Goal: Information Seeking & Learning: Learn about a topic

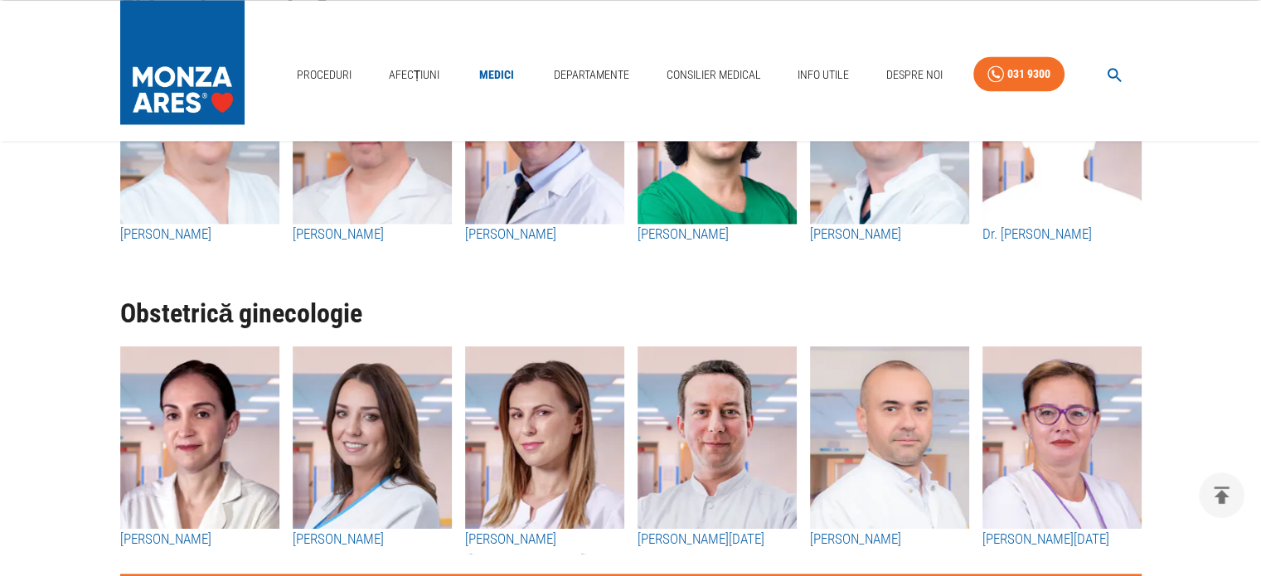
scroll to position [2652, 0]
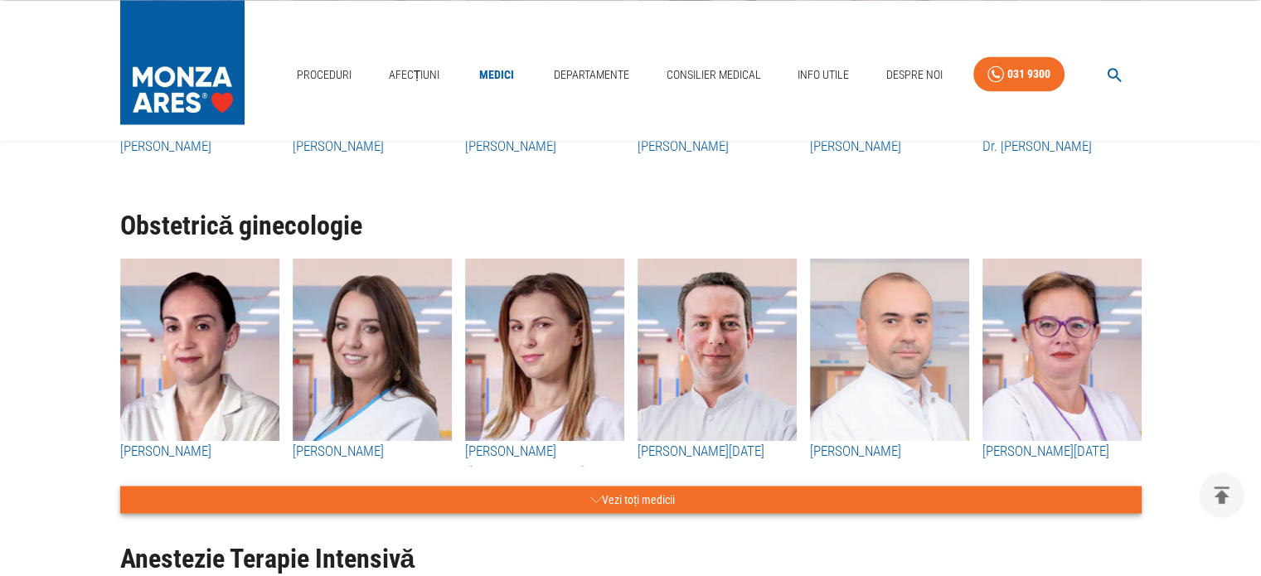
click at [593, 500] on icon "button" at bounding box center [596, 499] width 12 height 21
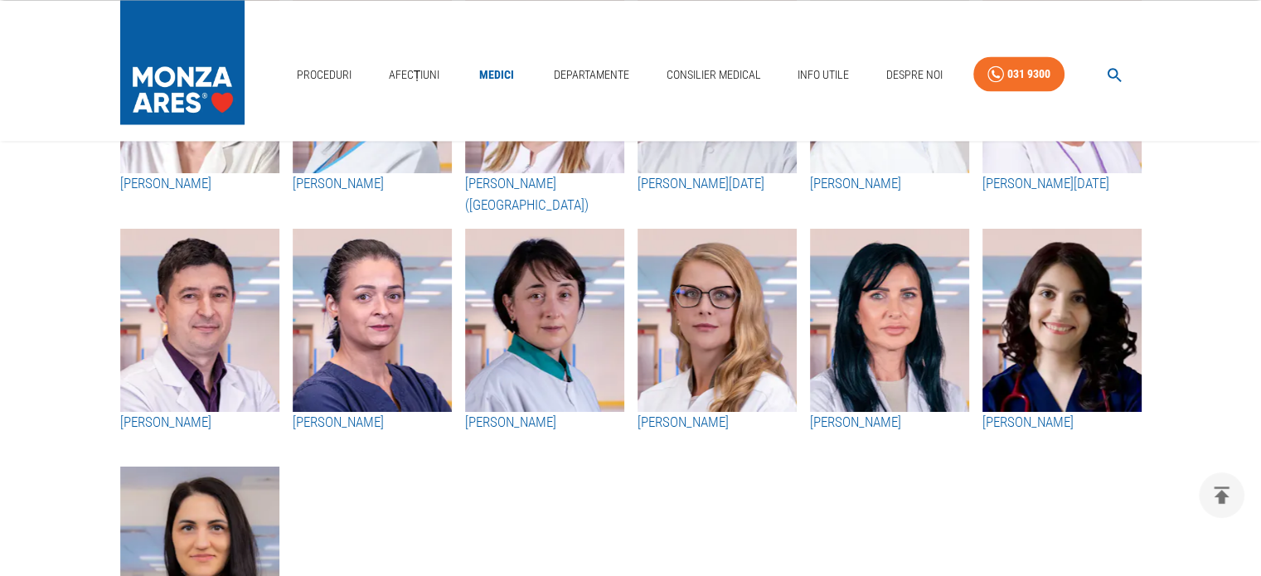
scroll to position [2901, 0]
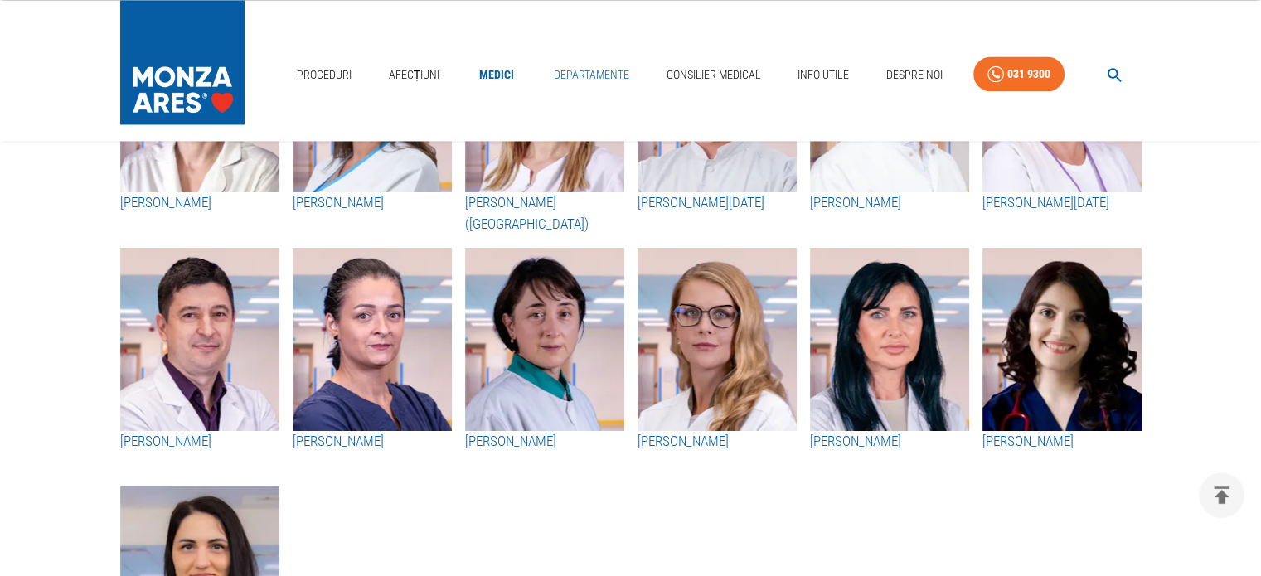
click at [590, 73] on link "Departamente" at bounding box center [591, 75] width 89 height 34
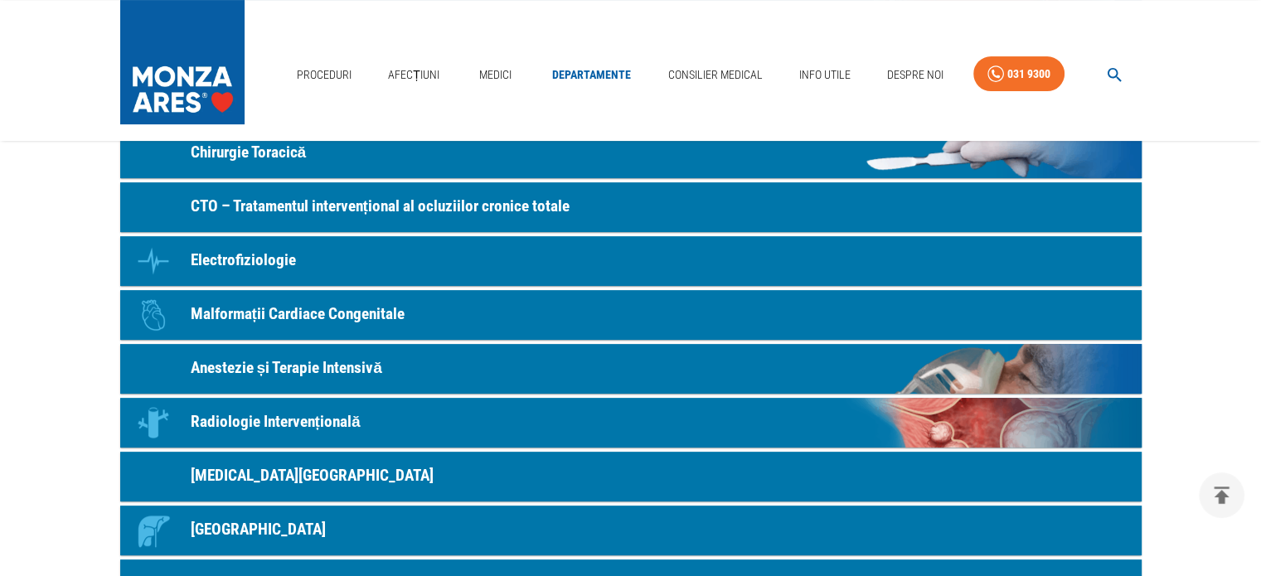
scroll to position [249, 0]
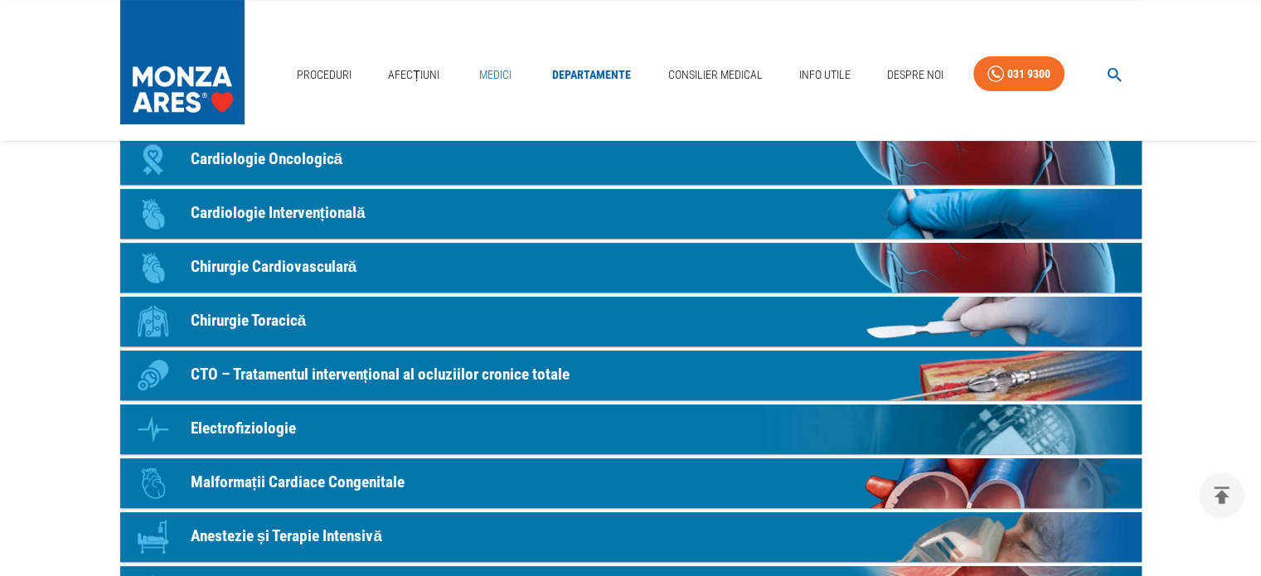
click at [501, 67] on link "Medici" at bounding box center [495, 75] width 53 height 34
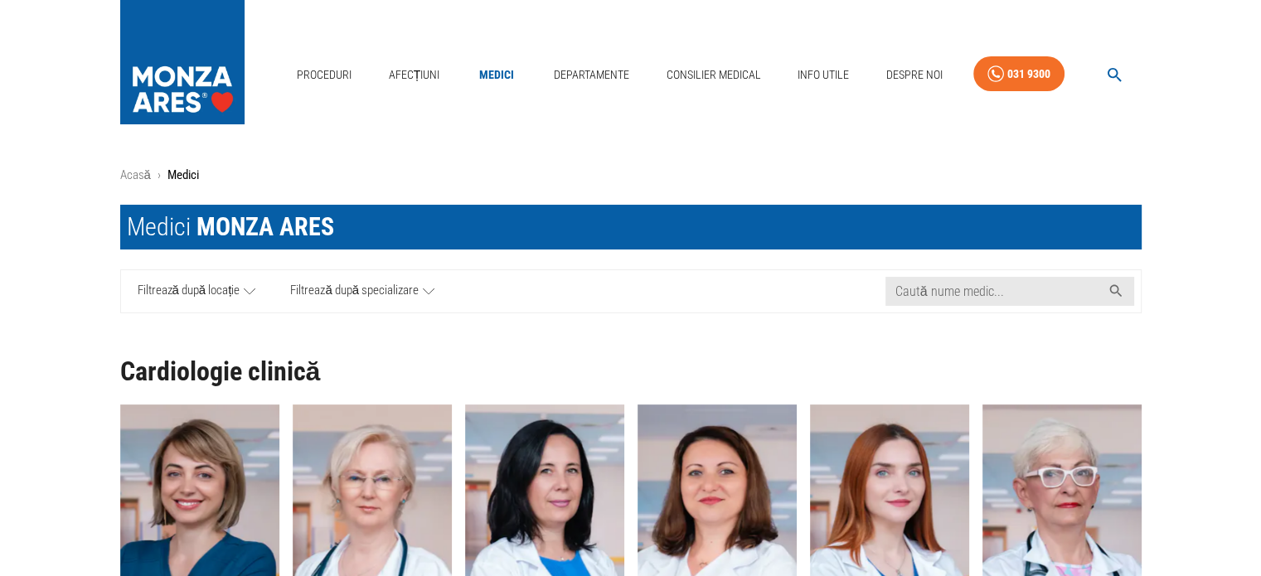
click at [435, 288] on link "Filtrează după specializare" at bounding box center [362, 291] width 179 height 42
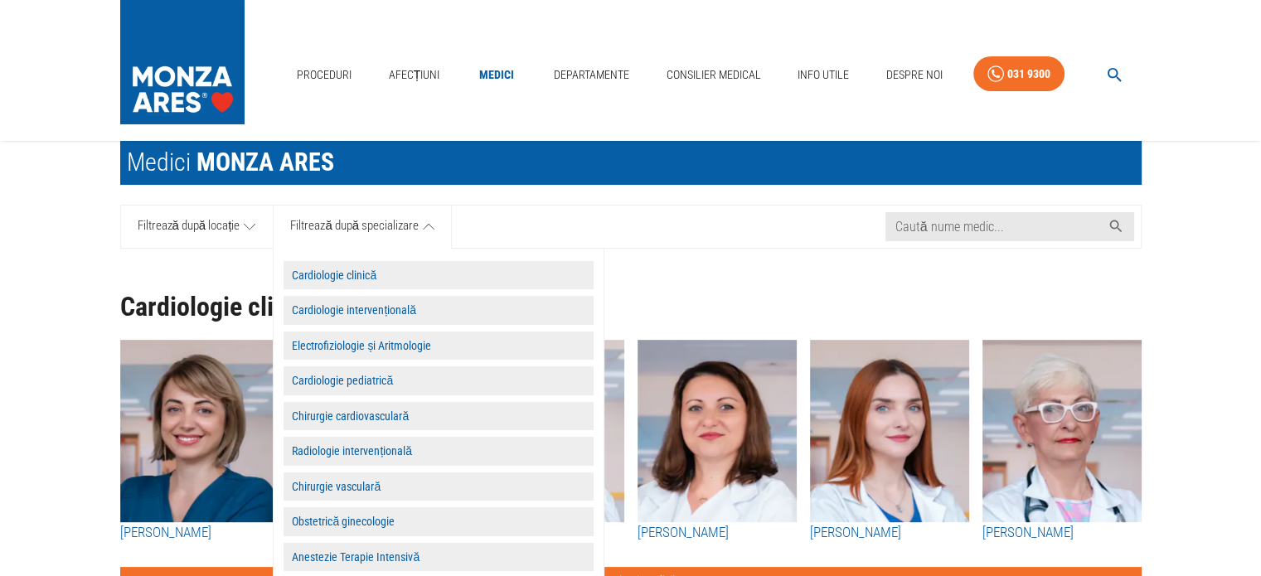
scroll to position [83, 0]
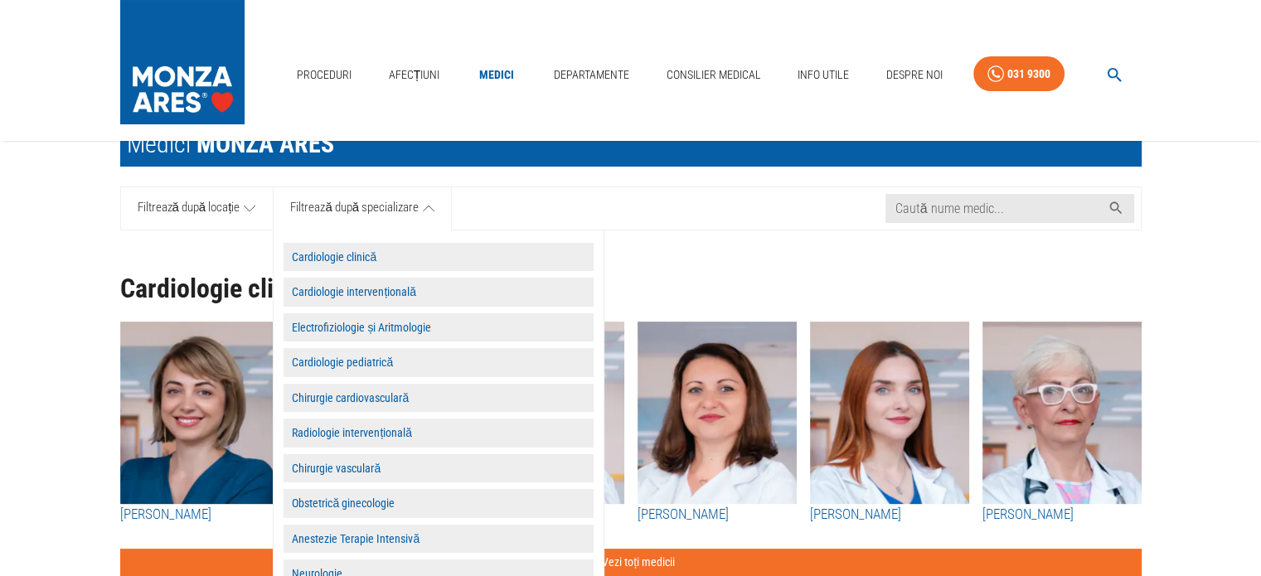
click at [336, 505] on button "Obstetrică ginecologie" at bounding box center [438, 503] width 310 height 29
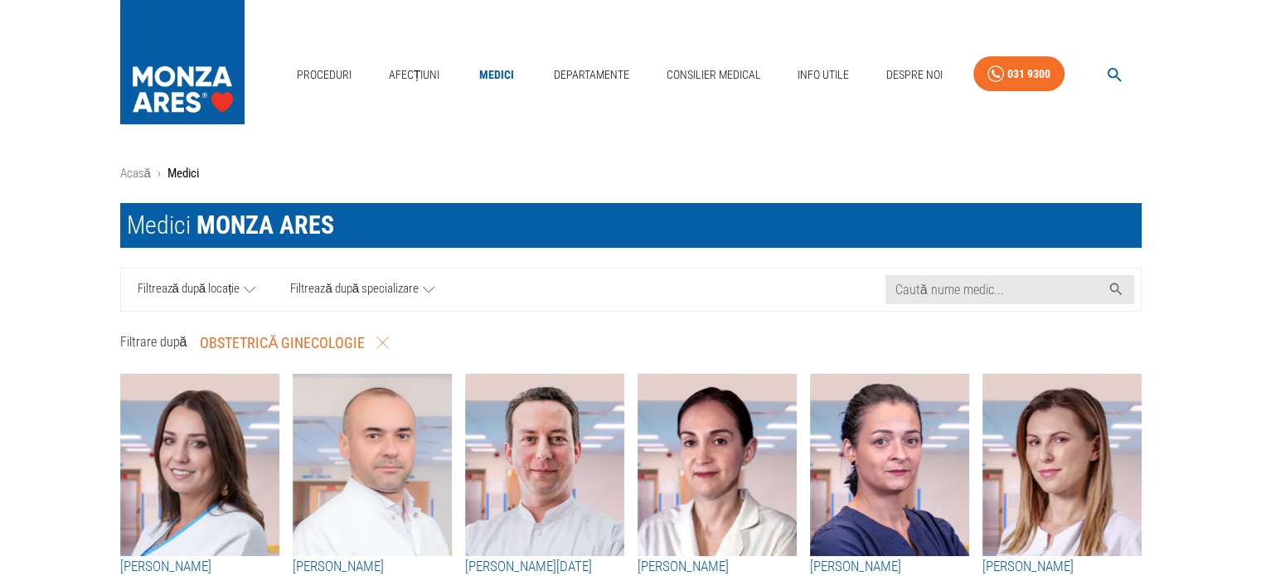
scroll to position [0, 0]
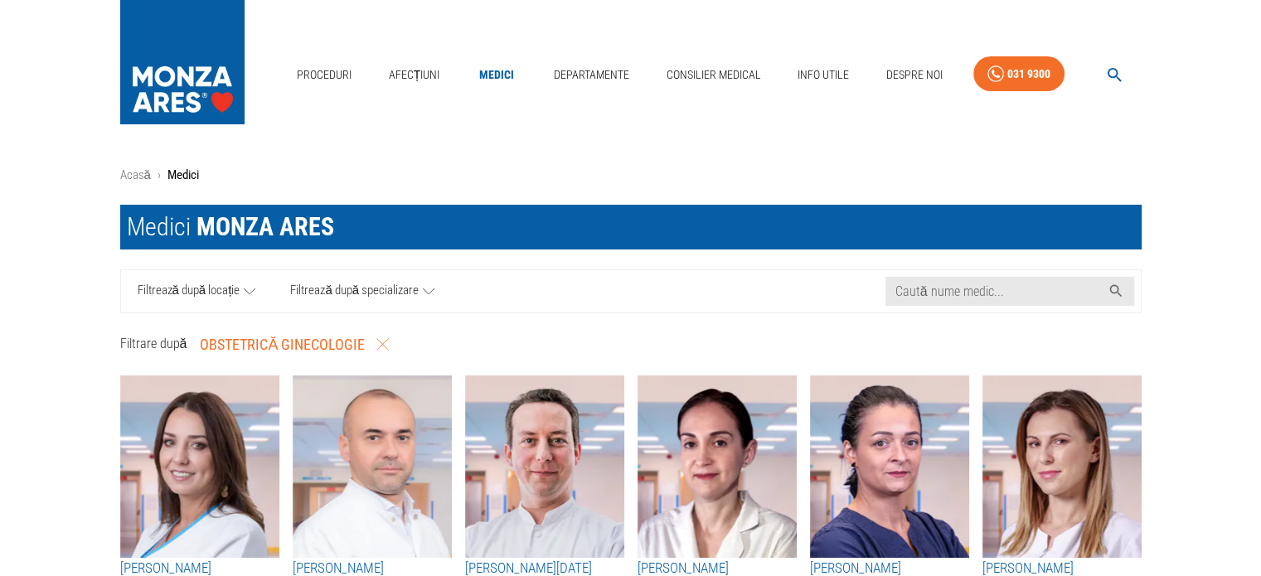
click at [251, 285] on icon at bounding box center [250, 291] width 12 height 21
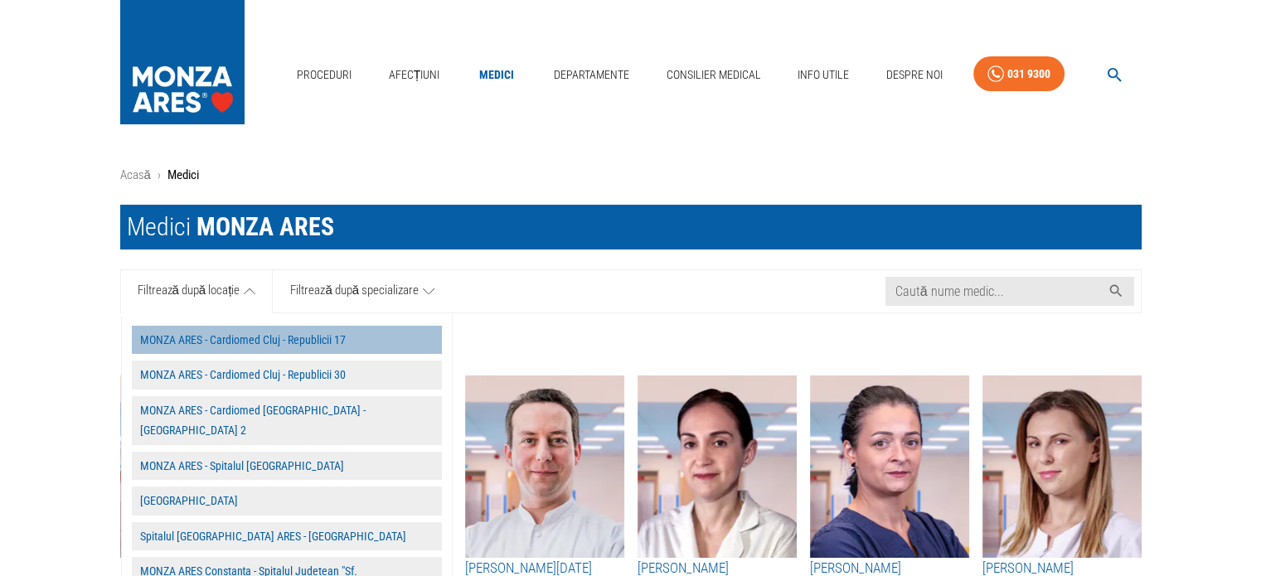
click at [169, 341] on button "MONZA ARES - Cardiomed Cluj - Republicii 17" at bounding box center [287, 340] width 310 height 29
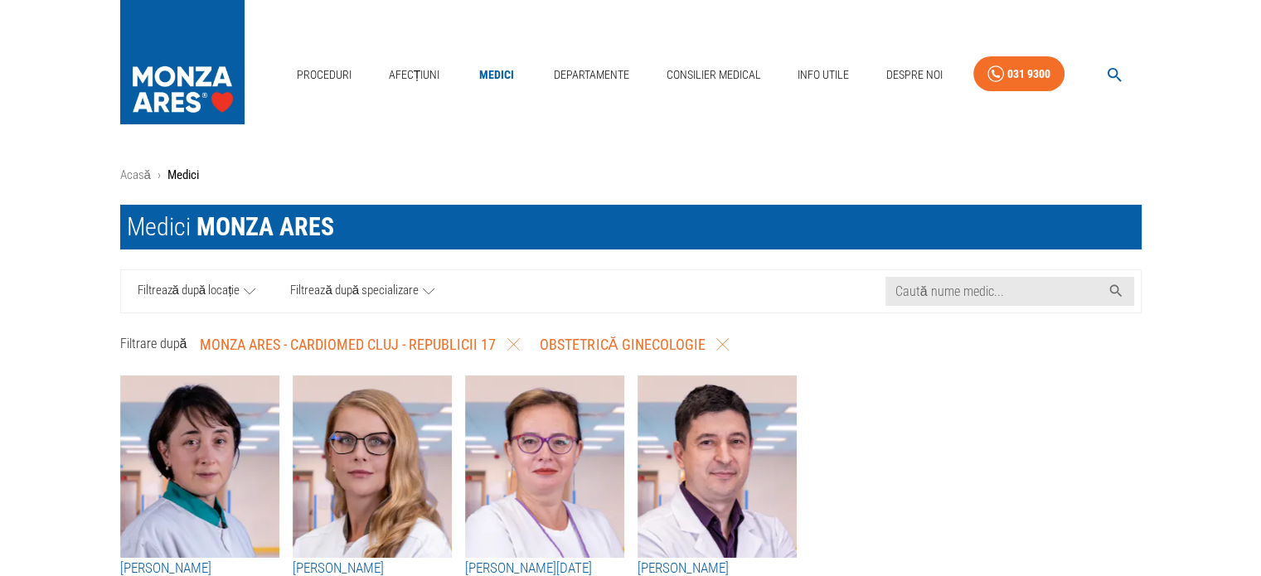
click at [249, 293] on icon at bounding box center [250, 291] width 12 height 6
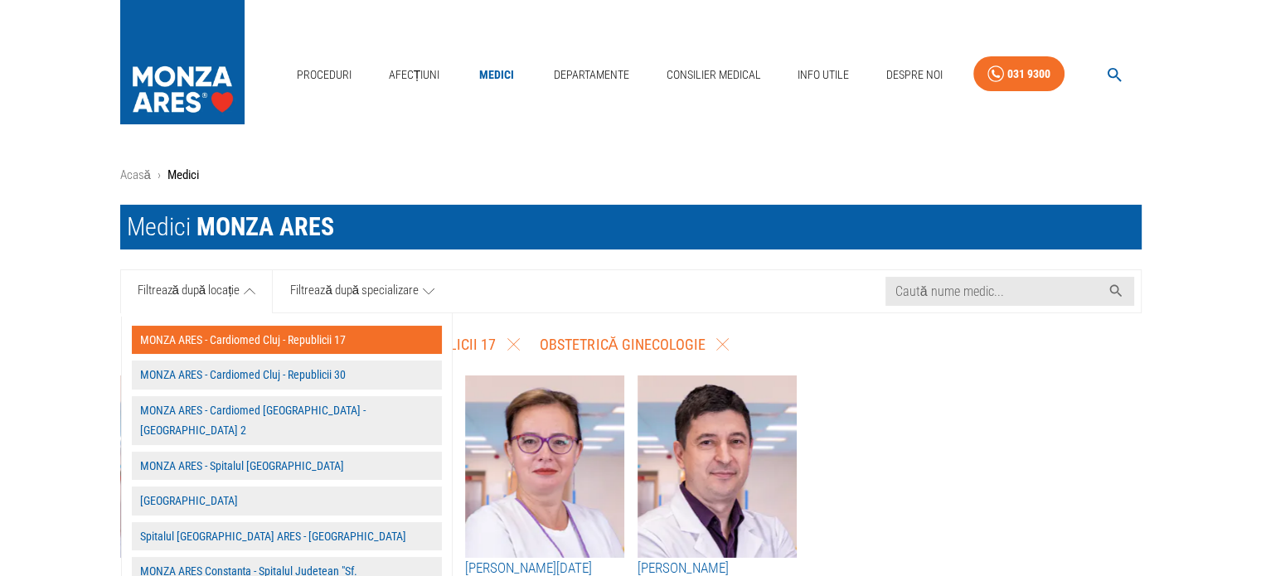
click at [426, 283] on icon at bounding box center [429, 291] width 12 height 21
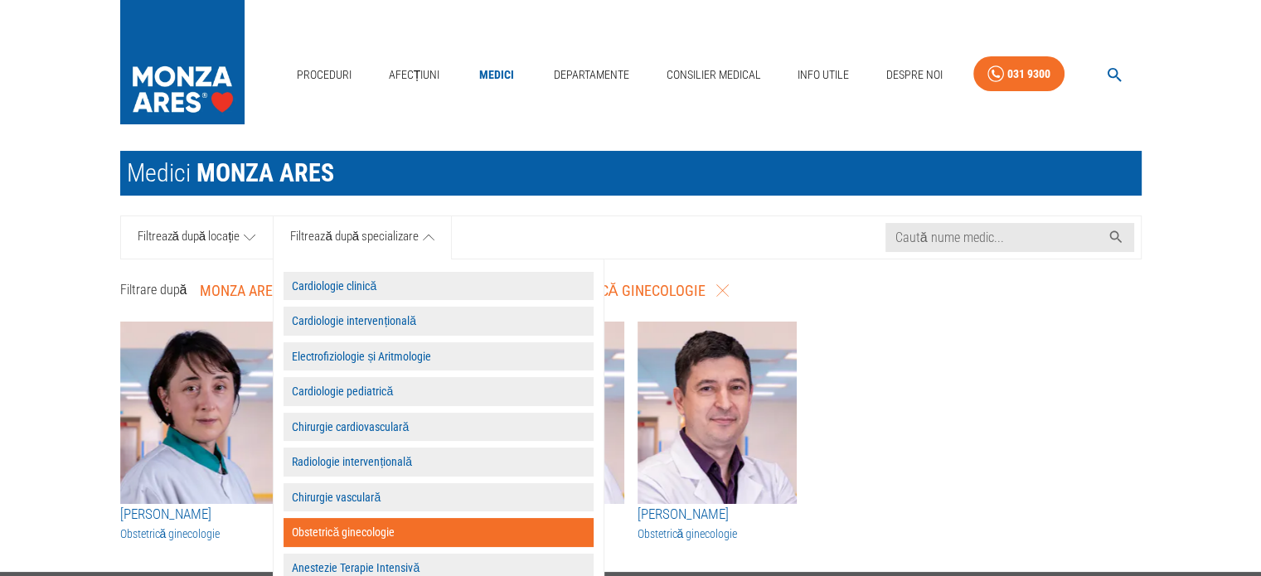
scroll to position [166, 0]
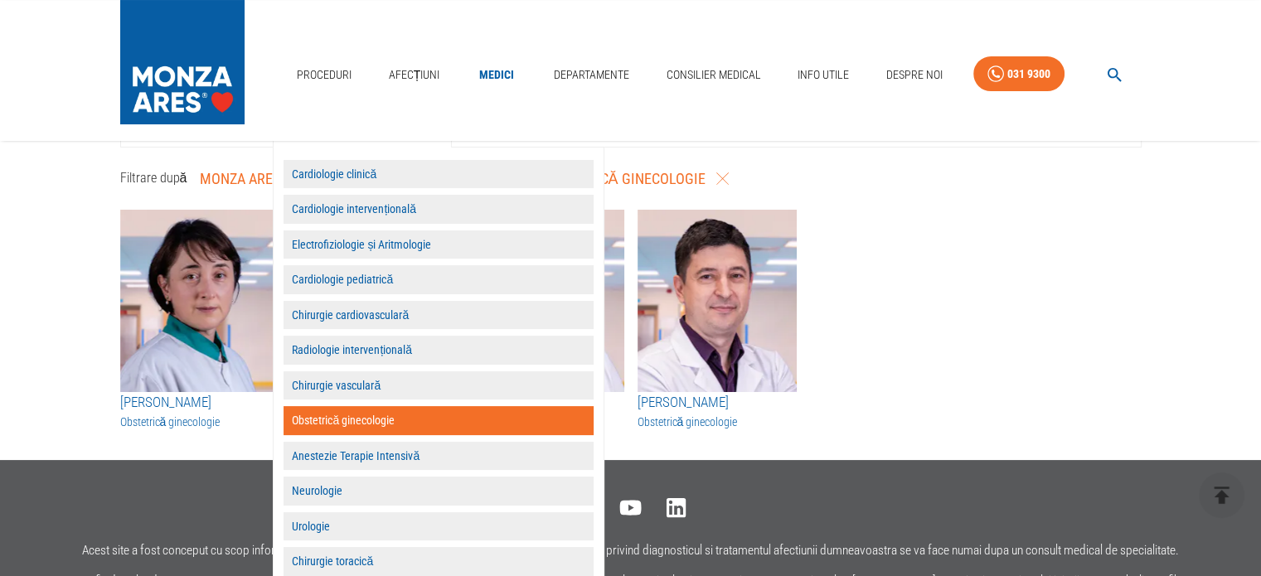
click at [220, 191] on button "MONZA ARES - Cardiomed Cluj - Republicii 17" at bounding box center [359, 179] width 333 height 36
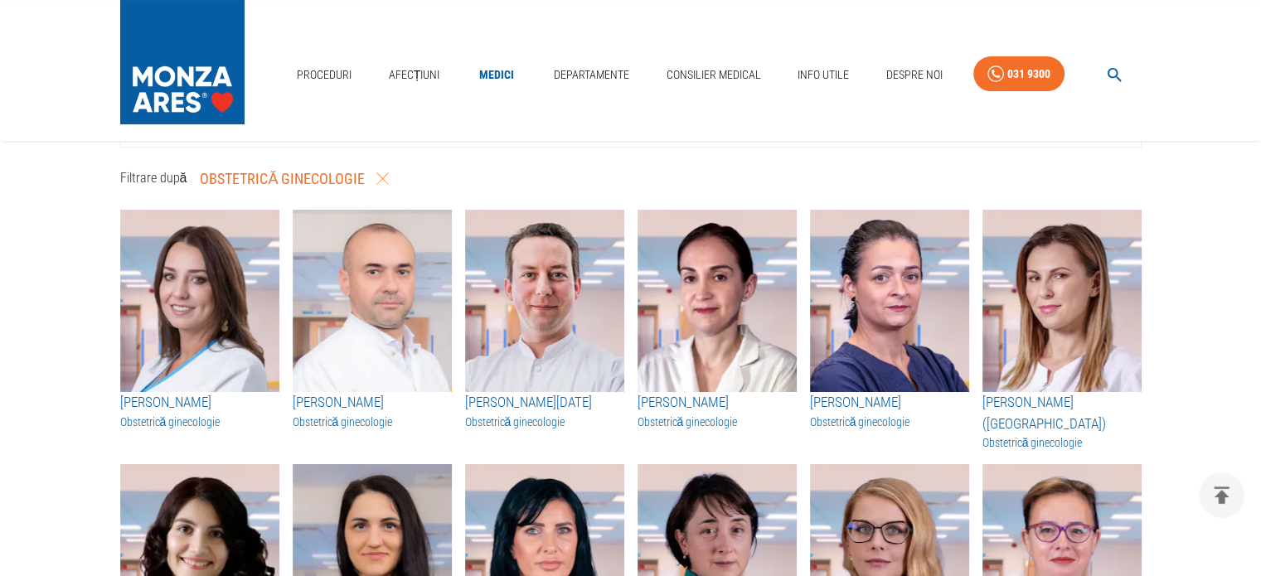
click at [156, 183] on p "Filtrare după" at bounding box center [153, 178] width 67 height 20
click at [393, 177] on div "Filtrare după Obstetrică ginecologie" at bounding box center [628, 175] width 1028 height 43
click at [381, 178] on icon "button" at bounding box center [382, 178] width 12 height 12
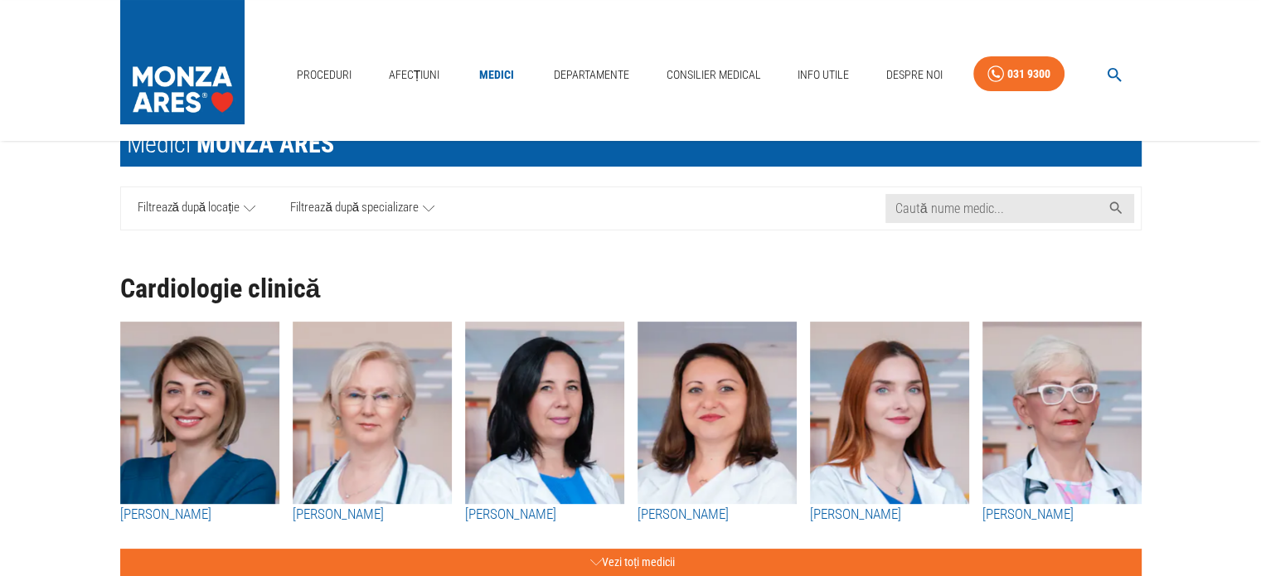
scroll to position [0, 0]
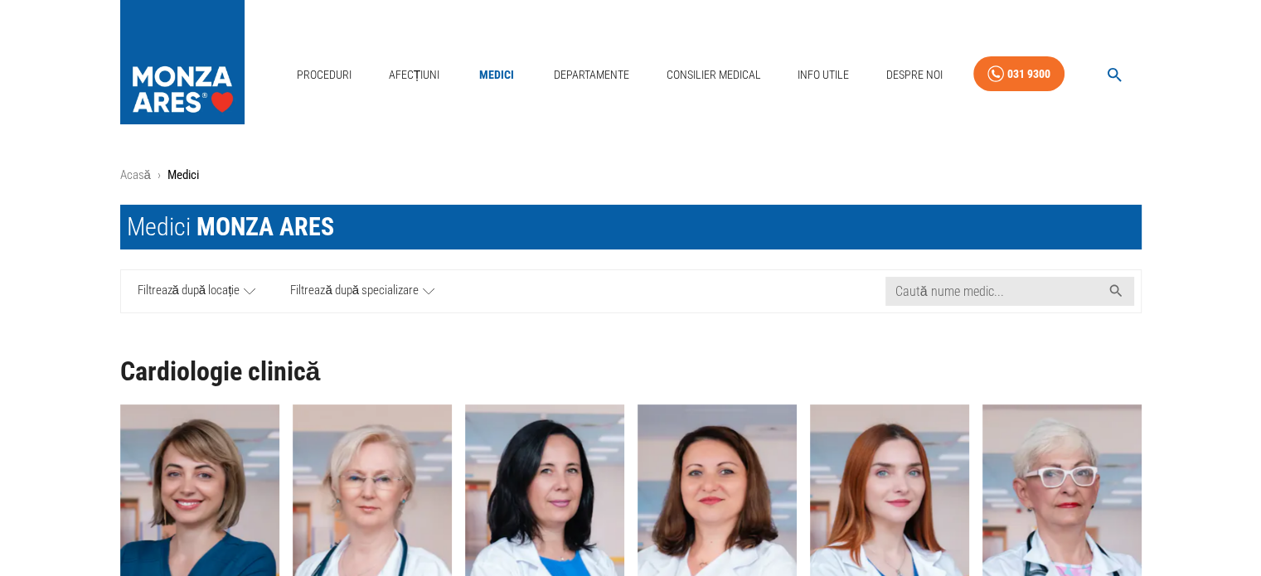
click at [245, 292] on icon at bounding box center [250, 291] width 12 height 21
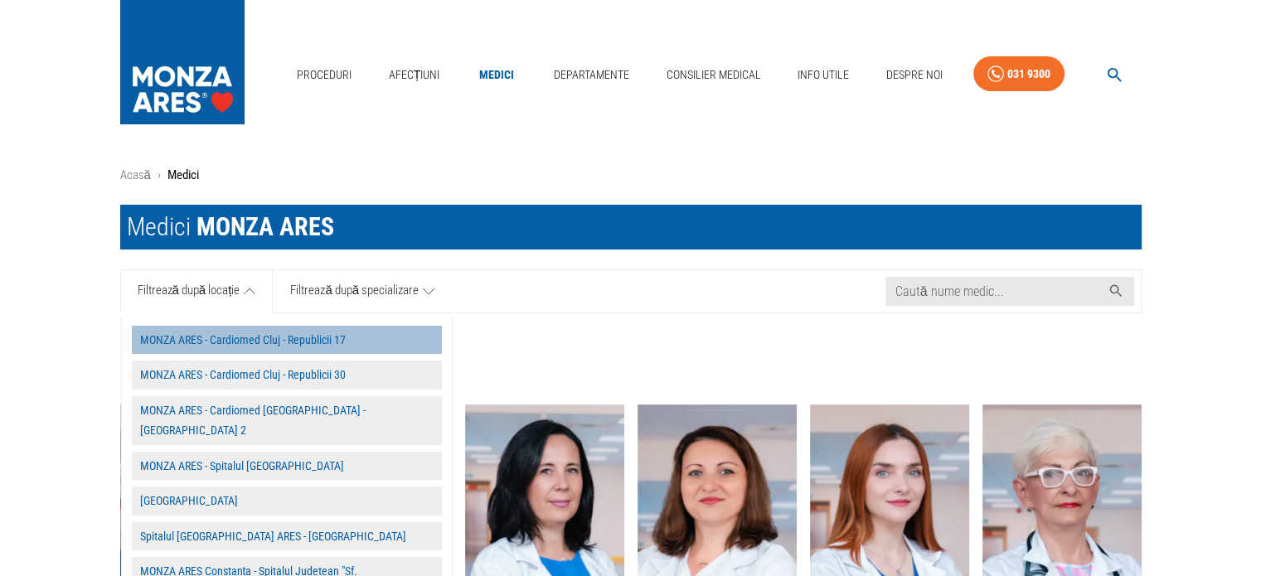
click at [182, 342] on button "MONZA ARES - Cardiomed Cluj - Republicii 17" at bounding box center [287, 340] width 310 height 29
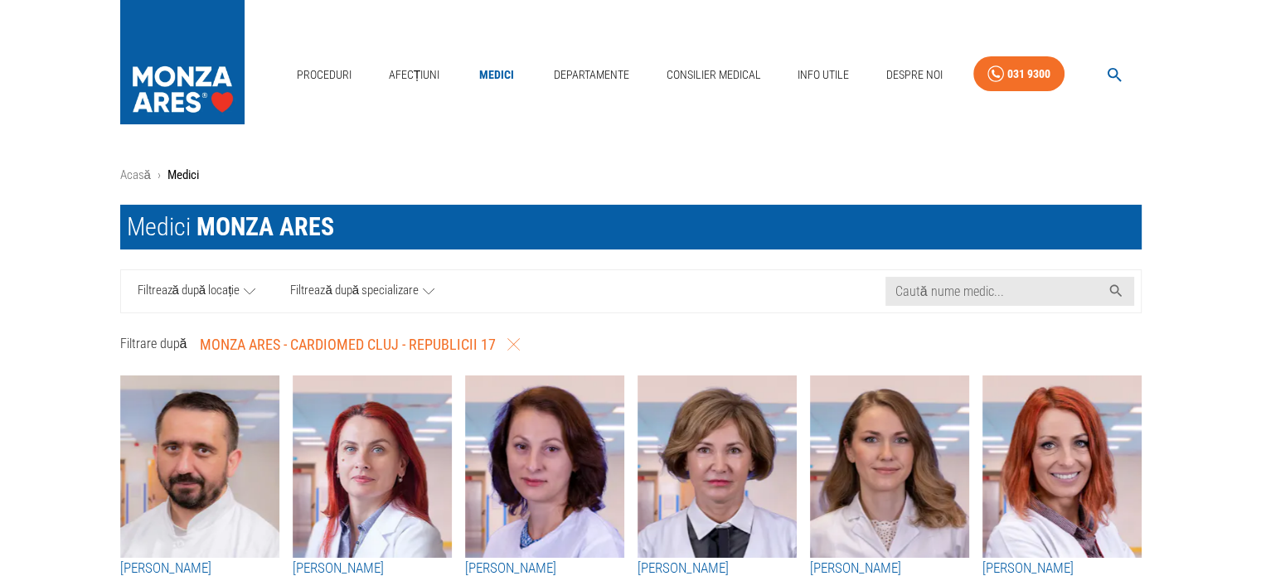
click at [423, 290] on icon at bounding box center [429, 291] width 12 height 21
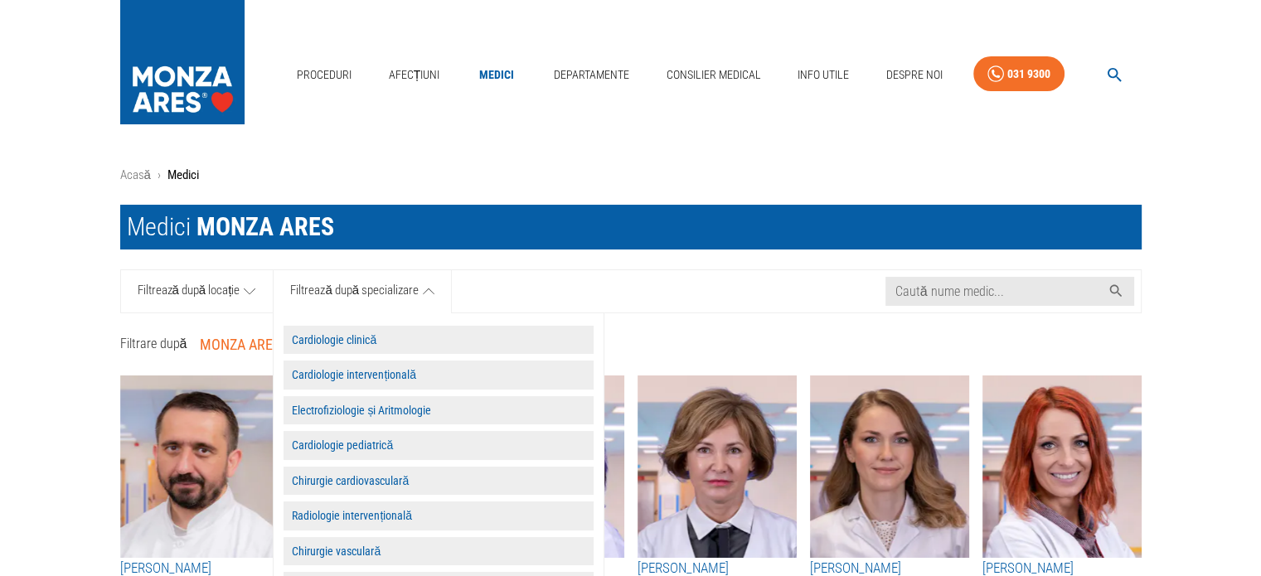
scroll to position [83, 0]
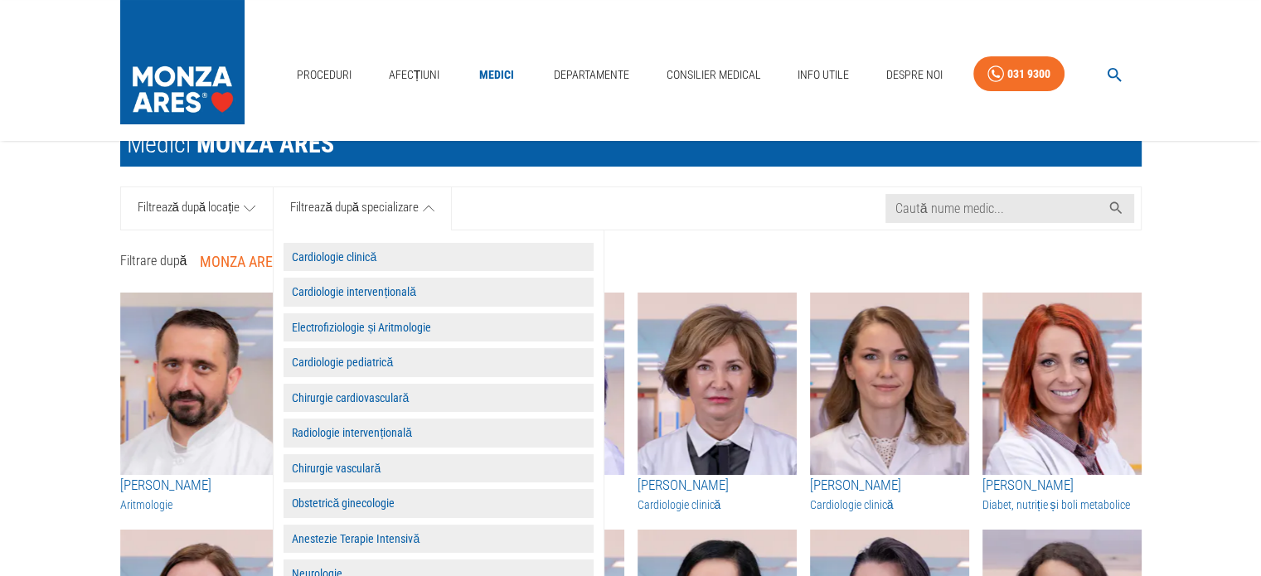
click at [351, 500] on button "Obstetrică ginecologie" at bounding box center [438, 503] width 310 height 29
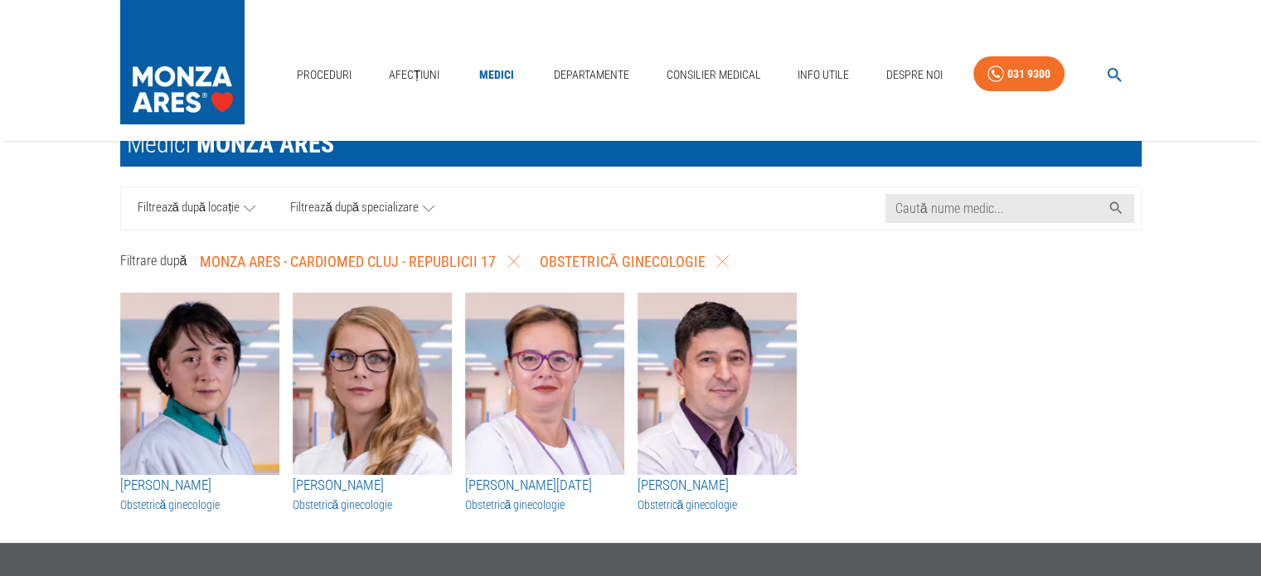
click at [252, 209] on icon at bounding box center [250, 208] width 12 height 21
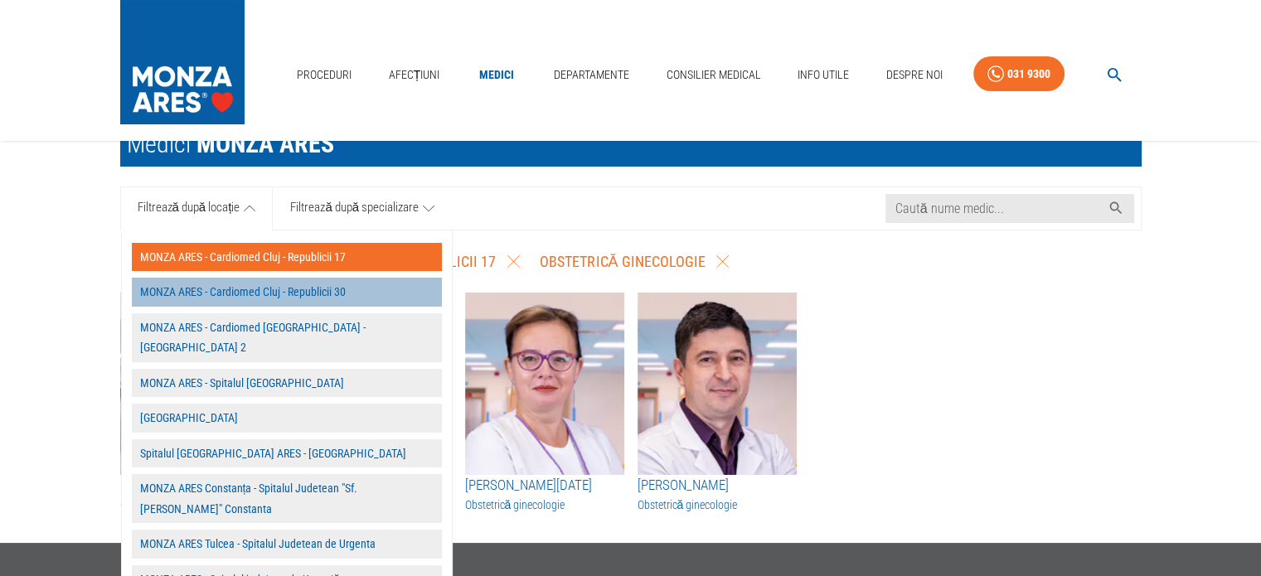
click at [360, 289] on button "MONZA ARES - Cardiomed Cluj - Republicii 30" at bounding box center [287, 292] width 310 height 29
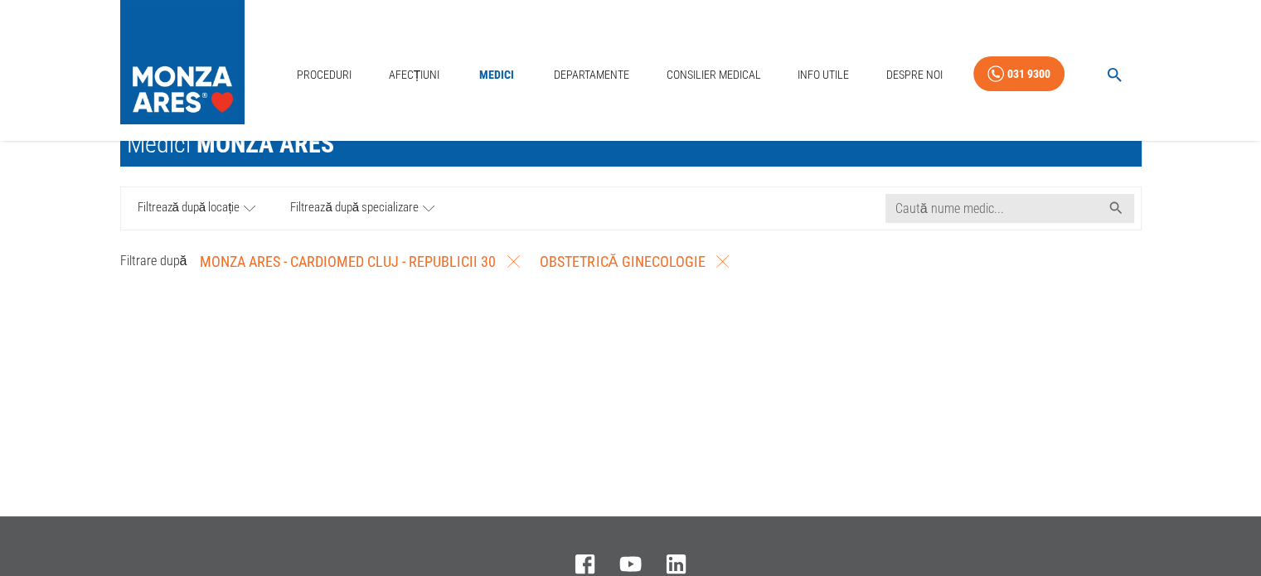
drag, startPoint x: 189, startPoint y: 260, endPoint x: 345, endPoint y: 261, distance: 155.8
click at [345, 261] on div "MONZA ARES - Cardiomed Cluj - Republicii 30" at bounding box center [357, 258] width 340 height 43
click at [427, 207] on icon at bounding box center [429, 208] width 12 height 21
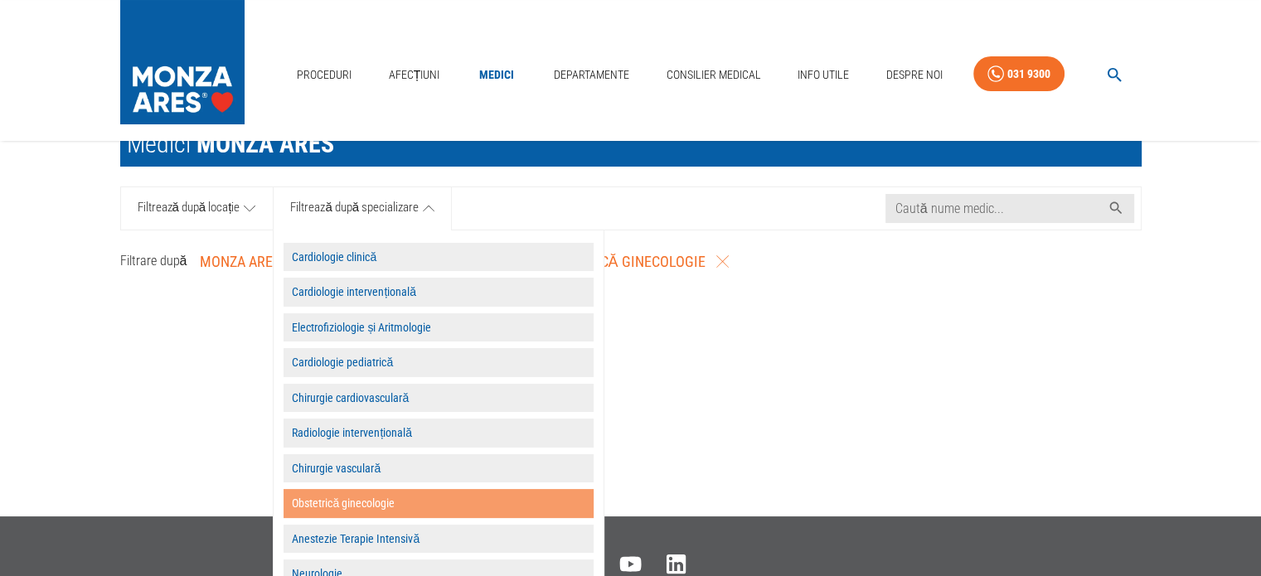
click at [342, 509] on button "Obstetrică ginecologie" at bounding box center [438, 503] width 310 height 29
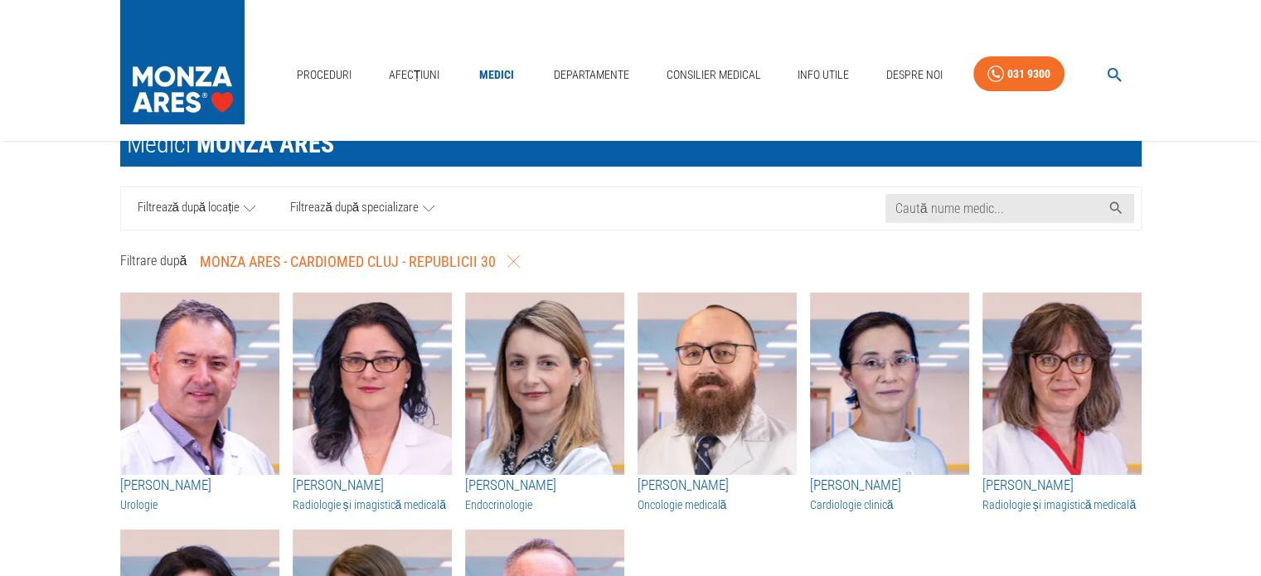
click at [252, 206] on icon at bounding box center [250, 208] width 12 height 21
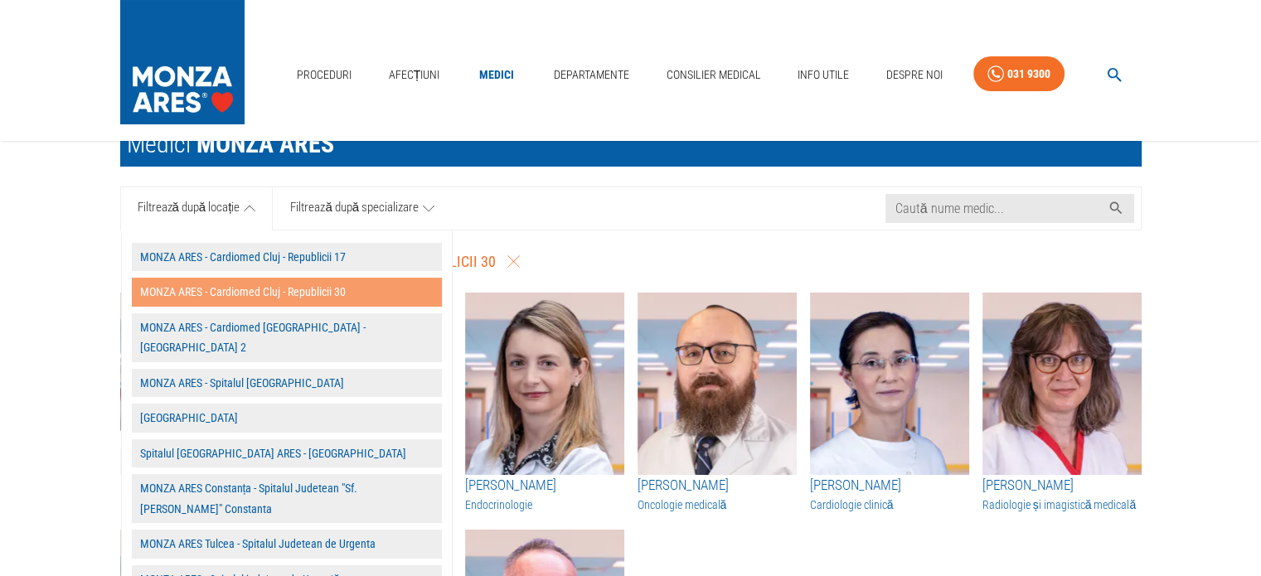
click at [277, 292] on button "MONZA ARES - Cardiomed Cluj - Republicii 30" at bounding box center [287, 292] width 310 height 29
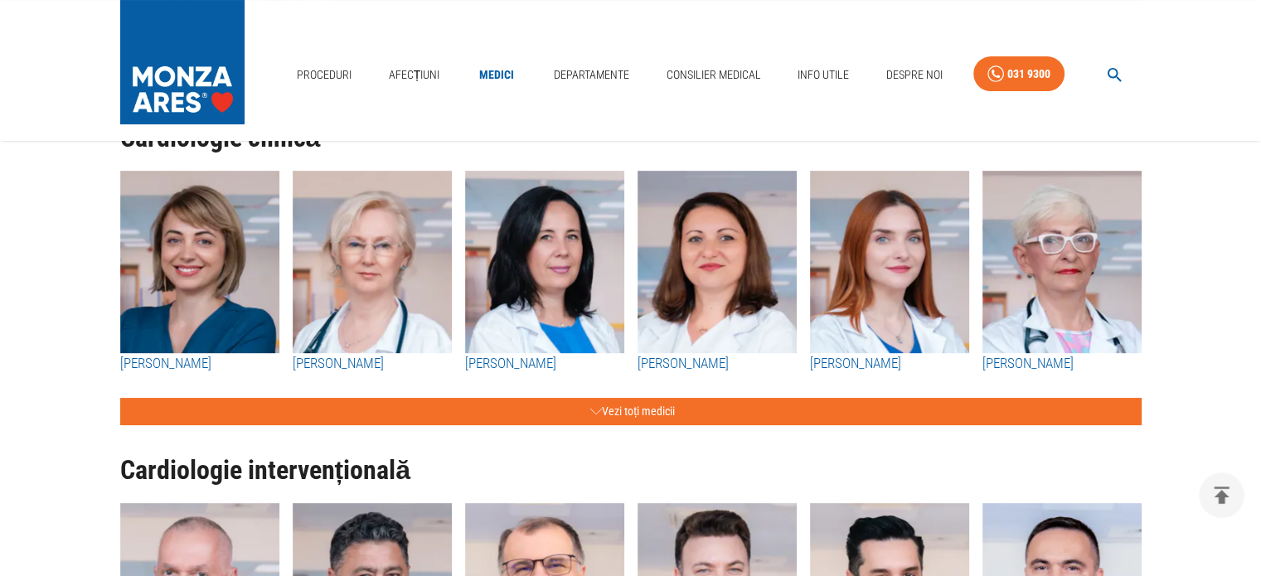
scroll to position [249, 0]
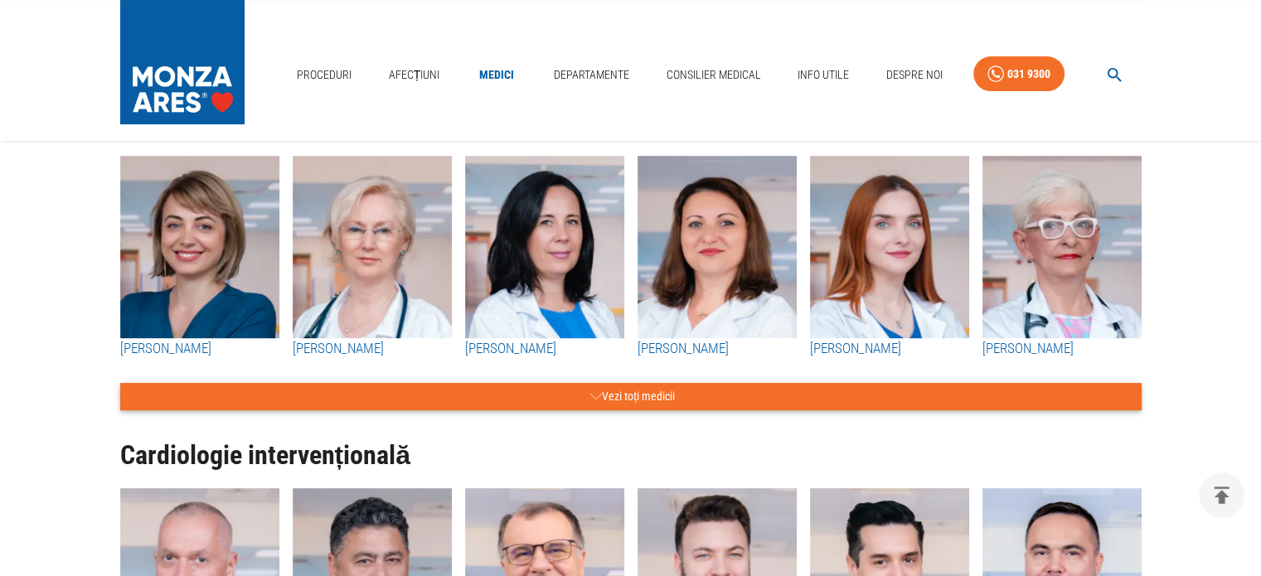
click at [595, 393] on icon "button" at bounding box center [596, 396] width 12 height 21
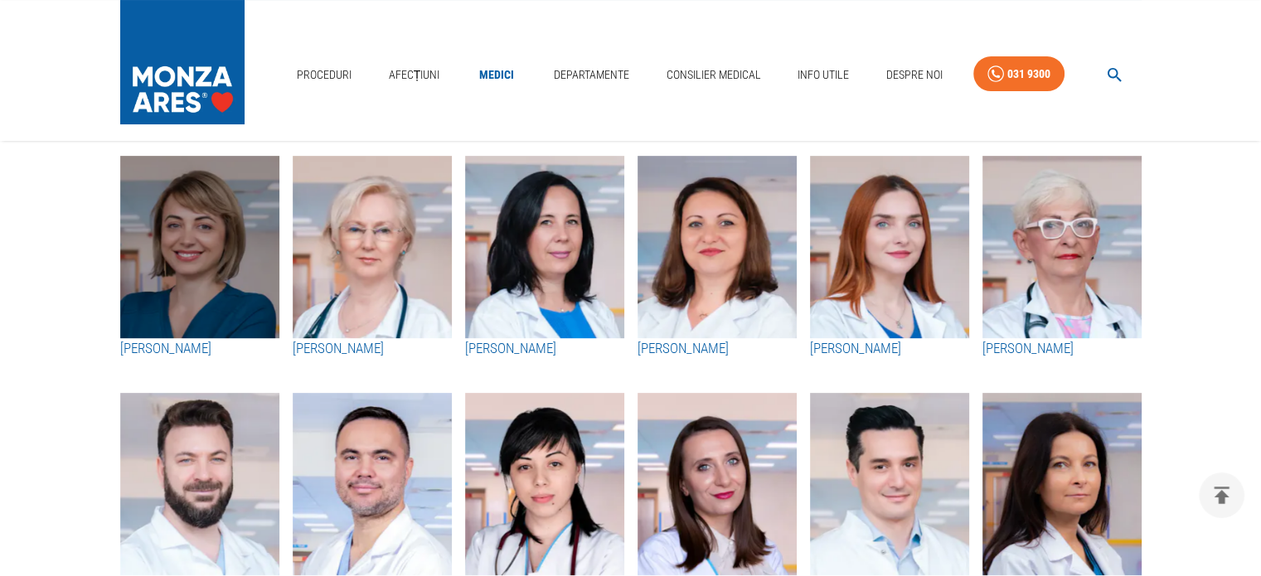
click at [254, 261] on img "button" at bounding box center [199, 247] width 159 height 182
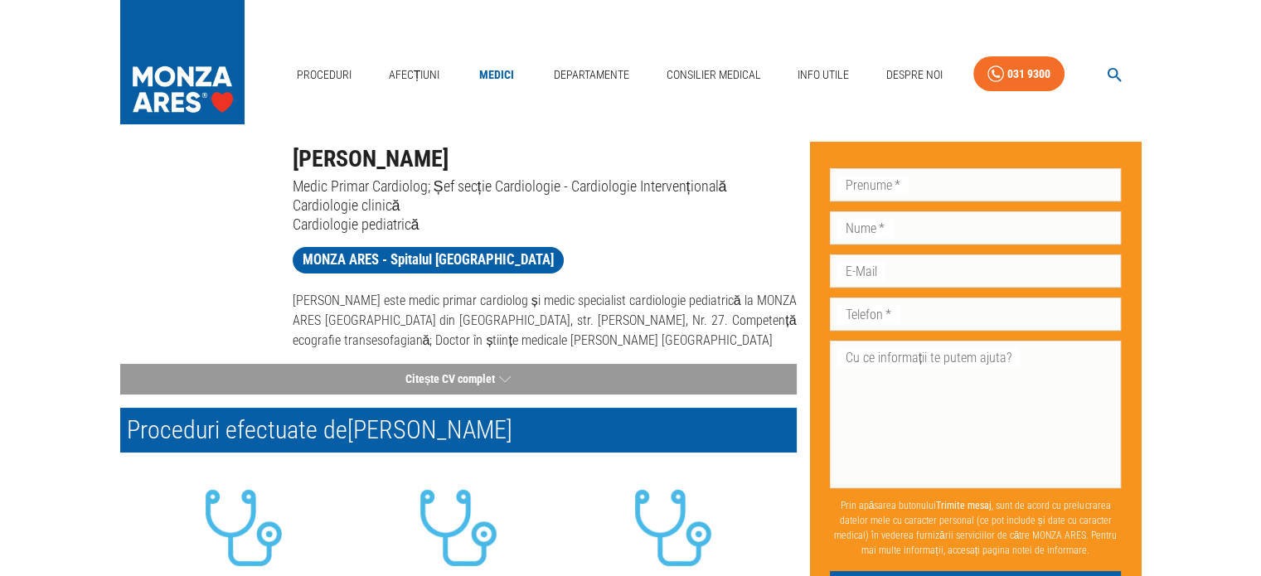
scroll to position [83, 0]
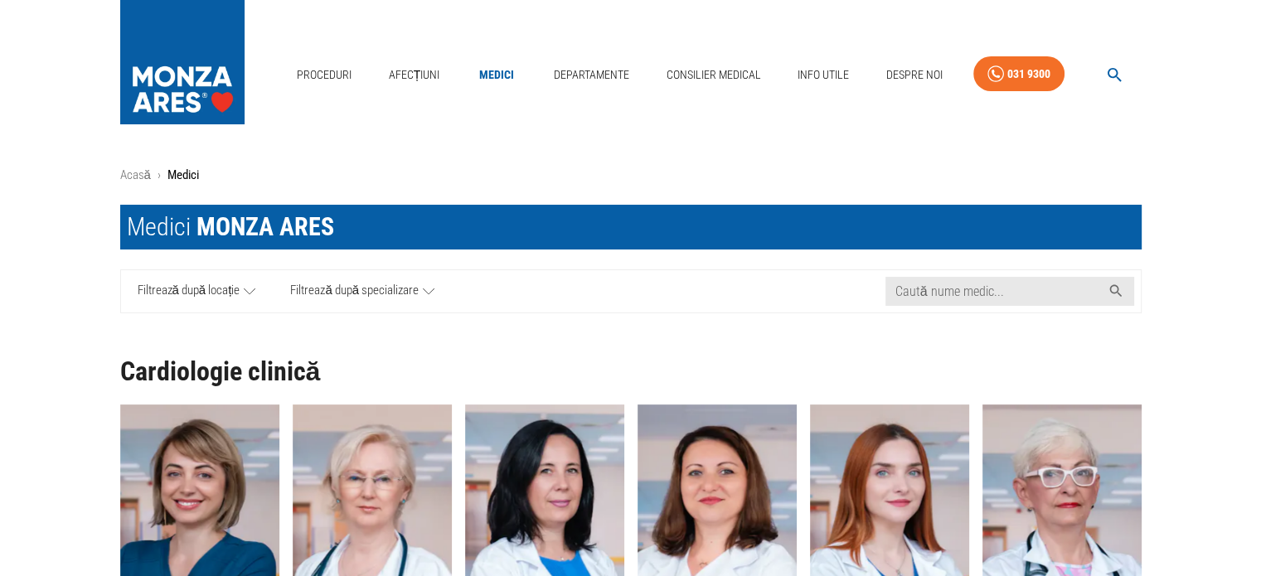
click at [259, 287] on link "Filtrează după locație" at bounding box center [197, 291] width 153 height 42
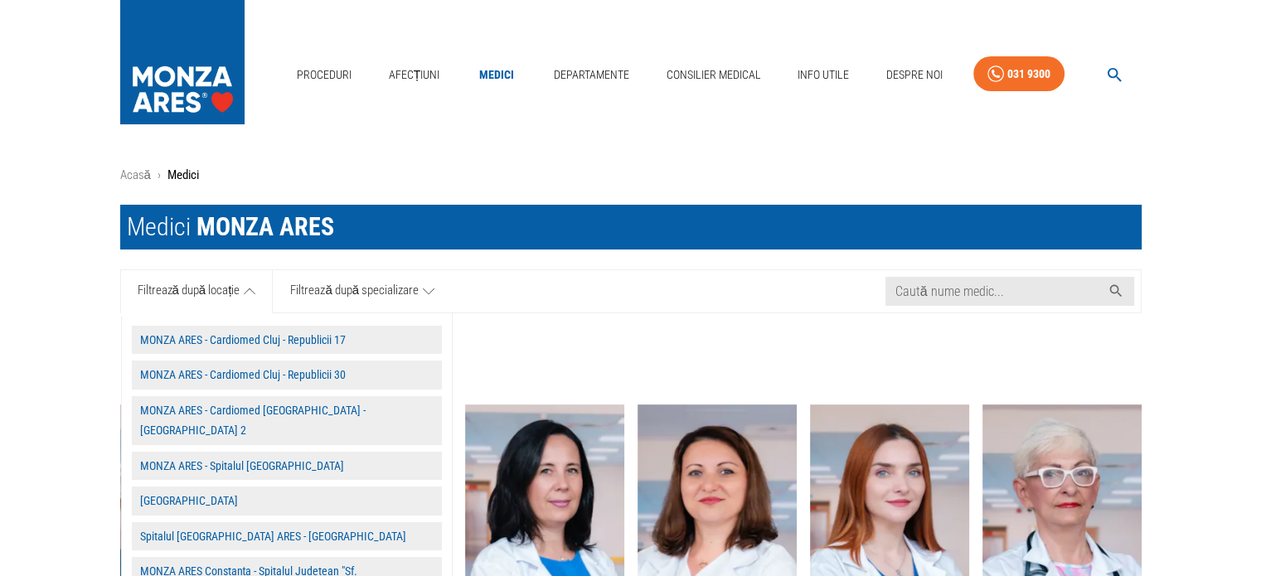
click at [238, 377] on button "MONZA ARES - Cardiomed Cluj - Republicii 30" at bounding box center [287, 375] width 310 height 29
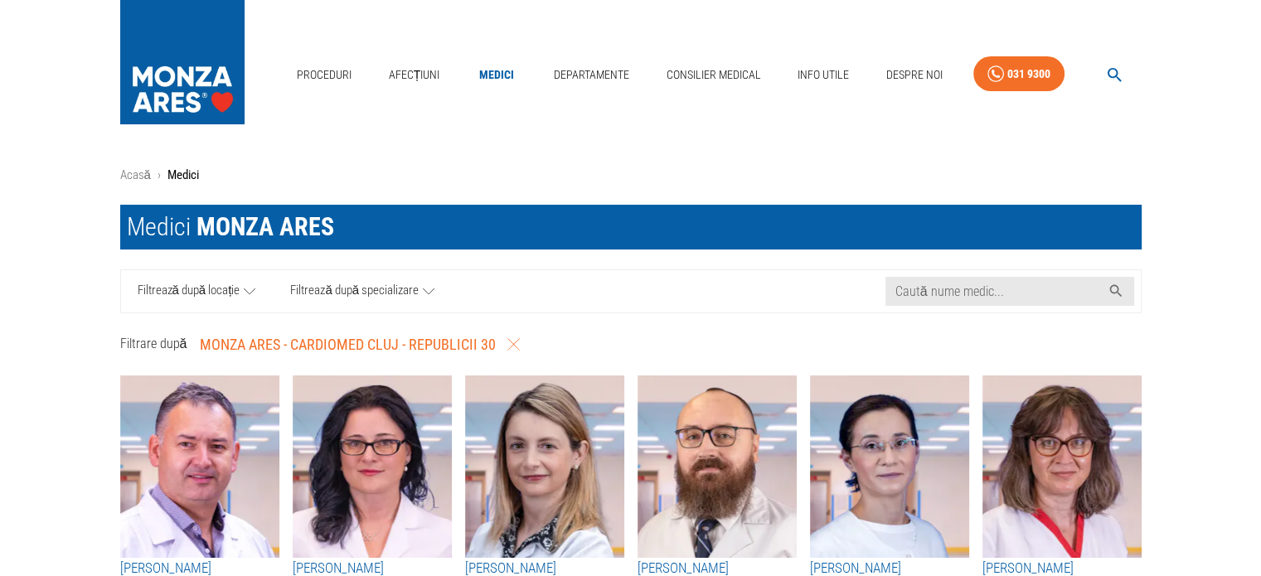
click at [435, 288] on link "Filtrează după specializare" at bounding box center [362, 291] width 179 height 42
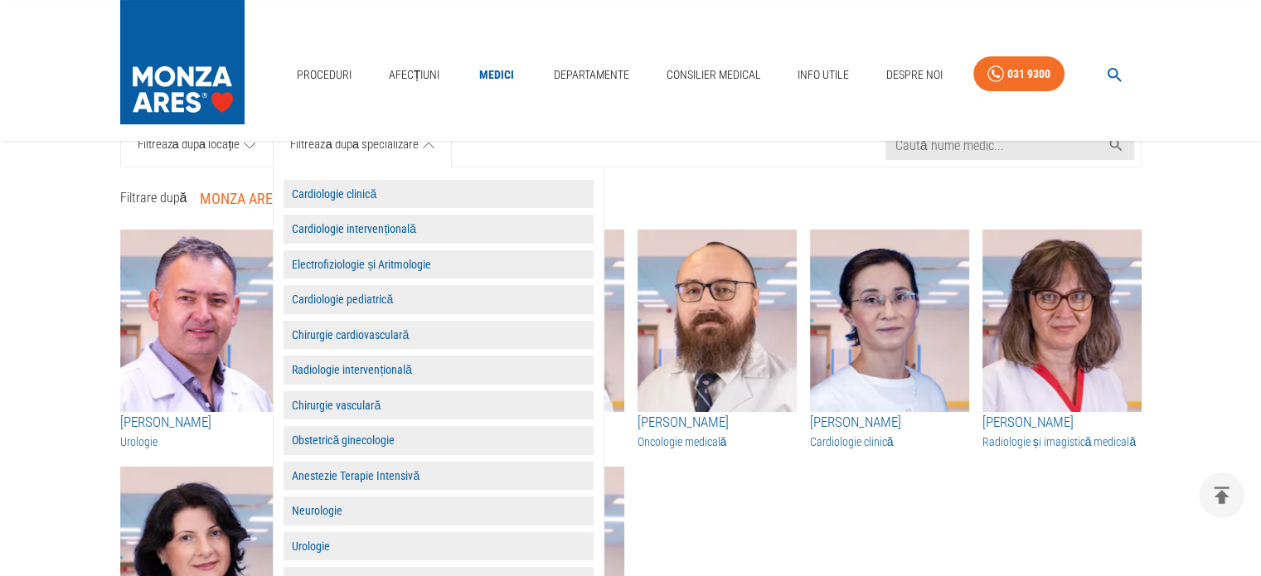
scroll to position [166, 0]
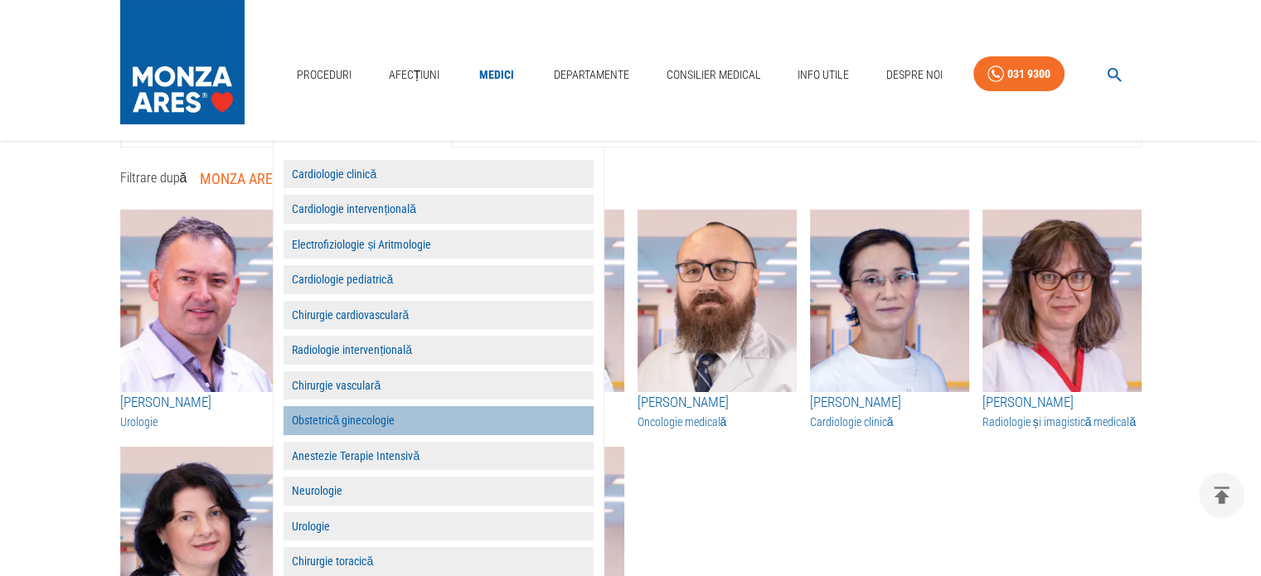
click at [371, 418] on button "Obstetrică ginecologie" at bounding box center [438, 420] width 310 height 29
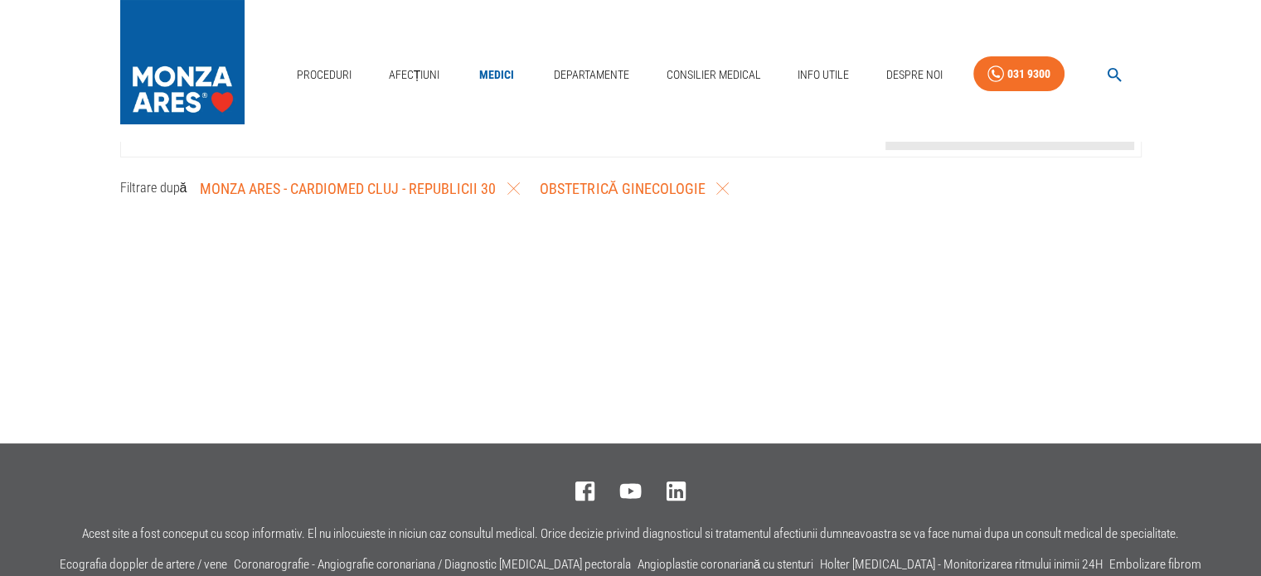
scroll to position [0, 0]
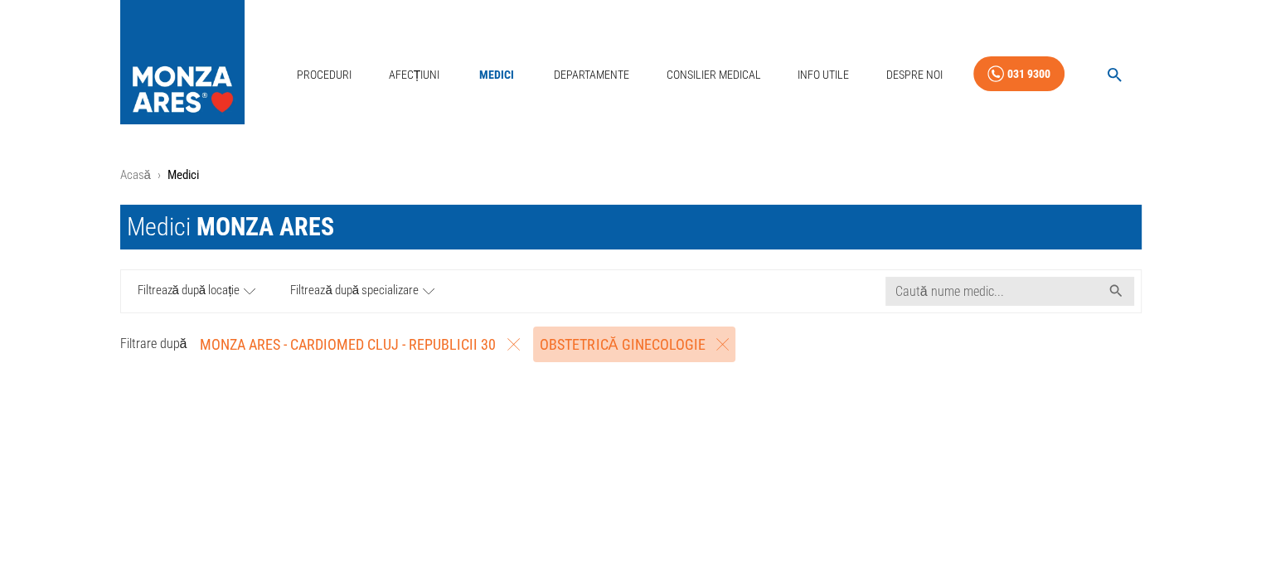
click at [716, 344] on icon "button" at bounding box center [722, 344] width 12 height 12
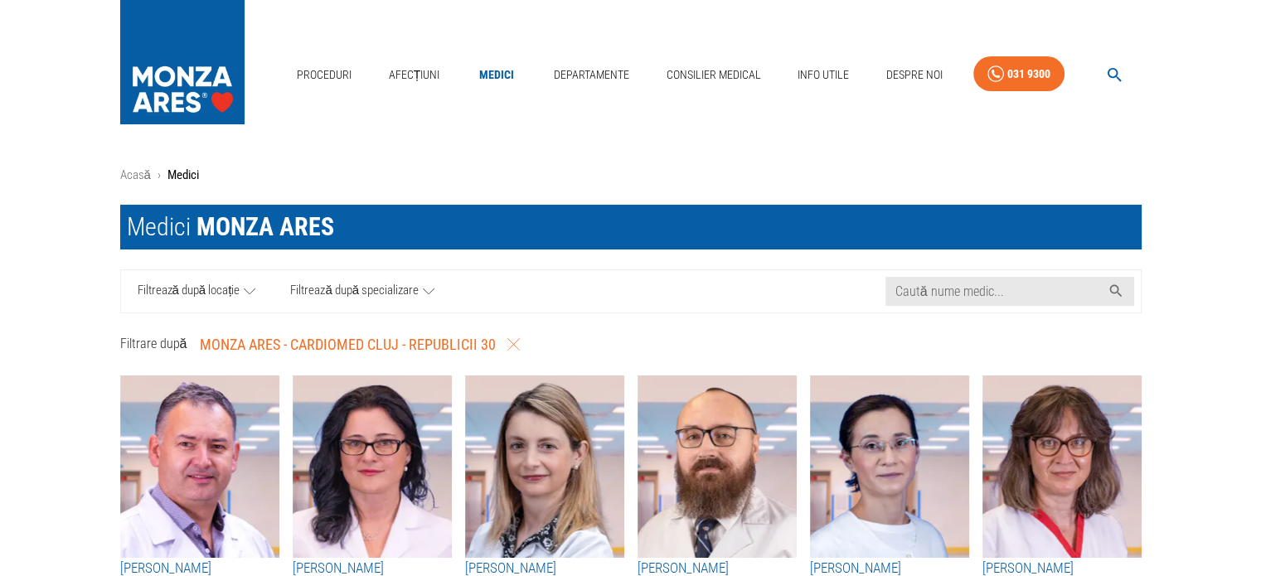
click at [507, 343] on icon "button" at bounding box center [513, 344] width 12 height 12
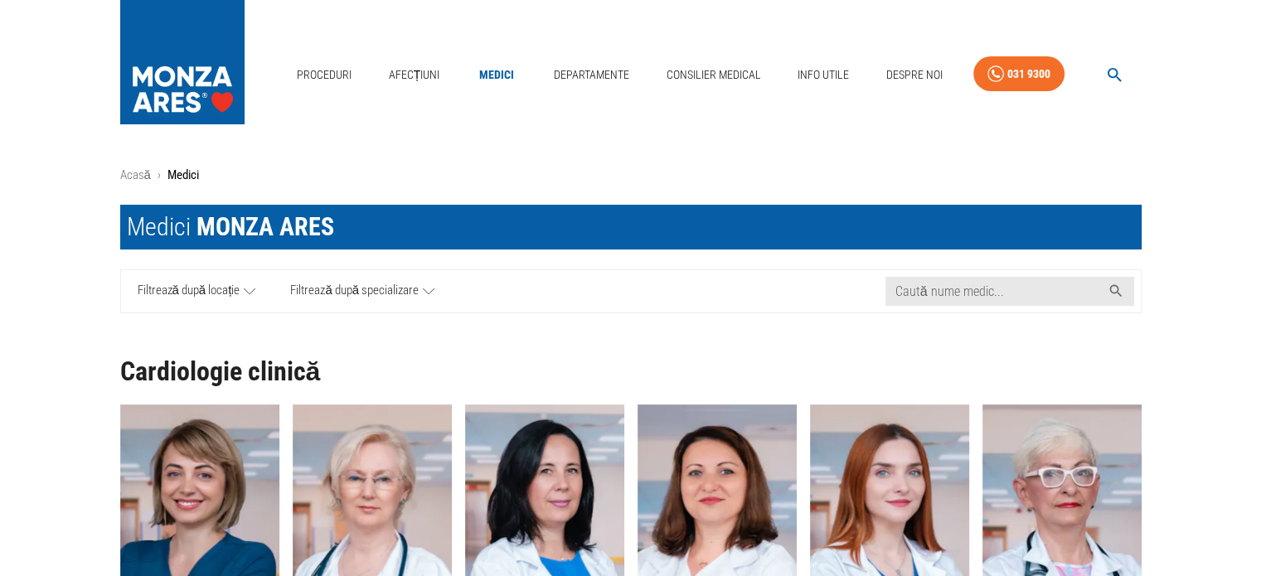
click at [264, 288] on link "Filtrează după locație" at bounding box center [197, 291] width 153 height 42
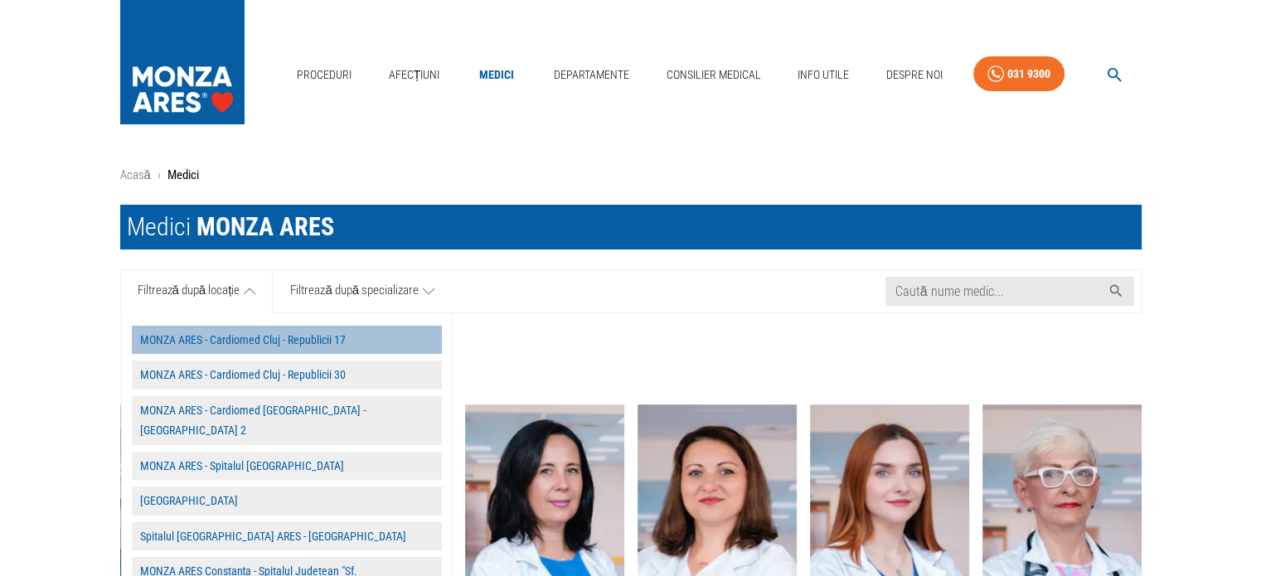
click at [244, 341] on button "MONZA ARES - Cardiomed Cluj - Republicii 17" at bounding box center [287, 340] width 310 height 29
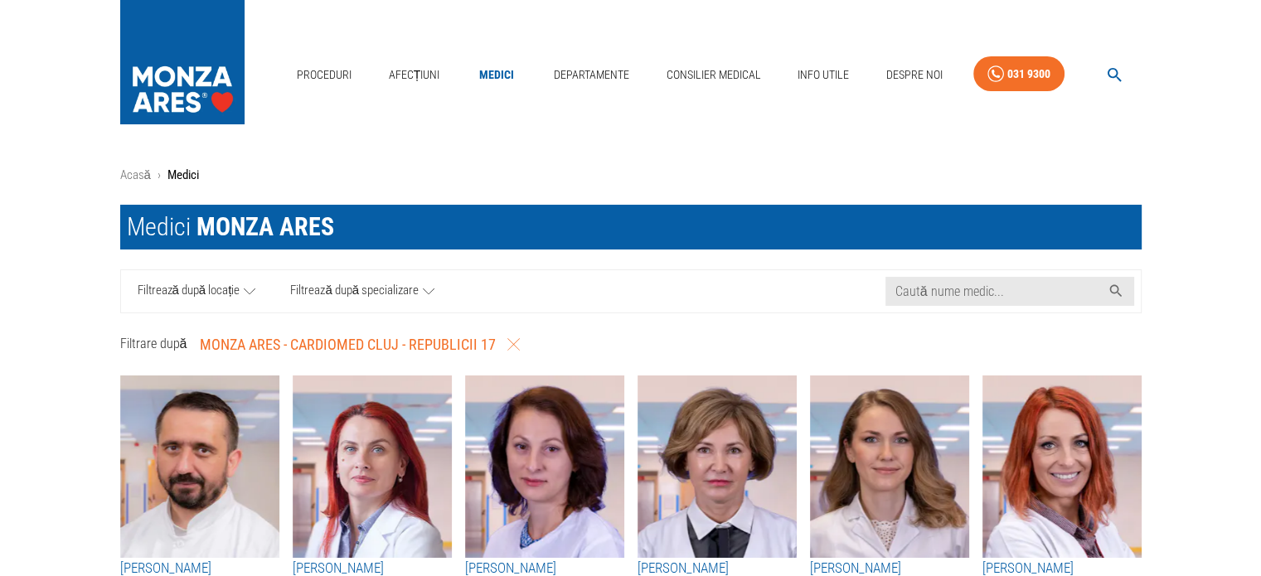
click at [426, 291] on icon at bounding box center [429, 291] width 12 height 21
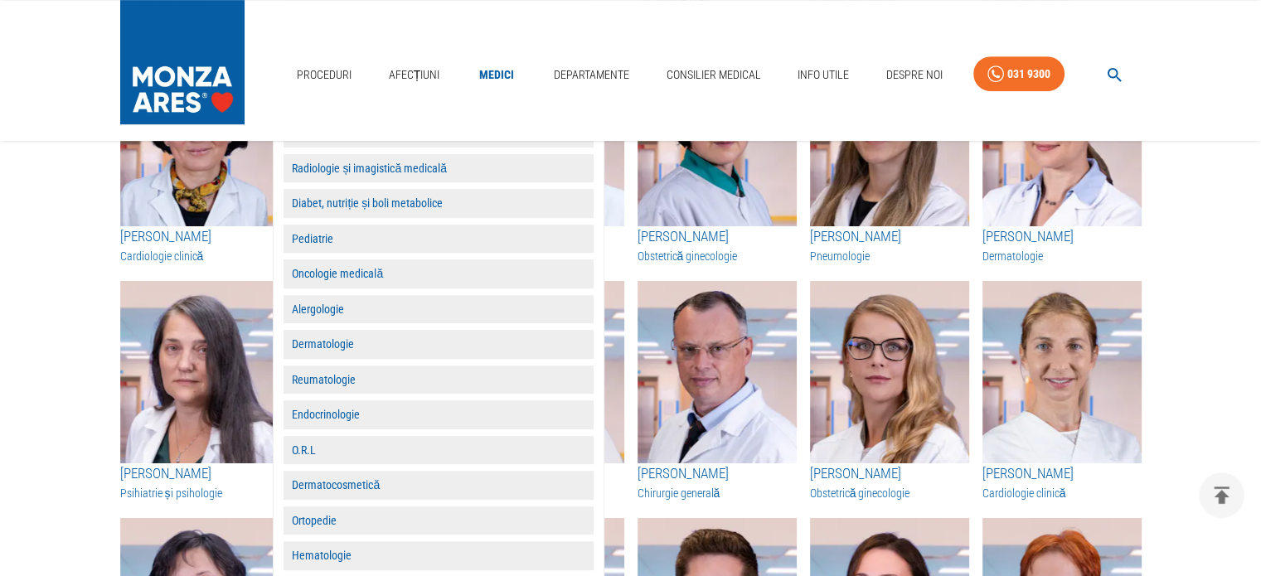
scroll to position [829, 0]
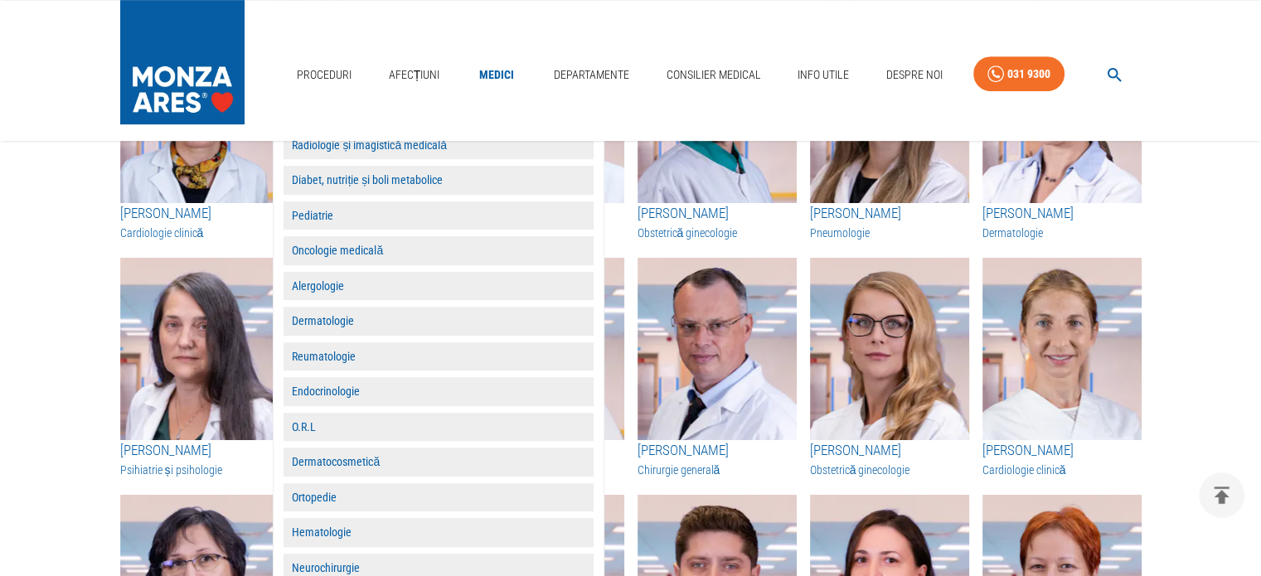
click at [348, 395] on button "Endocrinologie" at bounding box center [438, 391] width 310 height 29
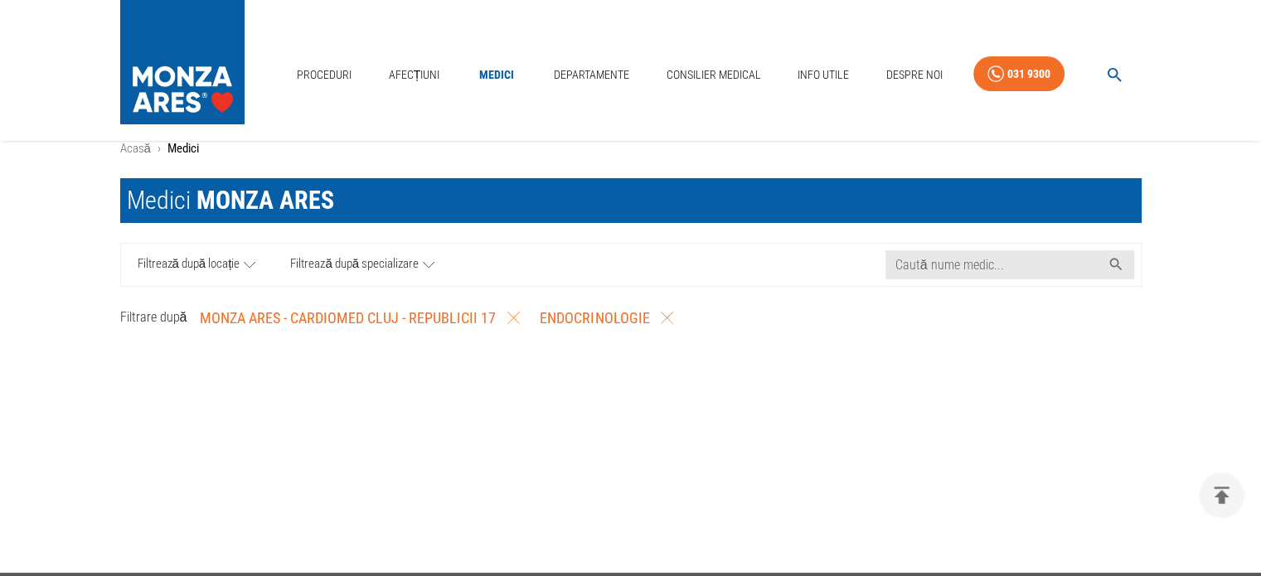
scroll to position [17, 0]
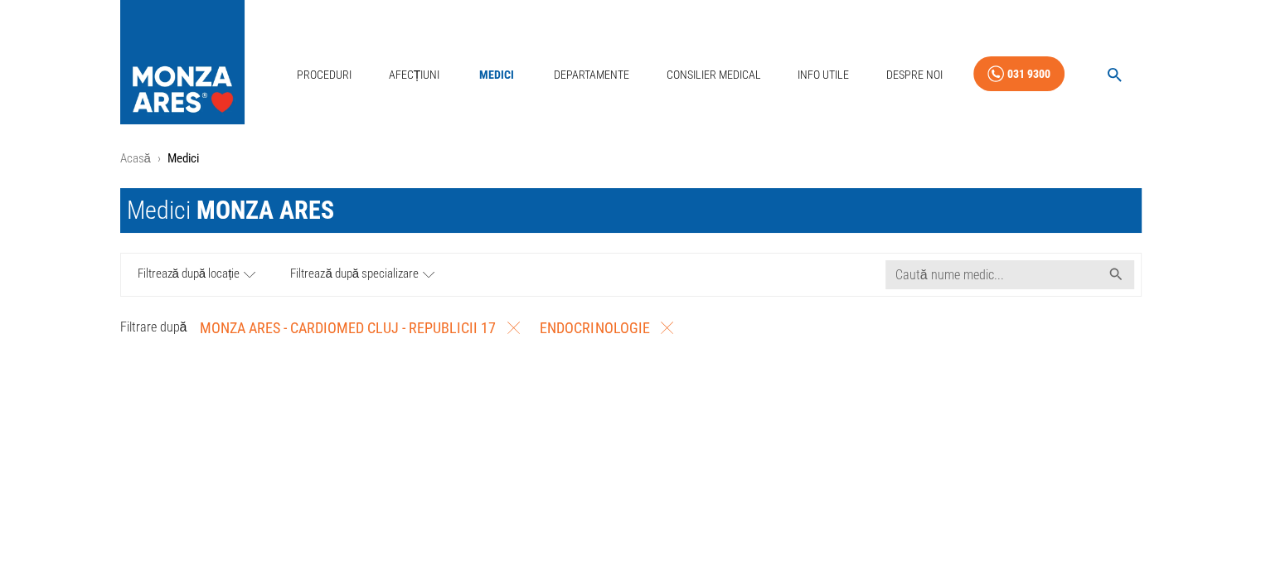
click at [666, 327] on icon "button" at bounding box center [667, 328] width 12 height 12
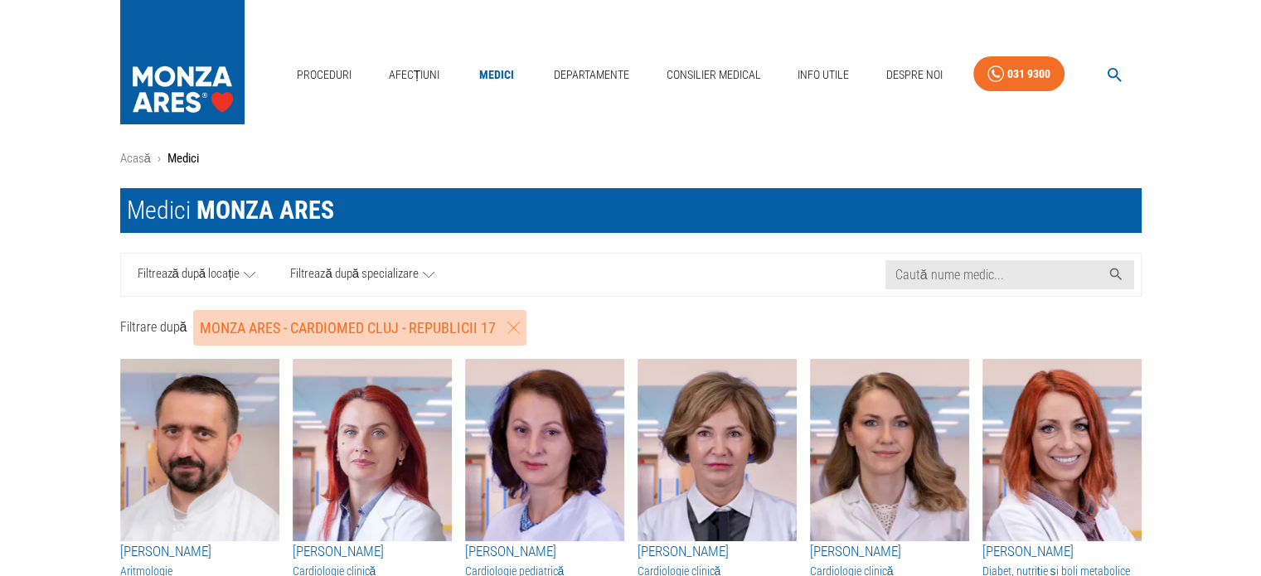
click at [509, 328] on icon "button" at bounding box center [513, 328] width 12 height 12
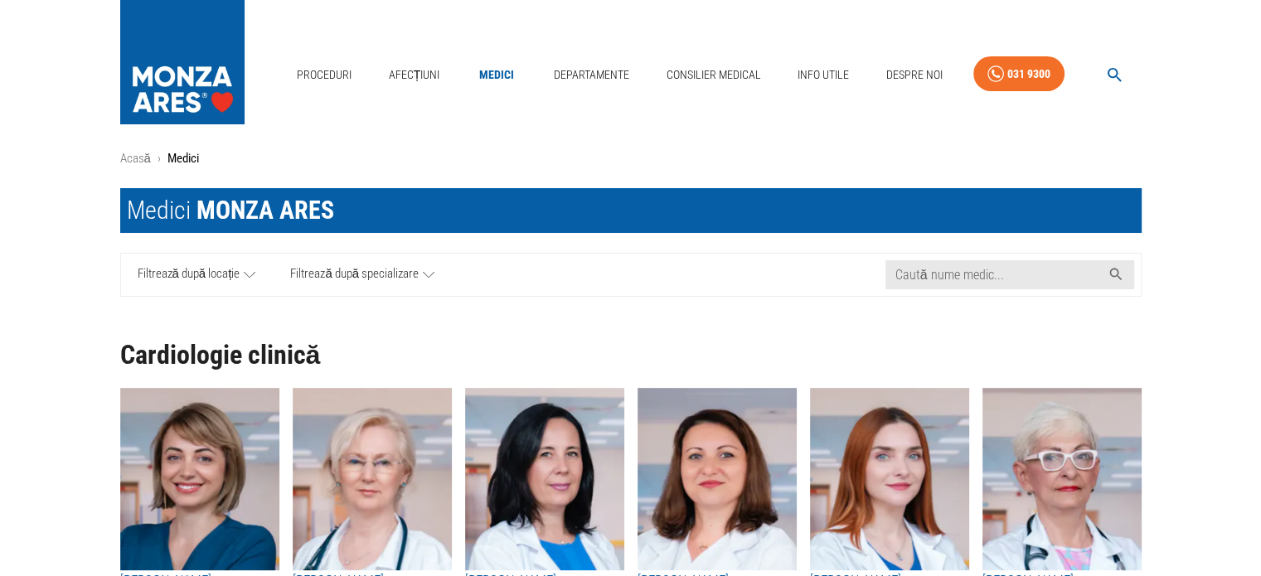
click at [260, 274] on link "Filtrează după locație" at bounding box center [197, 275] width 153 height 42
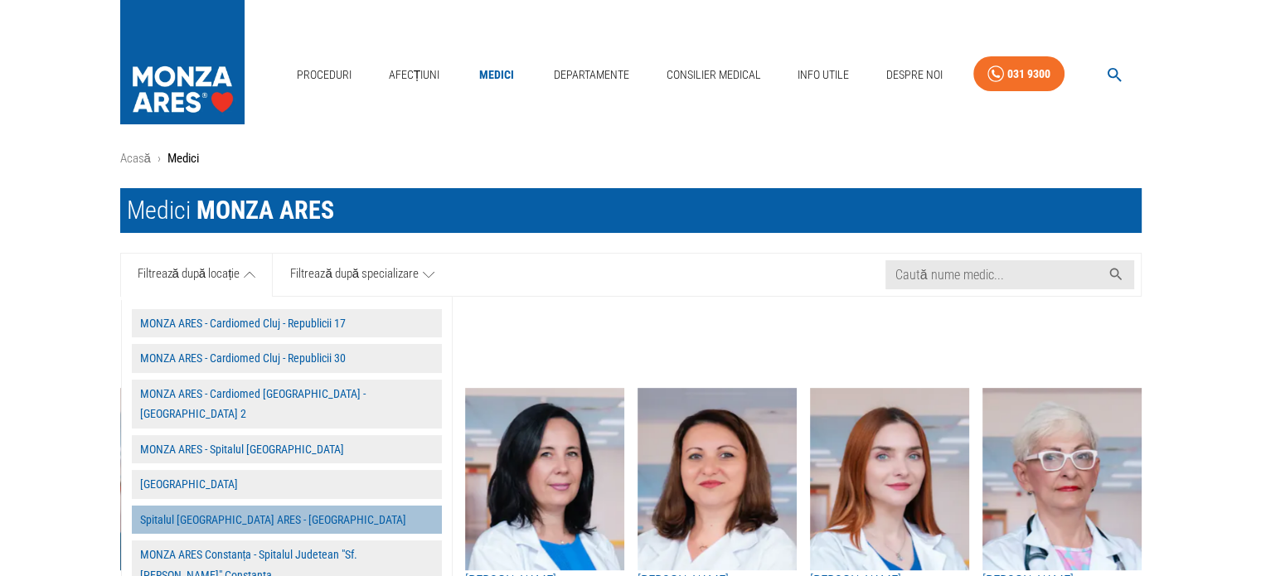
click at [216, 506] on button "Spitalul [GEOGRAPHIC_DATA] ARES - [GEOGRAPHIC_DATA]" at bounding box center [287, 520] width 310 height 29
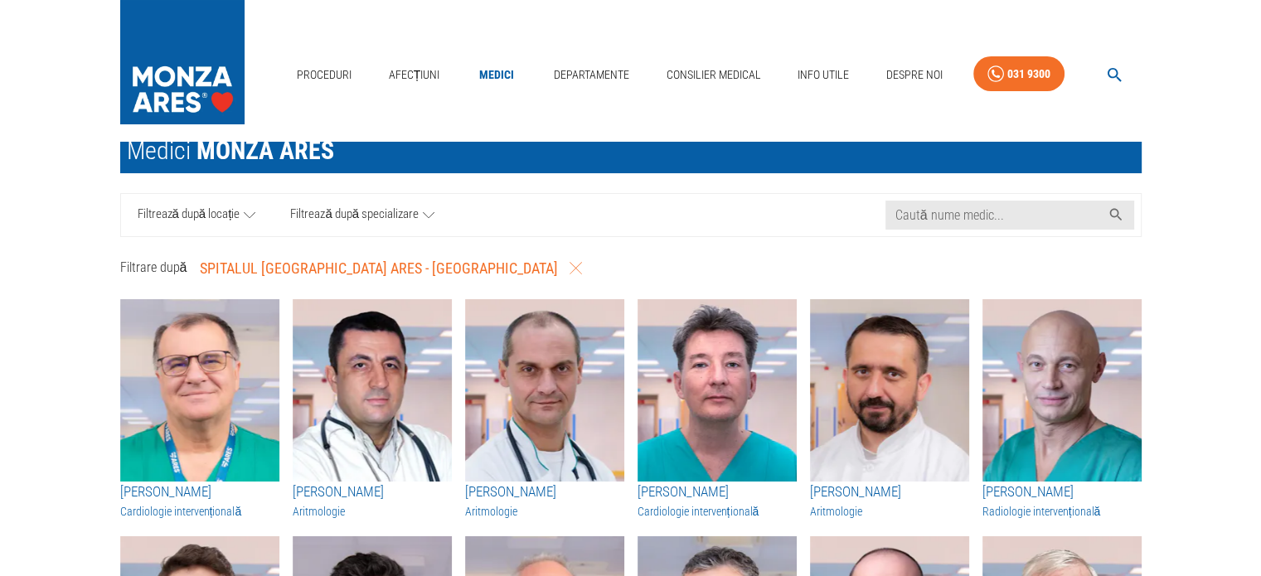
scroll to position [99, 0]
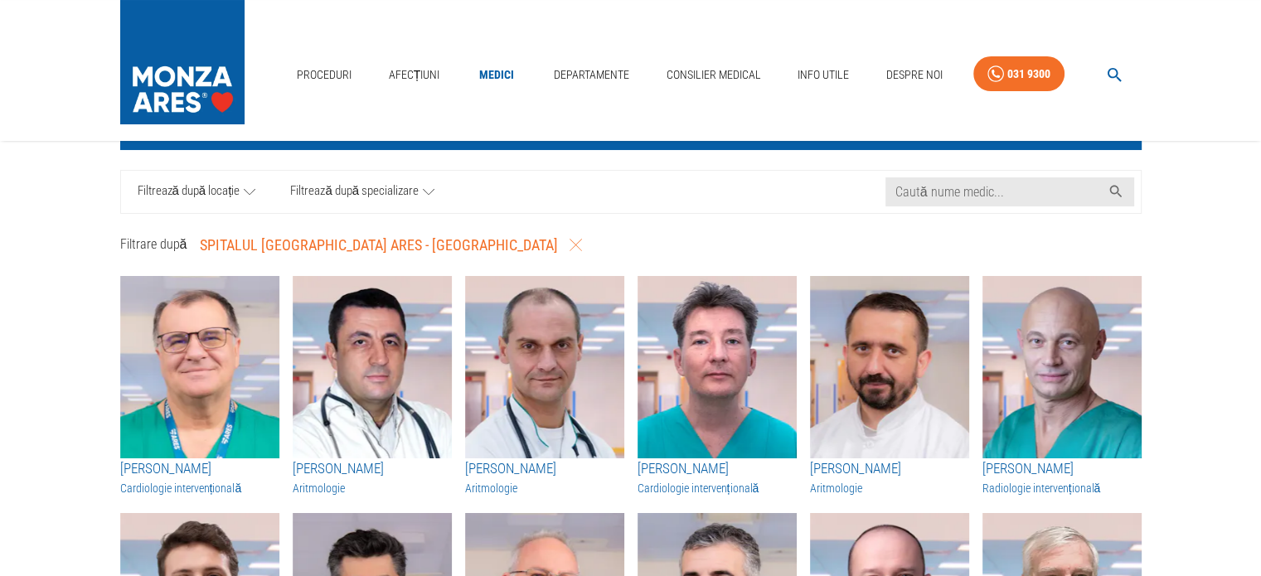
click at [429, 188] on icon at bounding box center [429, 192] width 12 height 21
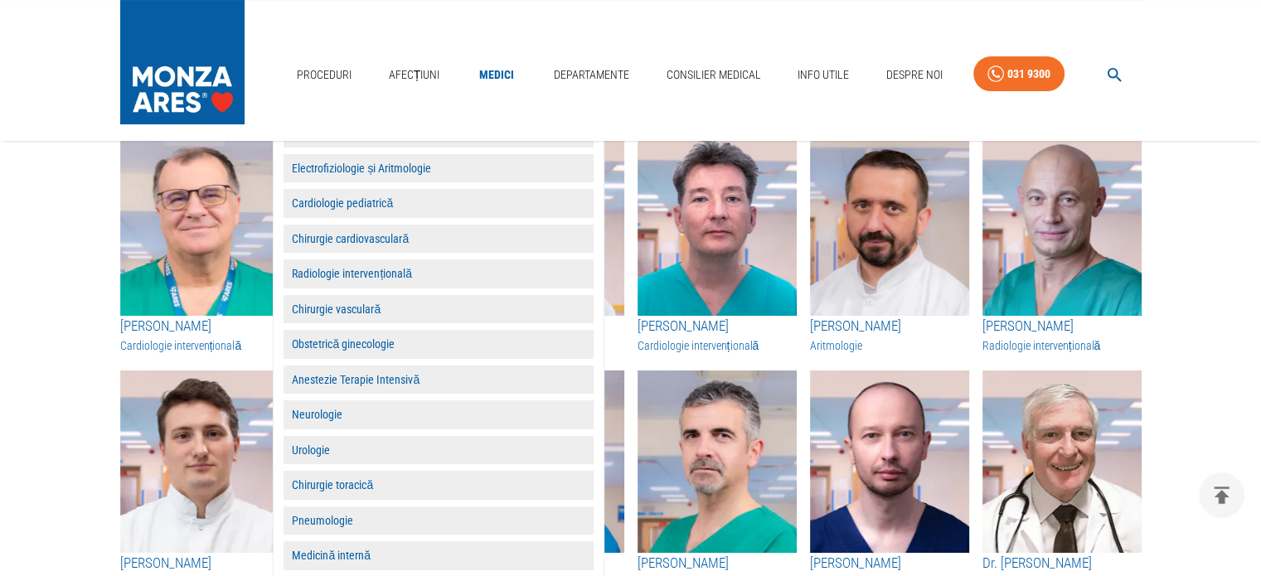
scroll to position [265, 0]
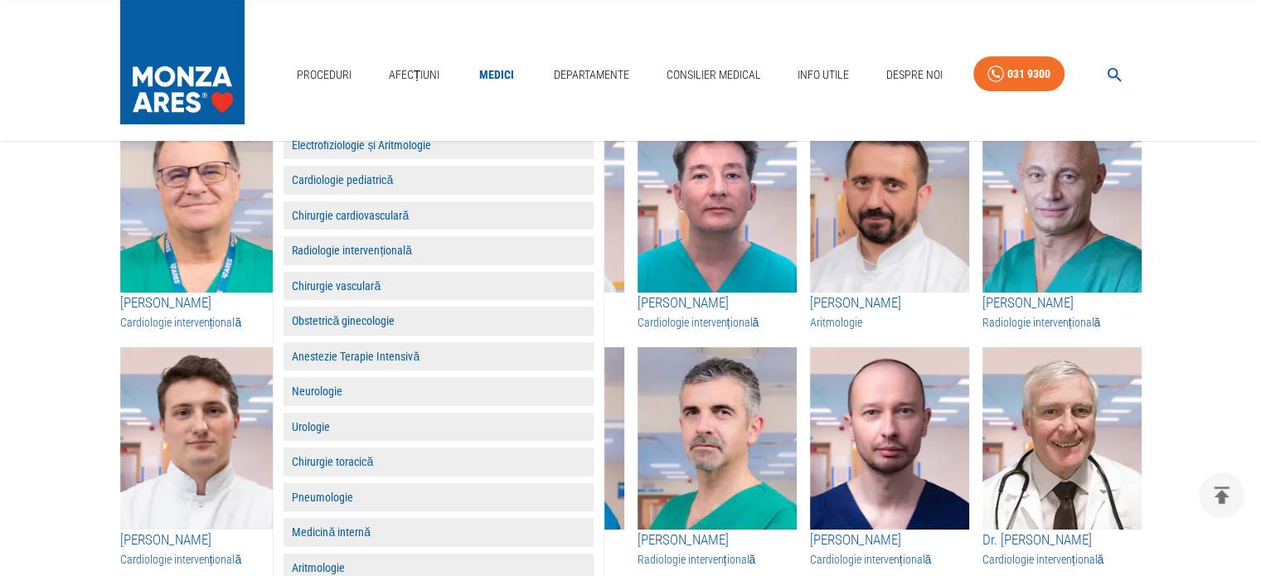
click at [347, 315] on button "Obstetrică ginecologie" at bounding box center [438, 321] width 310 height 29
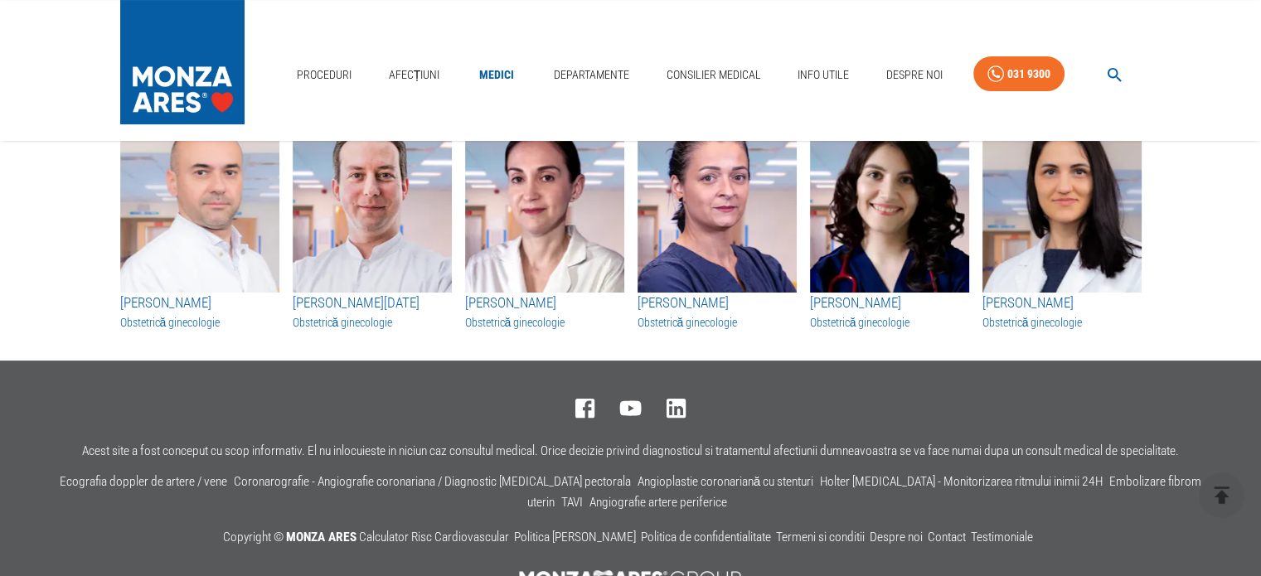
click at [202, 235] on img "button" at bounding box center [199, 201] width 159 height 182
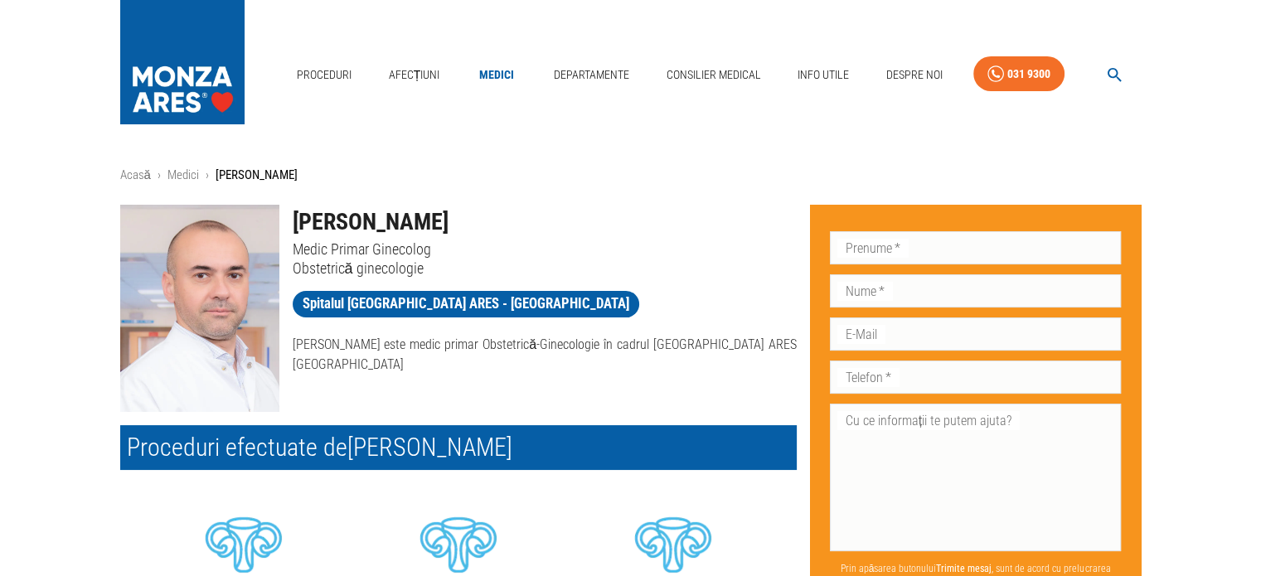
drag, startPoint x: 596, startPoint y: 224, endPoint x: 293, endPoint y: 221, distance: 303.4
click at [293, 221] on h1 "[PERSON_NAME]" at bounding box center [545, 222] width 504 height 35
copy h1 "[PERSON_NAME]"
drag, startPoint x: 491, startPoint y: 342, endPoint x: 685, endPoint y: 338, distance: 194.8
click at [685, 338] on p "[PERSON_NAME] este medic primar Obstetrică-Ginecologie în cadrul [GEOGRAPHIC_DA…" at bounding box center [545, 355] width 504 height 40
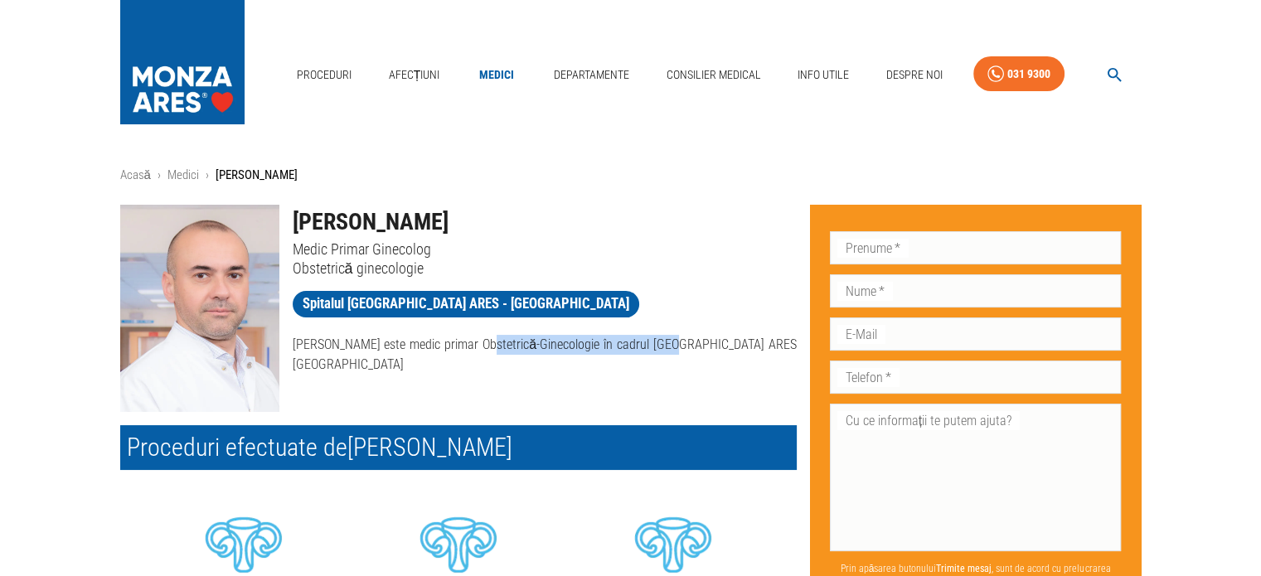
copy p "medic primar Obstetrică-Ginecologie"
drag, startPoint x: 747, startPoint y: 342, endPoint x: 792, endPoint y: 372, distance: 53.8
click at [792, 372] on p "[PERSON_NAME] este medic primar Obstetrică-Ginecologie în cadrul [GEOGRAPHIC_DA…" at bounding box center [545, 355] width 504 height 40
copy p "Spitalului [GEOGRAPHIC_DATA] ARES [GEOGRAPHIC_DATA]"
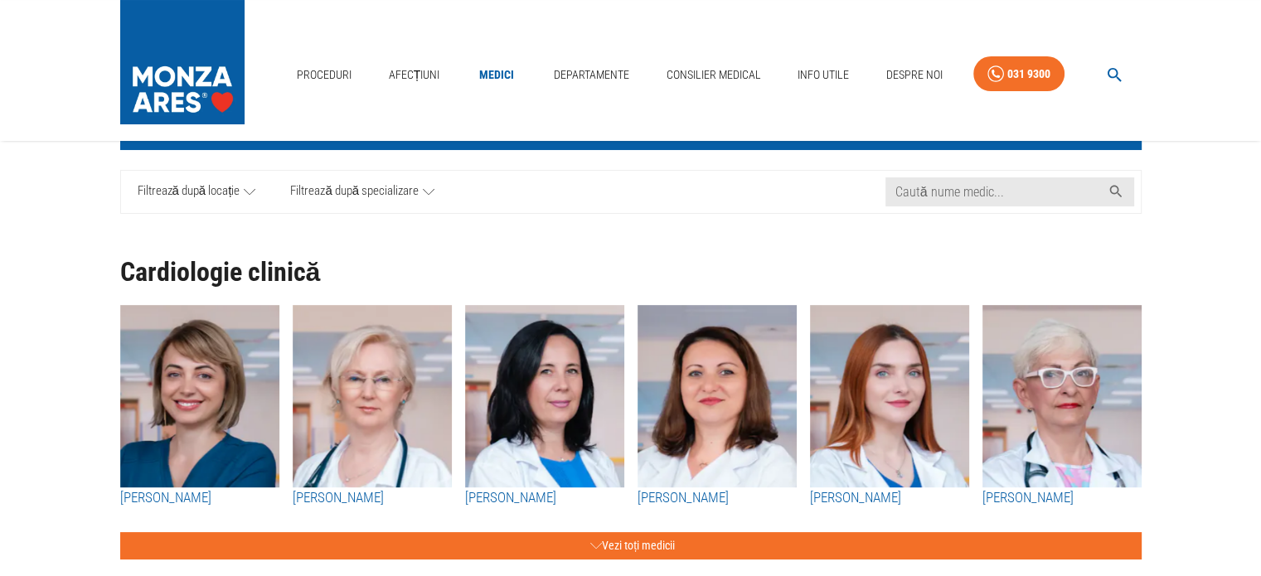
scroll to position [99, 0]
click at [252, 190] on icon at bounding box center [250, 192] width 12 height 21
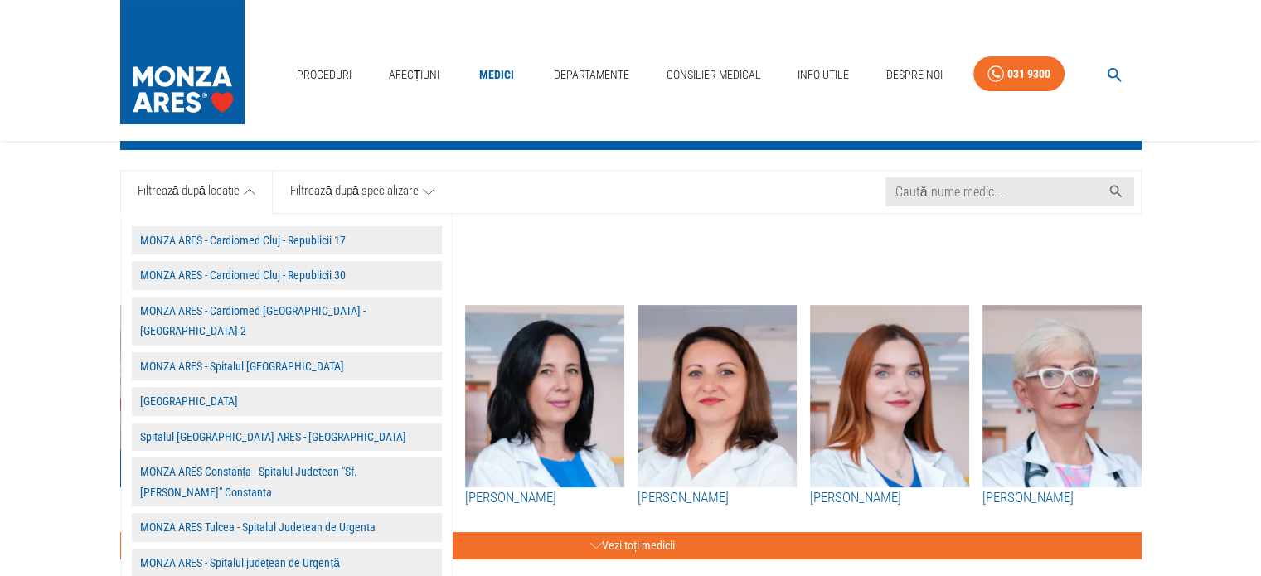
click at [193, 423] on button "Spitalul [GEOGRAPHIC_DATA] ARES - [GEOGRAPHIC_DATA]" at bounding box center [287, 437] width 310 height 29
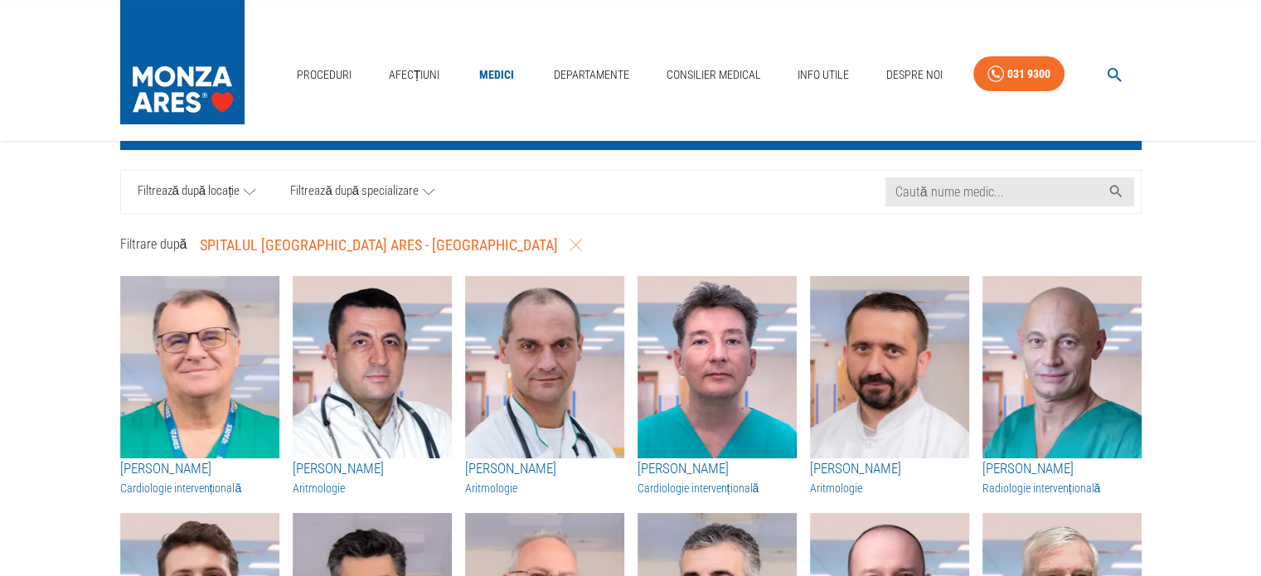
click at [428, 191] on icon at bounding box center [429, 192] width 12 height 21
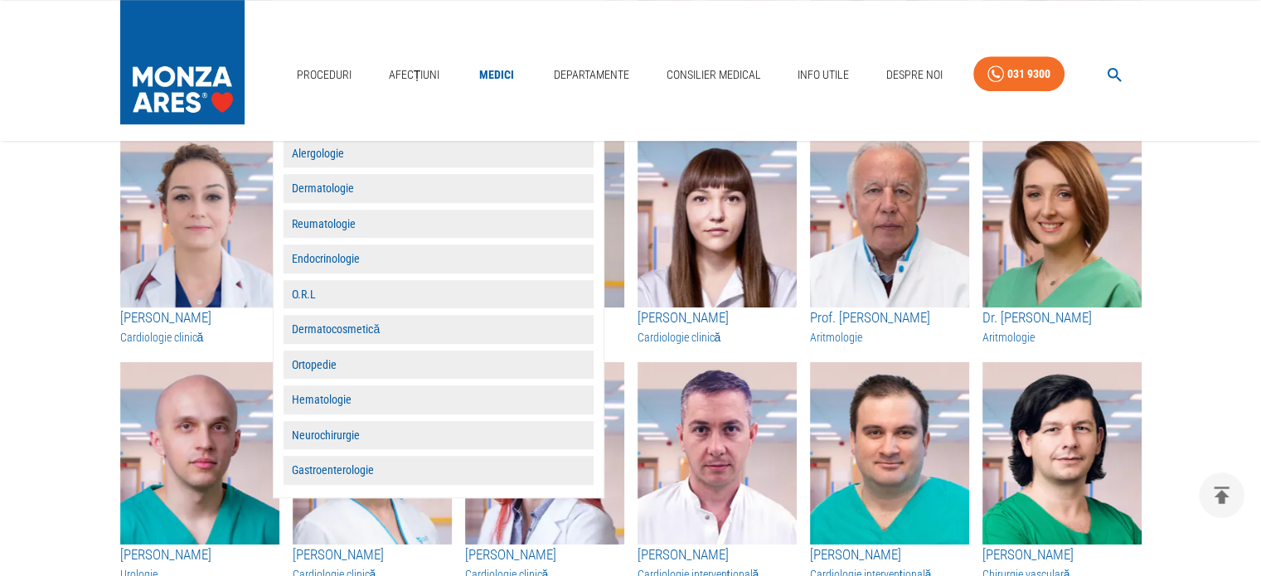
scroll to position [928, 0]
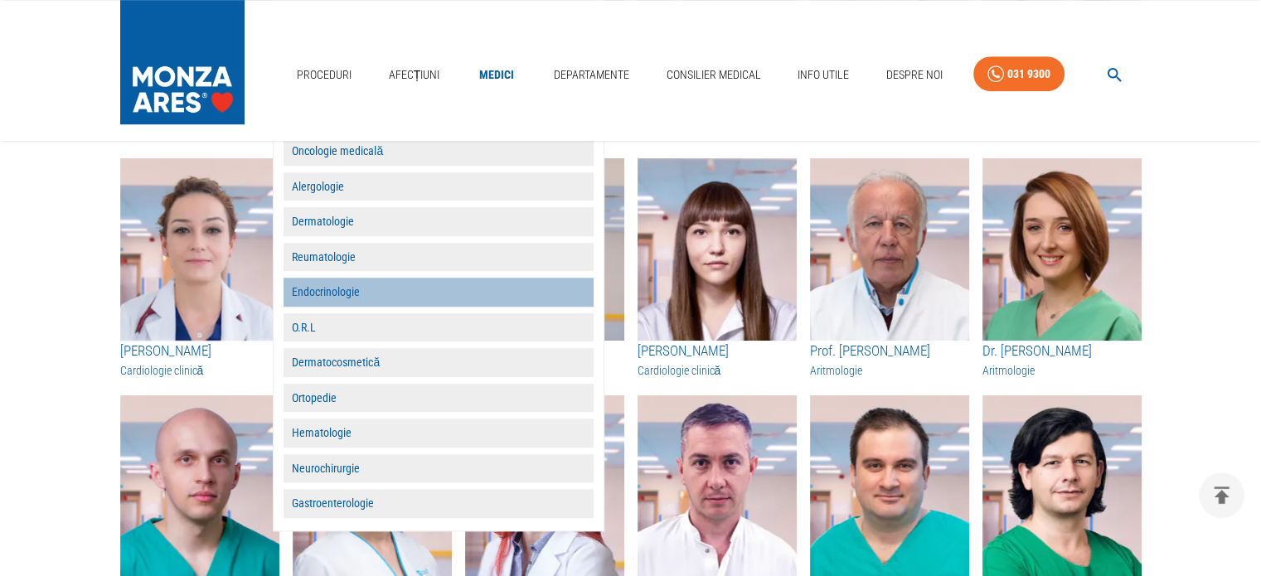
click at [358, 296] on button "Endocrinologie" at bounding box center [438, 292] width 310 height 29
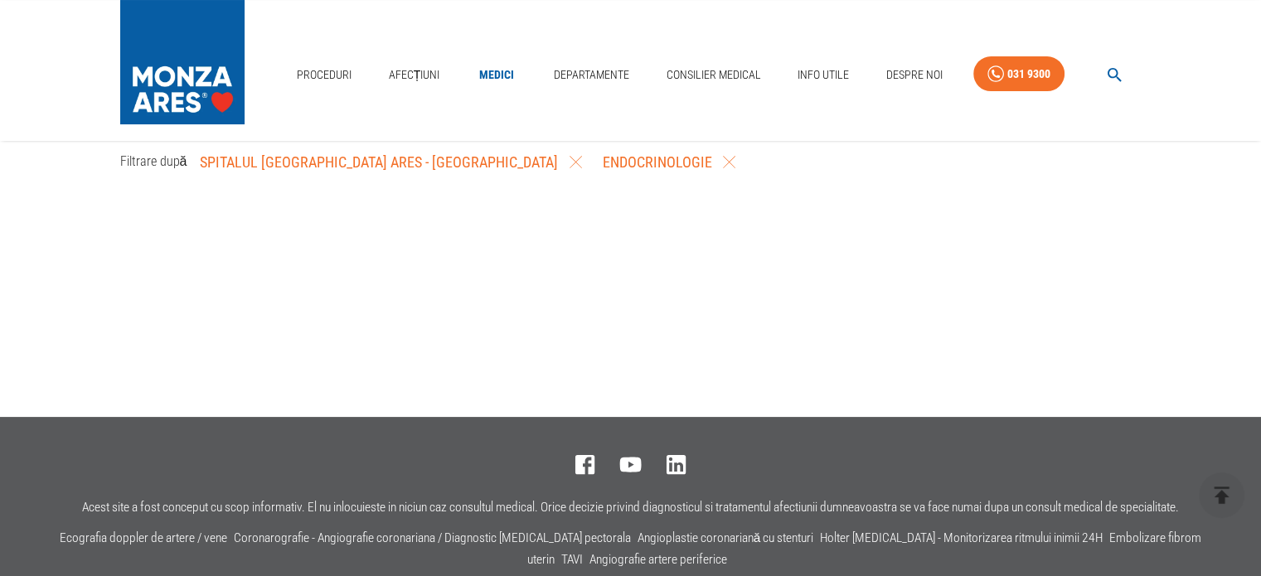
scroll to position [0, 0]
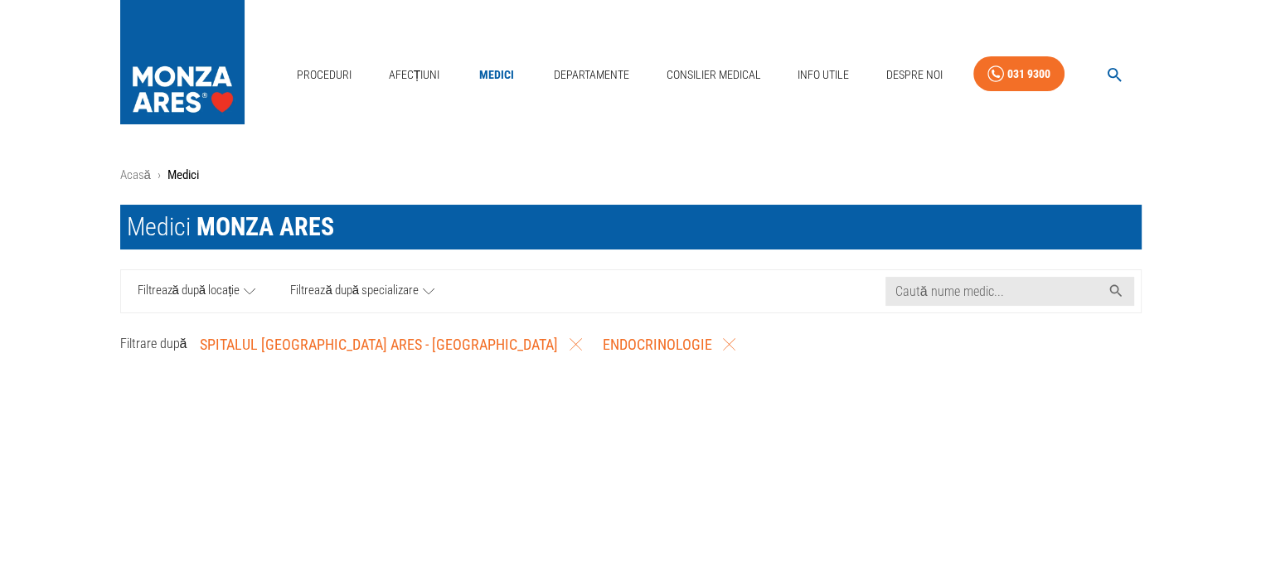
click at [196, 175] on p "Medici" at bounding box center [182, 175] width 31 height 19
click at [434, 285] on link "Filtrează după specializare" at bounding box center [362, 291] width 179 height 42
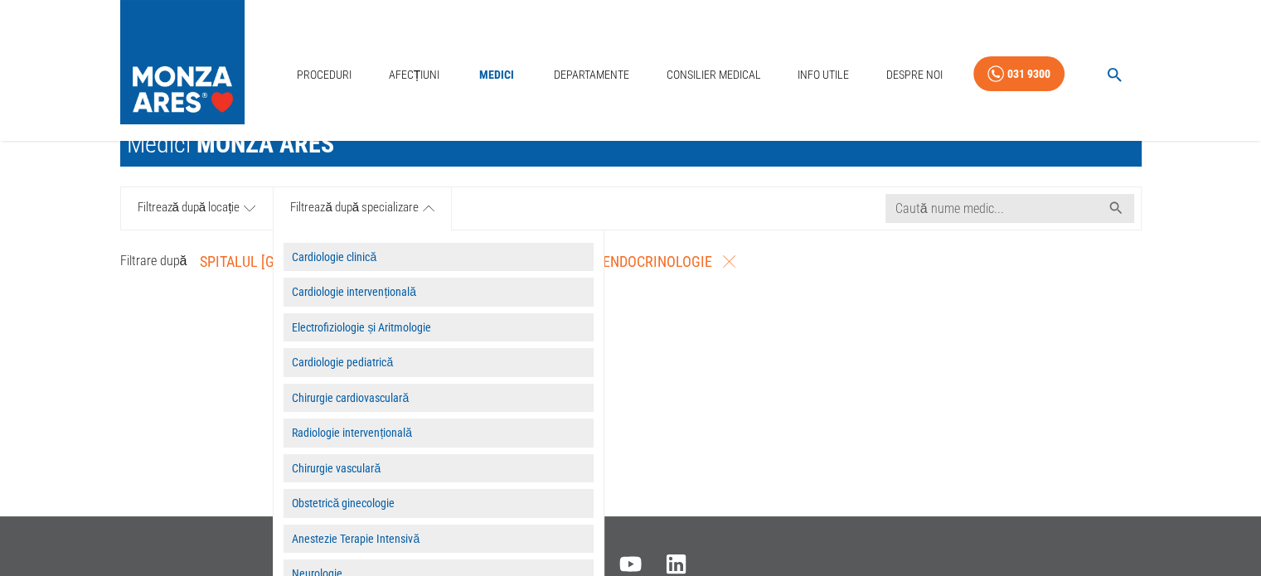
scroll to position [166, 0]
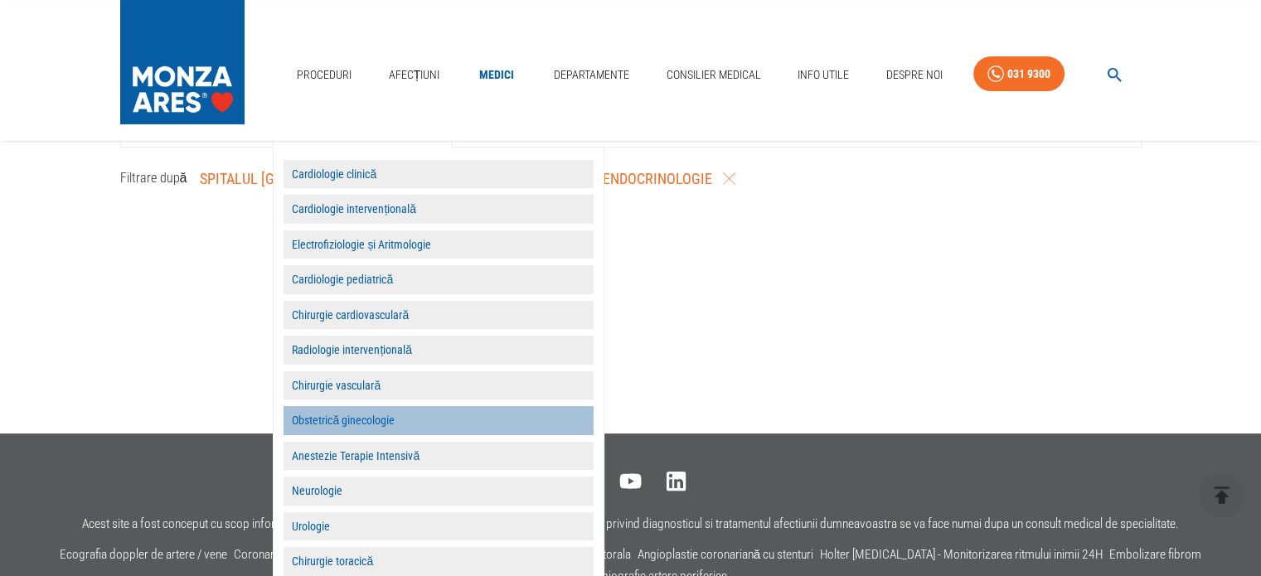
click at [359, 423] on button "Obstetrică ginecologie" at bounding box center [438, 420] width 310 height 29
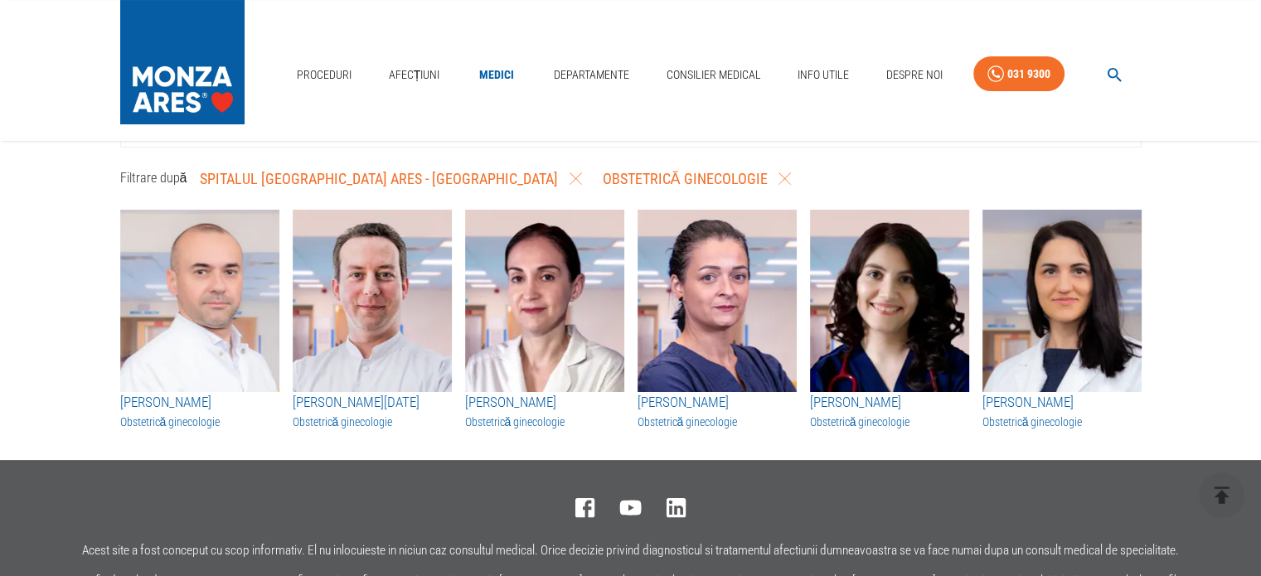
click at [788, 400] on h3 "[PERSON_NAME]" at bounding box center [716, 403] width 159 height 22
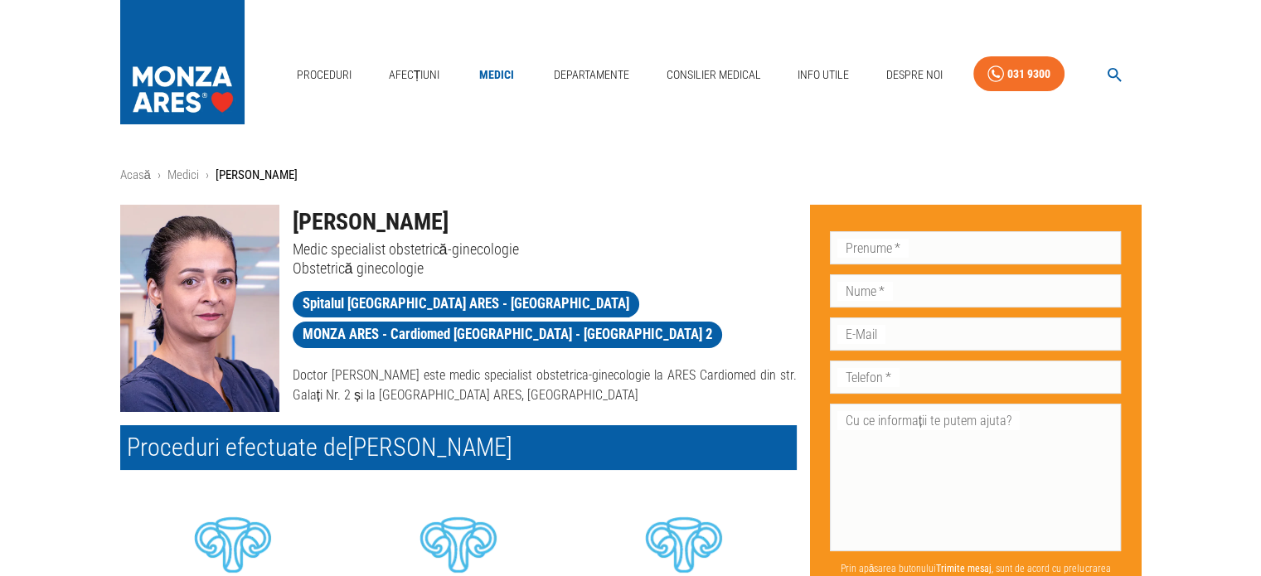
drag, startPoint x: 560, startPoint y: 224, endPoint x: 400, endPoint y: 228, distance: 160.0
click at [400, 228] on h1 "[PERSON_NAME]" at bounding box center [545, 222] width 504 height 35
copy h1 "Sevan-[PERSON_NAME]"
drag, startPoint x: 391, startPoint y: 222, endPoint x: 325, endPoint y: 221, distance: 66.3
click at [325, 221] on h1 "[PERSON_NAME]" at bounding box center [545, 222] width 504 height 35
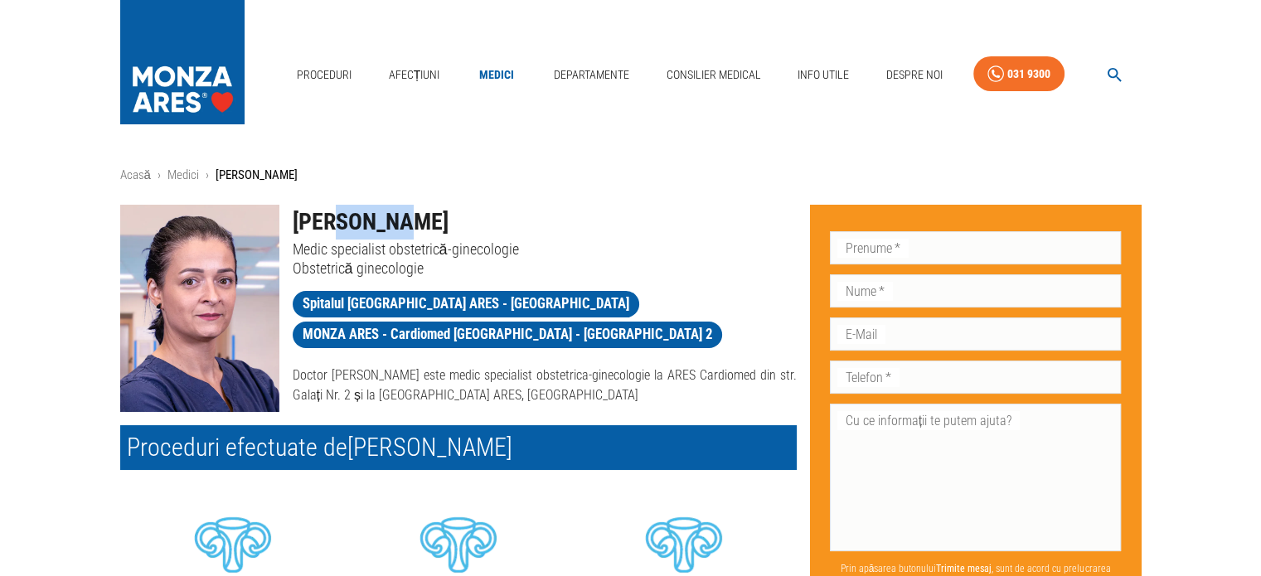
copy h1 "Roxana"
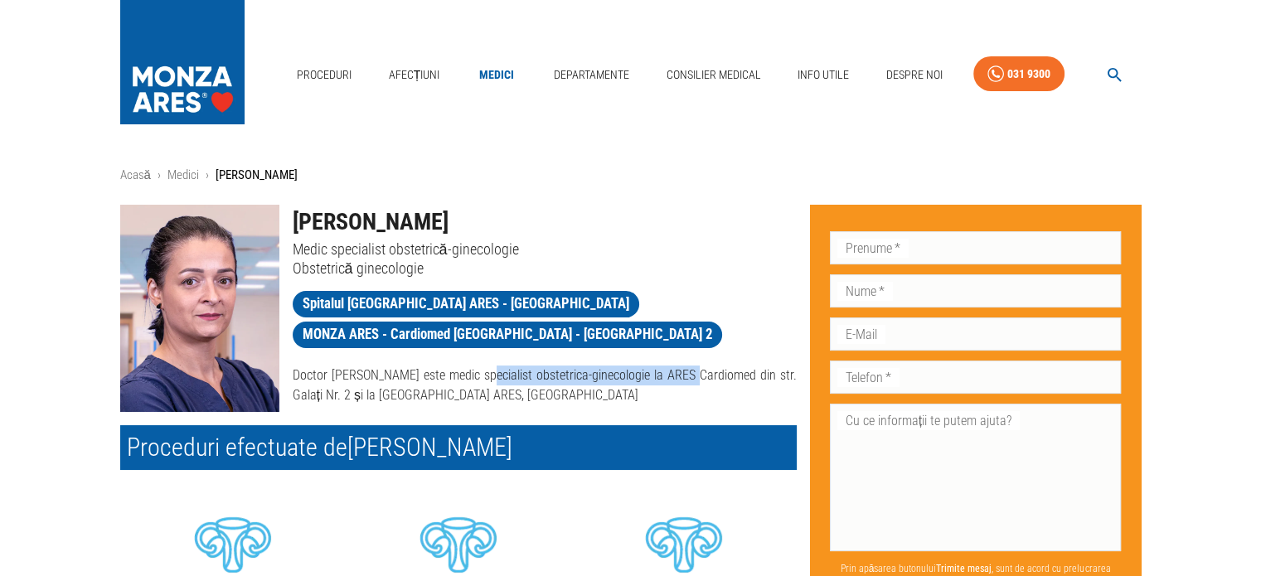
drag, startPoint x: 486, startPoint y: 342, endPoint x: 690, endPoint y: 342, distance: 204.7
click at [690, 366] on p "Doctor [PERSON_NAME] este medic specialist obstetrica-ginecologie la ARES Cardi…" at bounding box center [545, 386] width 504 height 40
copy p "medic specialist obstetrica-ginecologie"
click at [635, 386] on div "[PERSON_NAME] Medic specialist obstetrică-ginecologie Obstetrică ginecologie Sp…" at bounding box center [537, 301] width 517 height 220
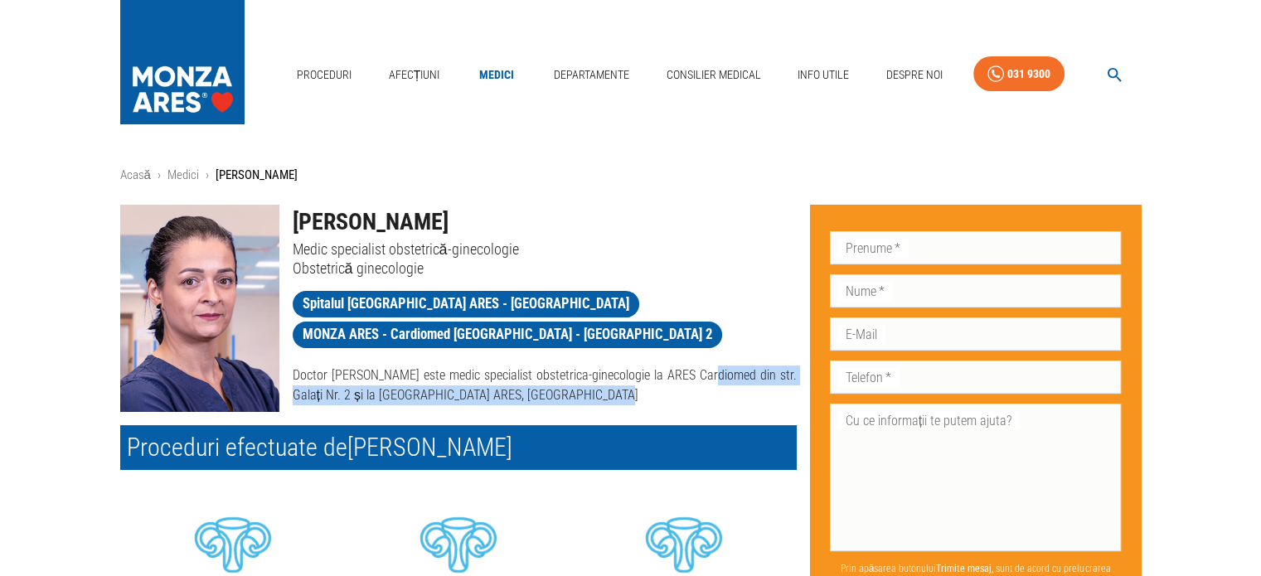
drag, startPoint x: 705, startPoint y: 344, endPoint x: 795, endPoint y: 359, distance: 90.8
click at [795, 366] on p "Doctor [PERSON_NAME] este medic specialist obstetrica-ginecologie la ARES Cardi…" at bounding box center [545, 386] width 504 height 40
copy p "ARES Cardiomed din str. Galați Nr. 2 și la [GEOGRAPHIC_DATA] ARES, [GEOGRAPHIC_…"
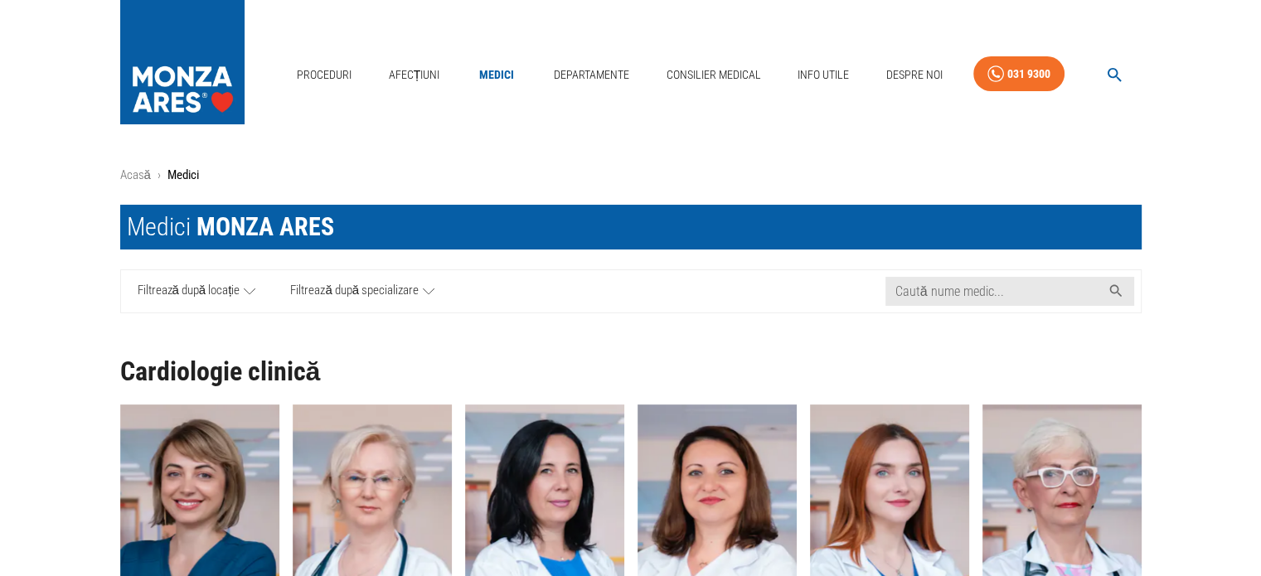
click at [428, 293] on icon at bounding box center [429, 291] width 12 height 6
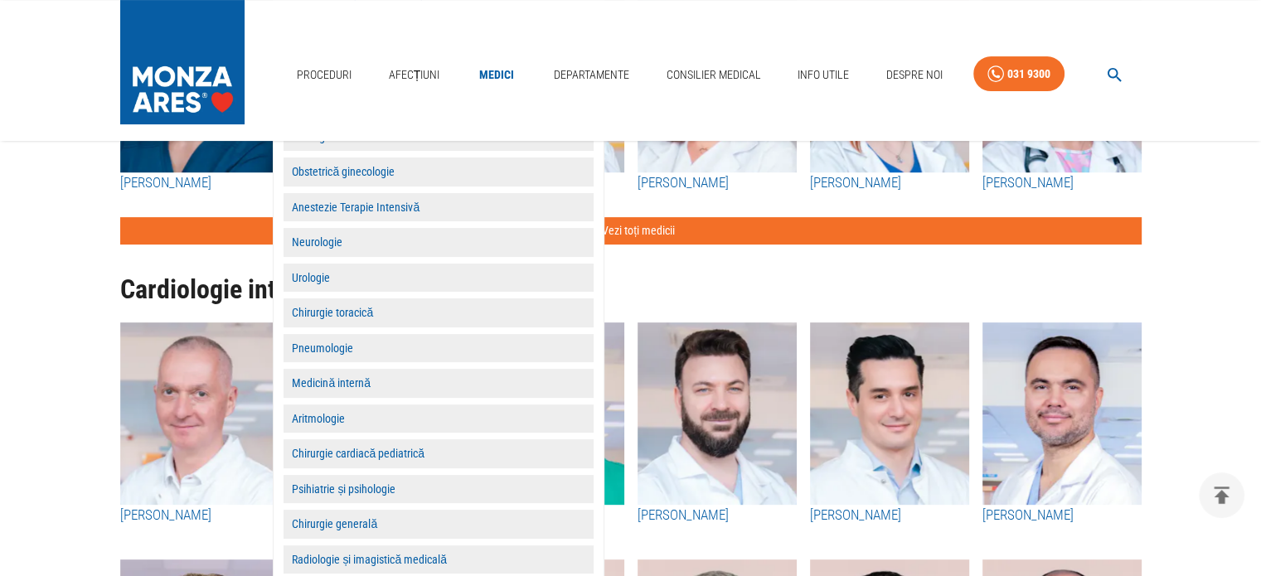
scroll to position [332, 0]
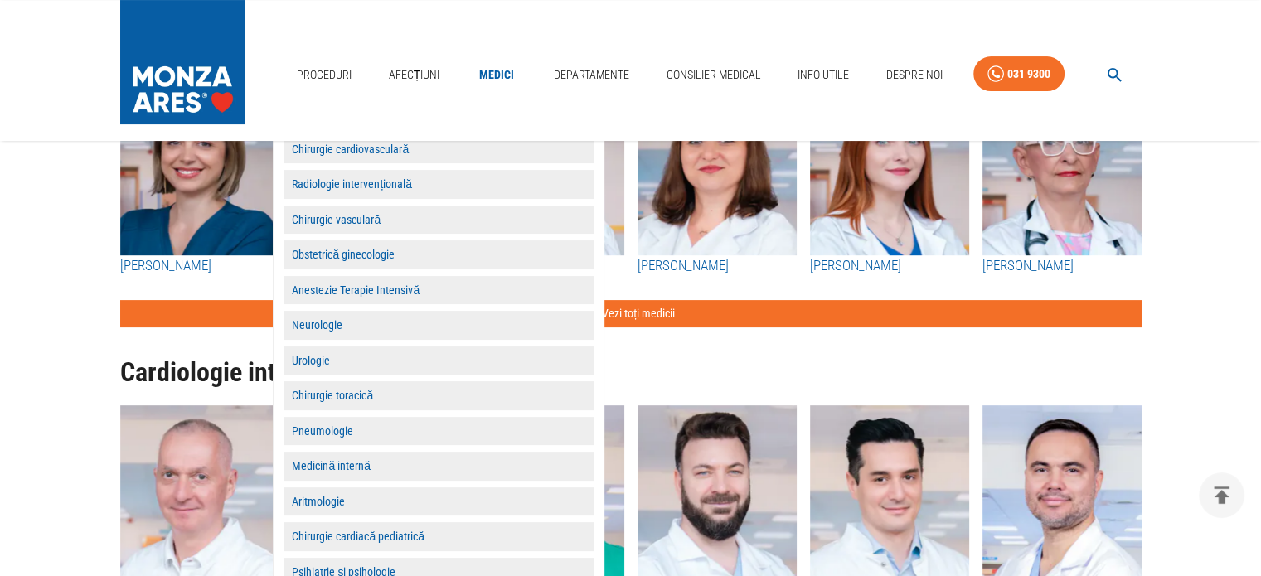
click at [370, 257] on button "Obstetrică ginecologie" at bounding box center [438, 254] width 310 height 29
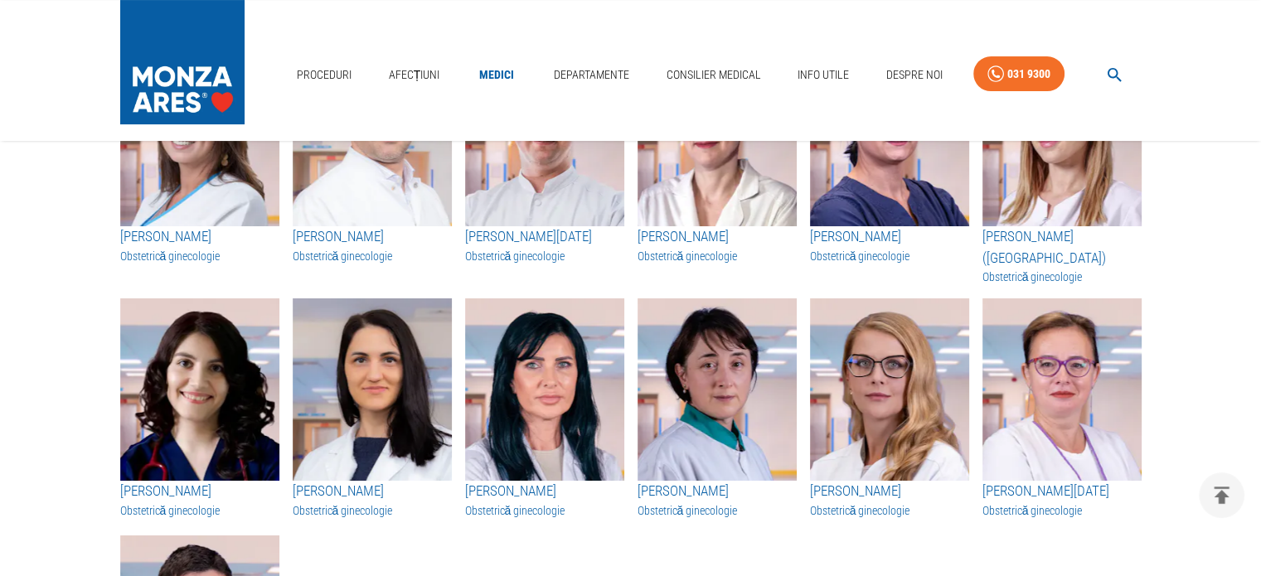
scroll to position [249, 0]
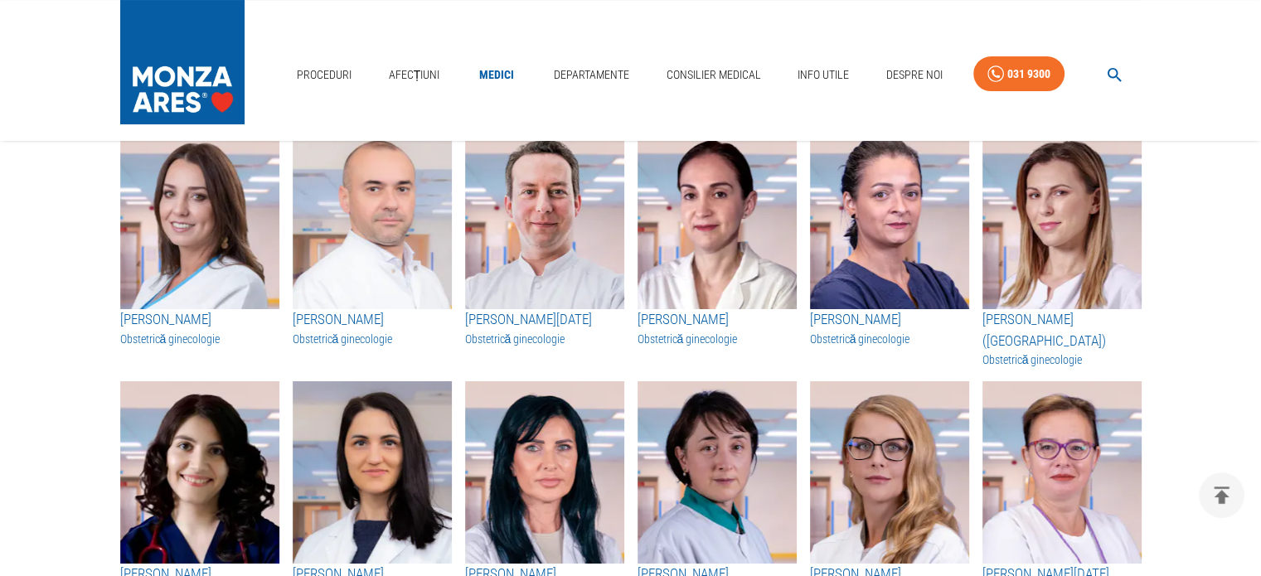
click at [212, 294] on img "button" at bounding box center [199, 218] width 159 height 182
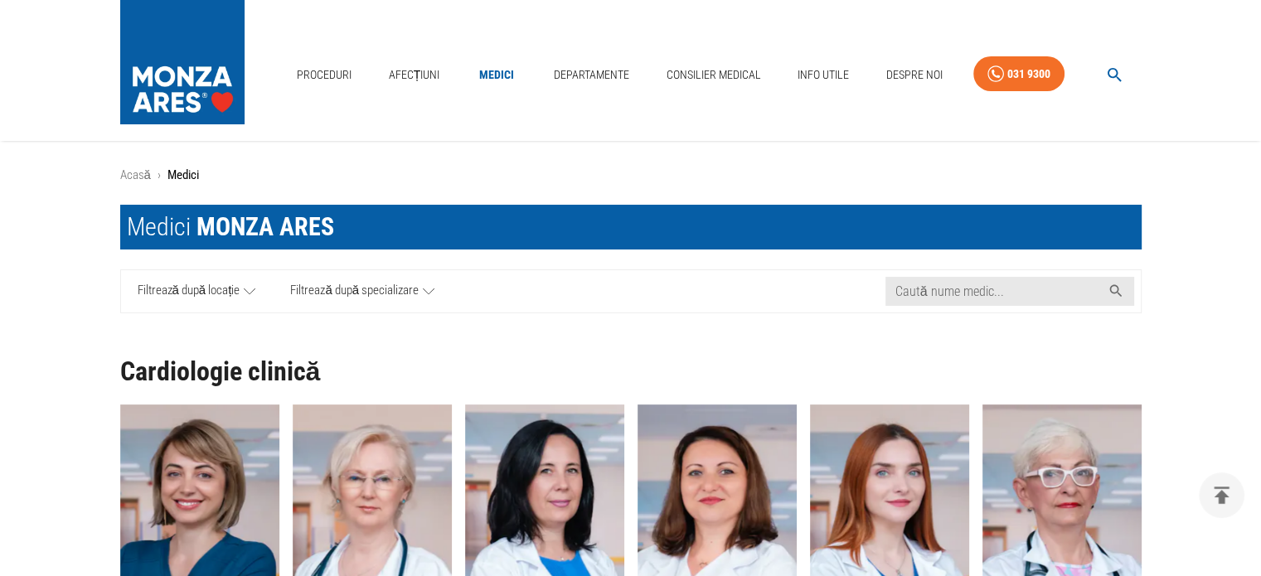
scroll to position [249, 0]
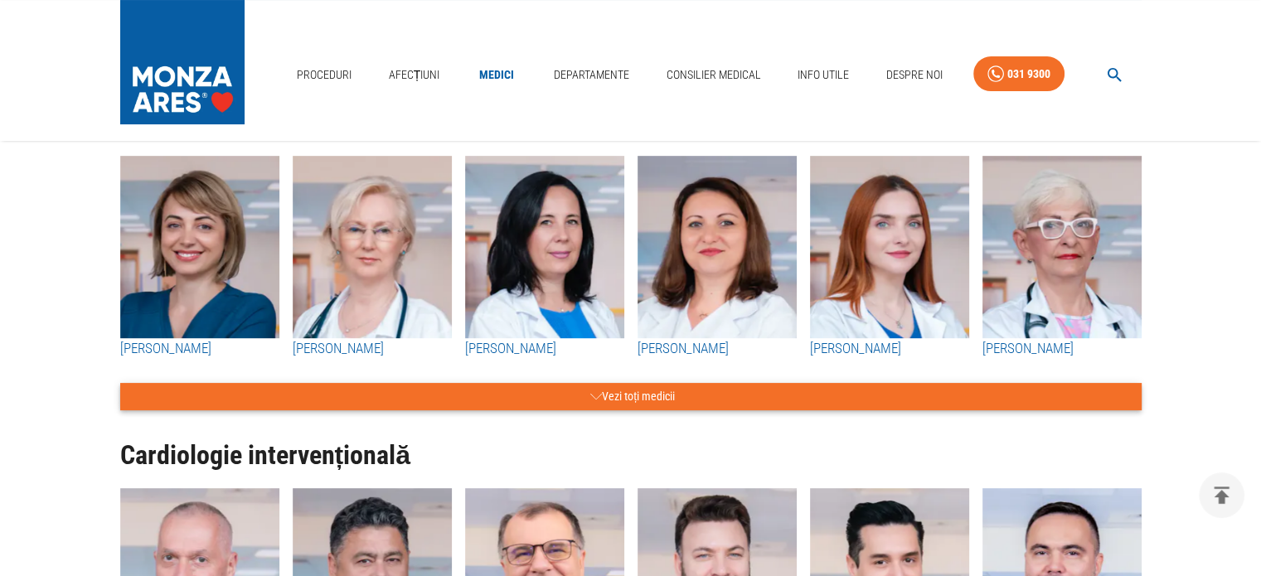
click at [676, 400] on button "Vezi toți medicii" at bounding box center [630, 396] width 1021 height 27
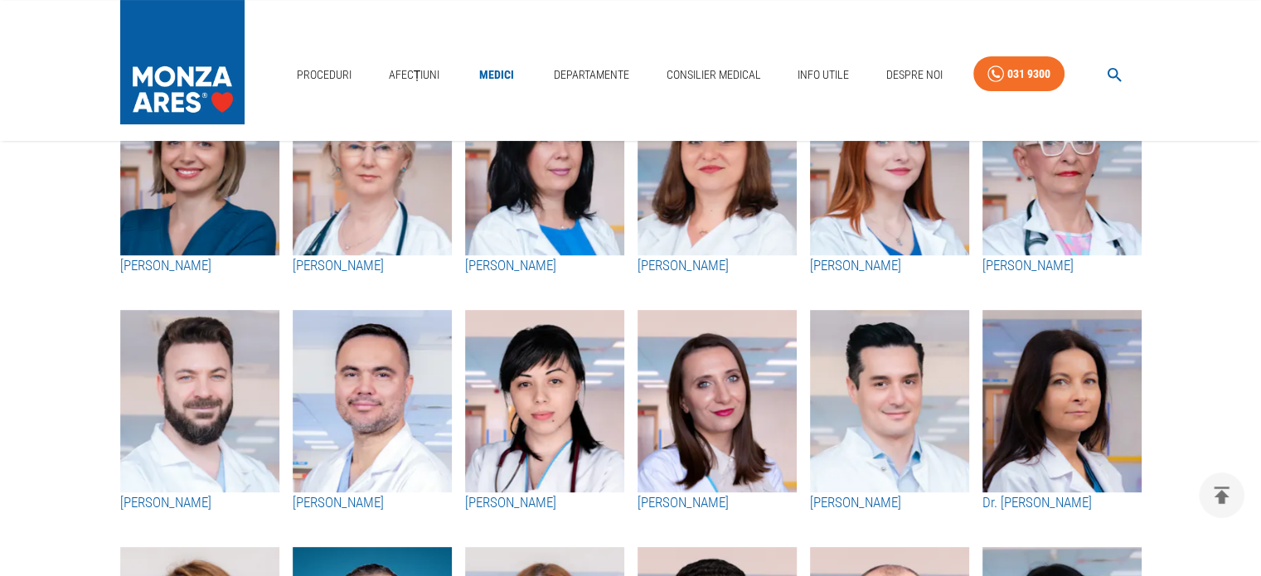
scroll to position [0, 0]
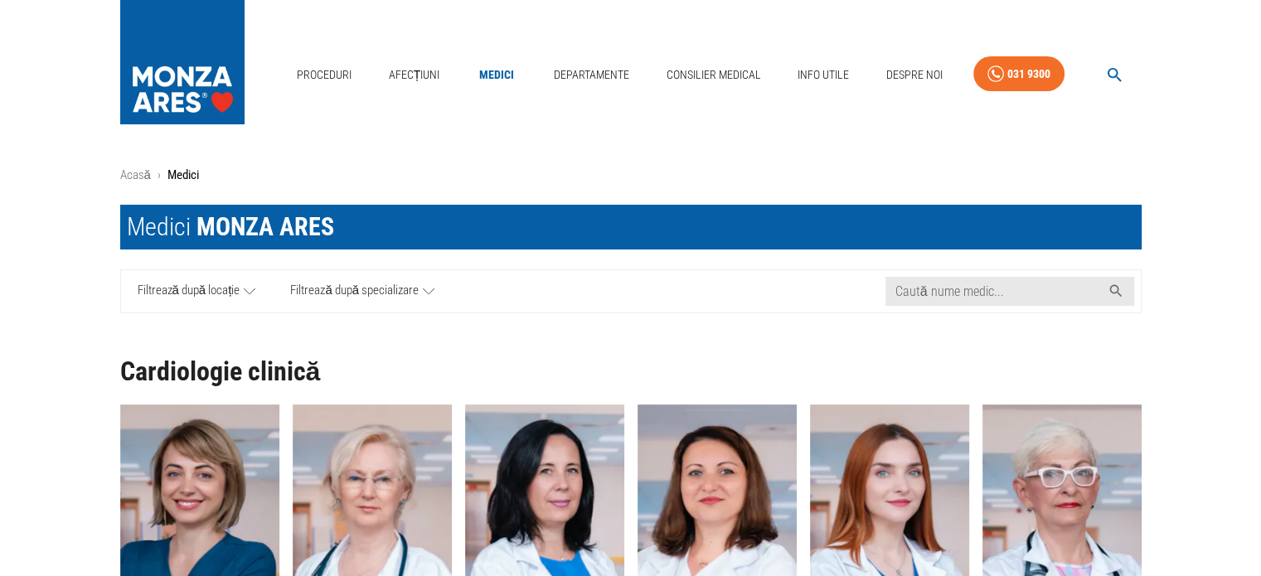
click at [408, 288] on span "Filtrează după specializare" at bounding box center [354, 291] width 128 height 21
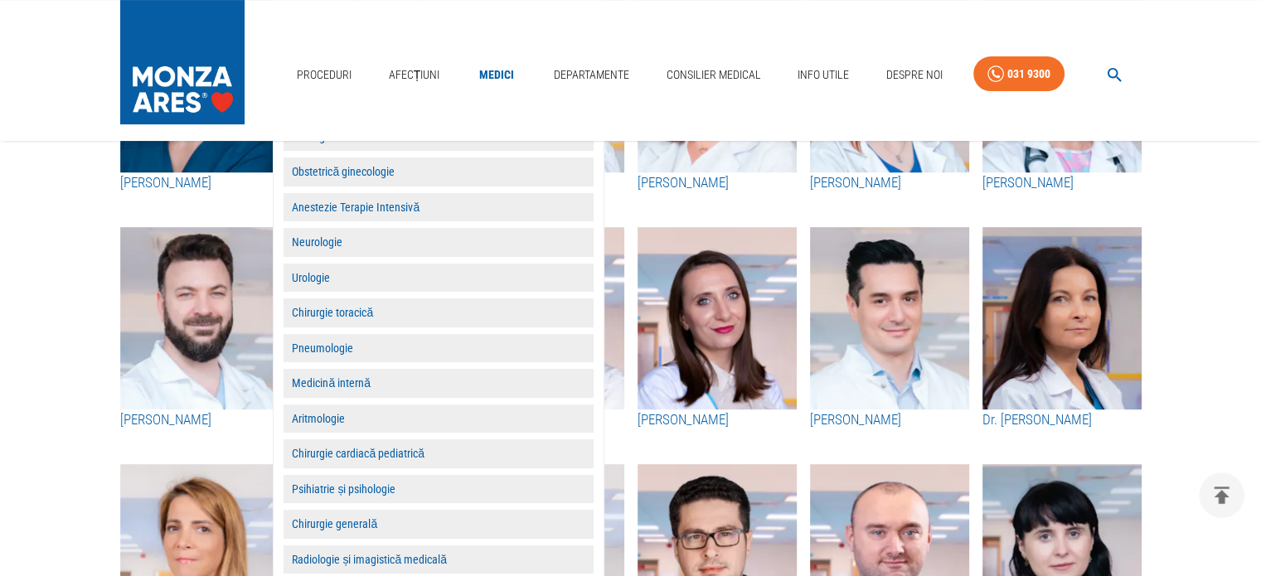
scroll to position [332, 0]
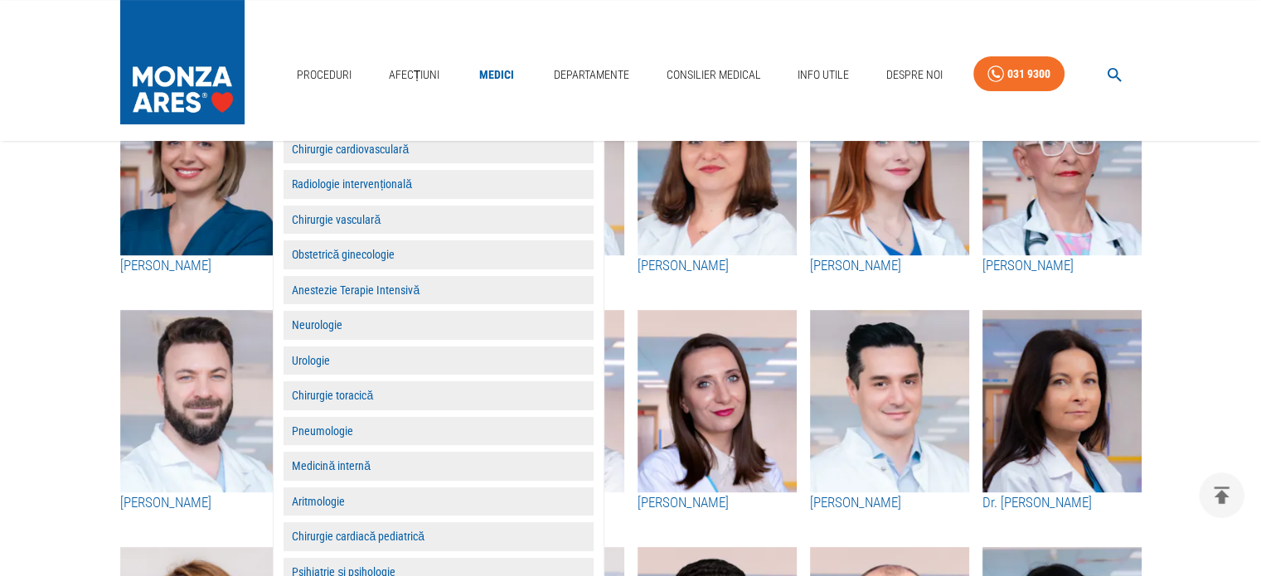
click at [376, 259] on button "Obstetrică ginecologie" at bounding box center [438, 254] width 310 height 29
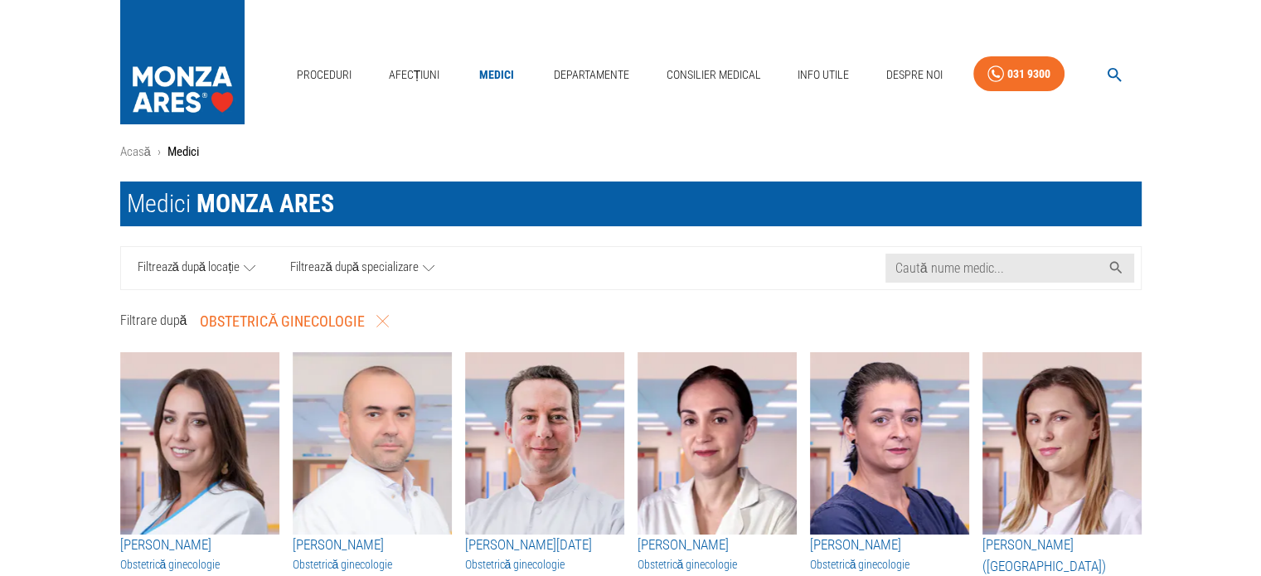
scroll to position [0, 0]
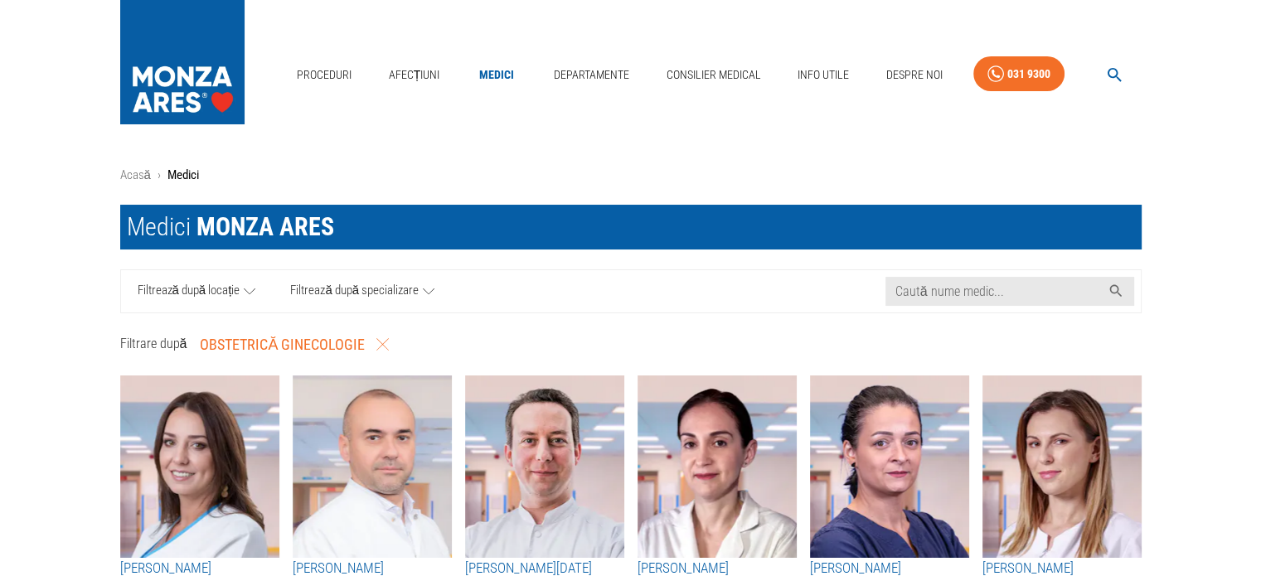
click at [253, 286] on icon at bounding box center [250, 291] width 12 height 21
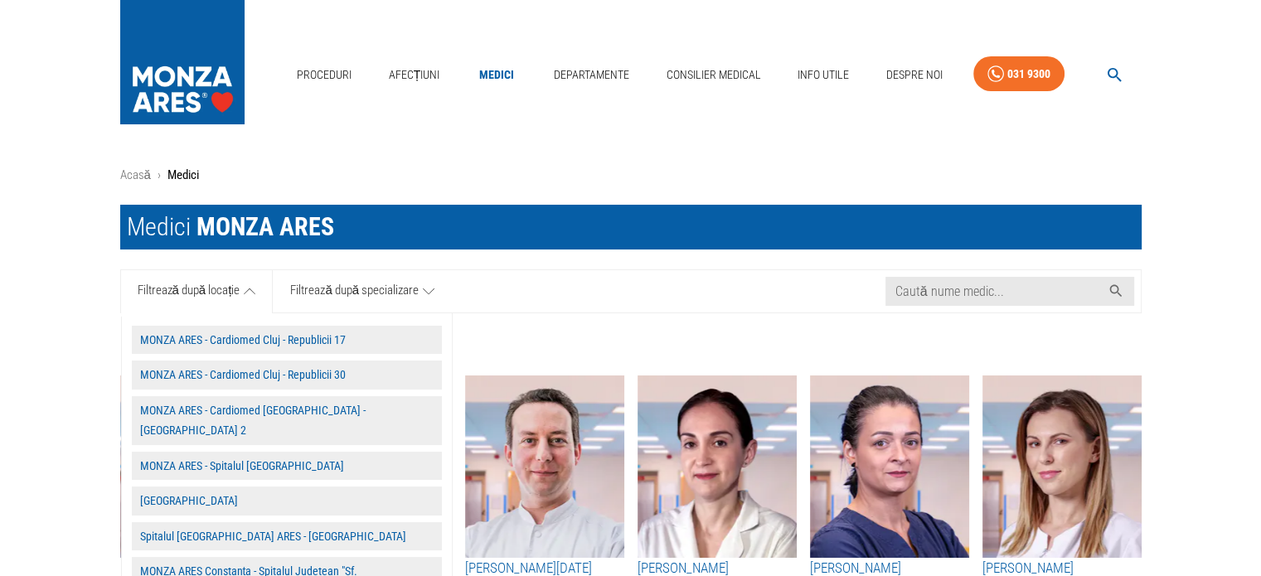
click at [244, 522] on button "Spitalul [GEOGRAPHIC_DATA] ARES - [GEOGRAPHIC_DATA]" at bounding box center [287, 536] width 310 height 29
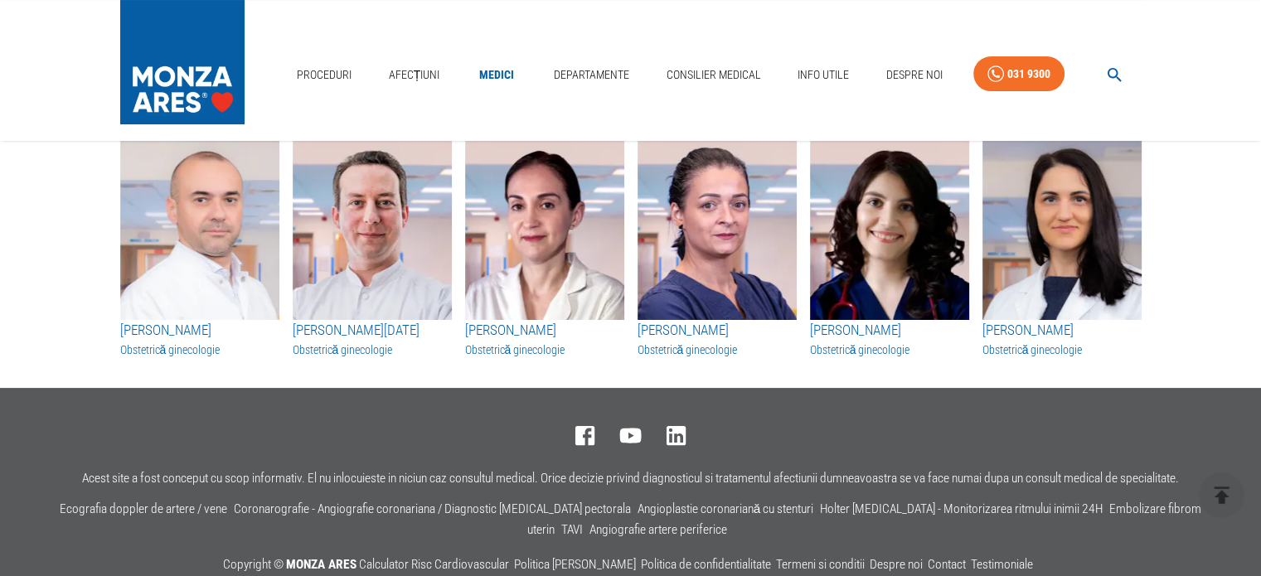
scroll to position [249, 0]
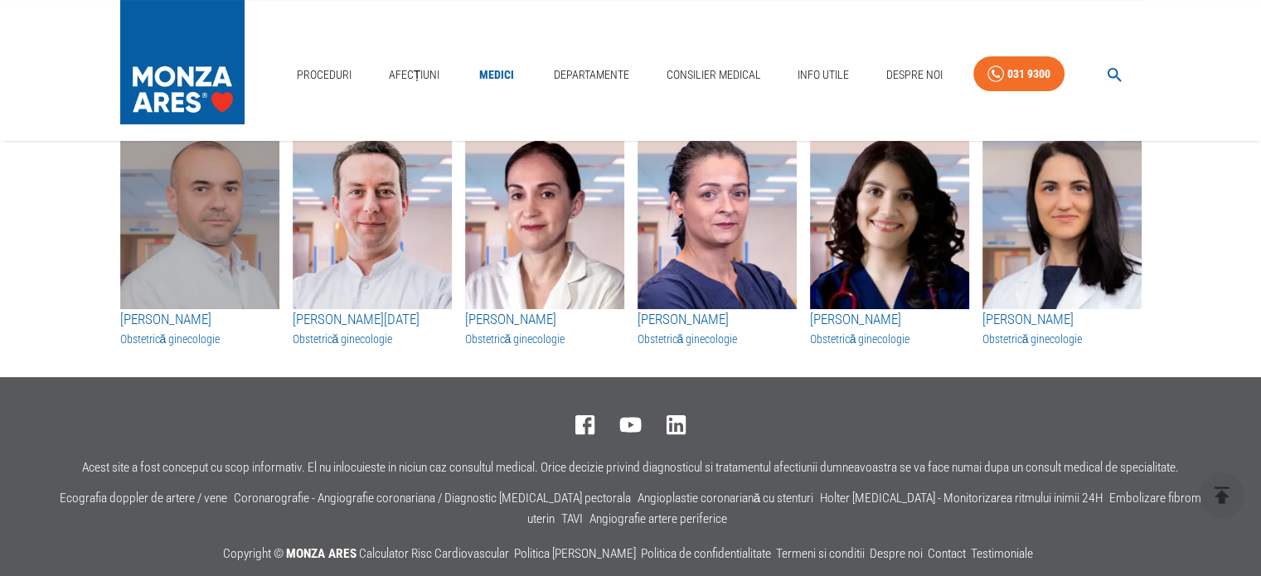
click at [173, 271] on img "button" at bounding box center [199, 218] width 159 height 182
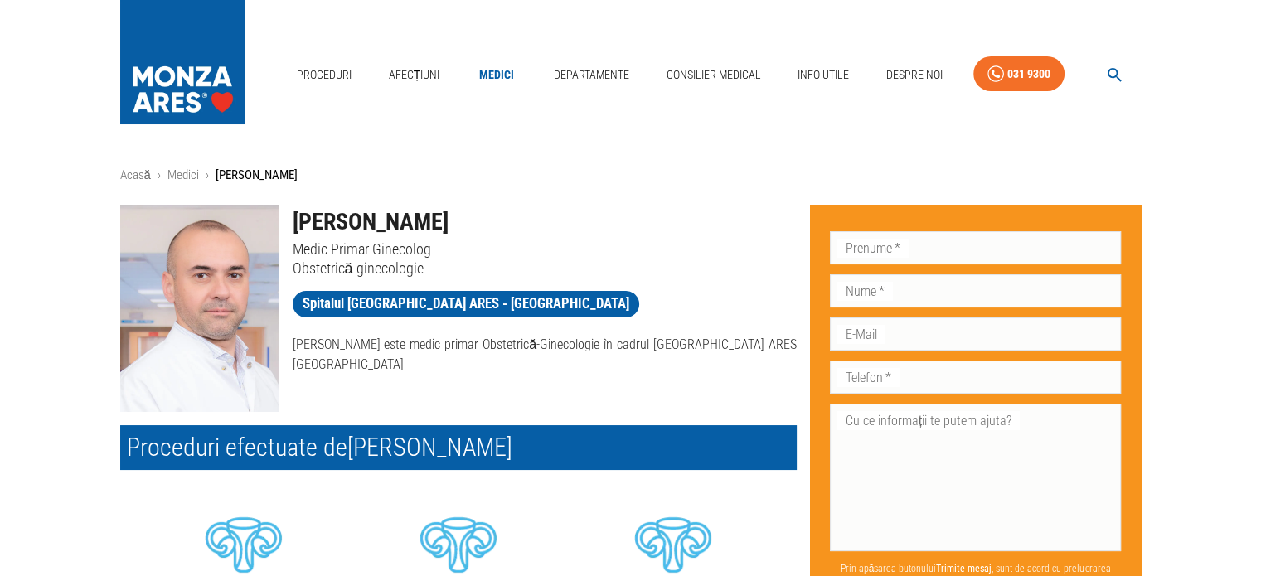
drag, startPoint x: 749, startPoint y: 345, endPoint x: 786, endPoint y: 372, distance: 45.6
click at [786, 372] on p "[PERSON_NAME] este medic primar Obstetrică-Ginecologie în cadrul [GEOGRAPHIC_DA…" at bounding box center [545, 355] width 504 height 40
copy p "Spitalului [GEOGRAPHIC_DATA] ARES [GEOGRAPHIC_DATA]"
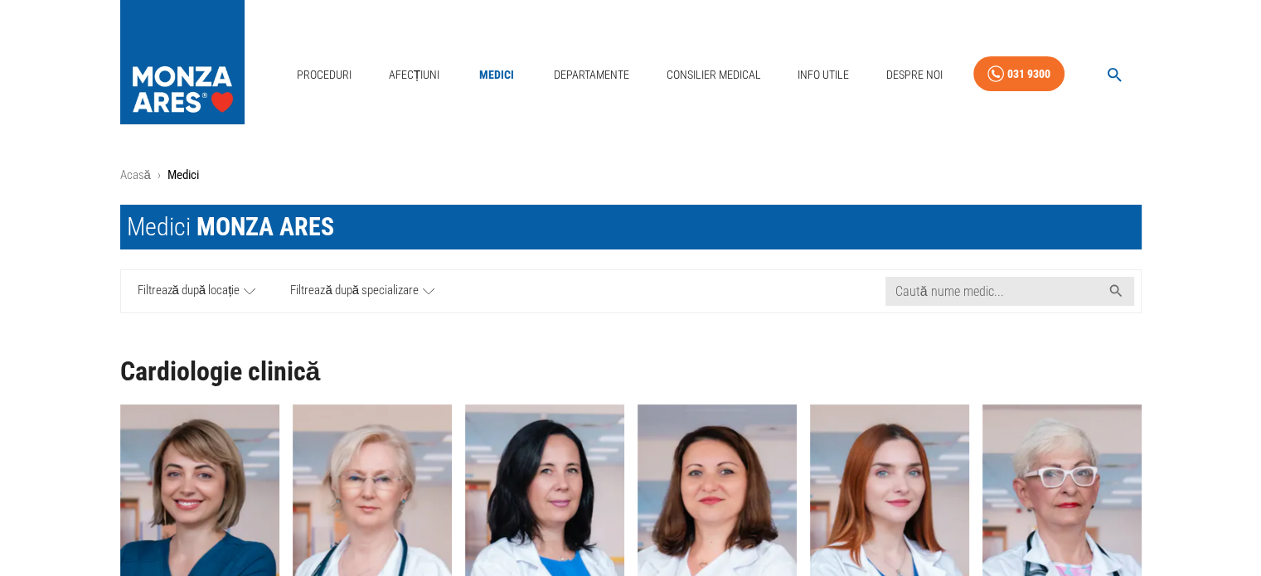
click at [428, 284] on icon at bounding box center [429, 291] width 12 height 21
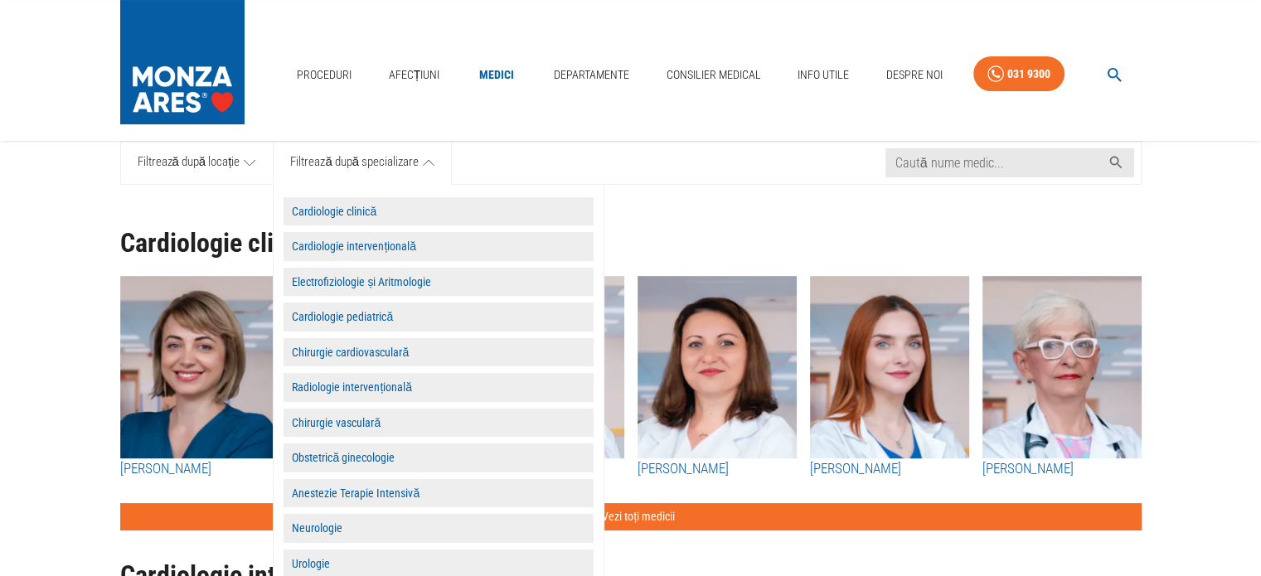
scroll to position [166, 0]
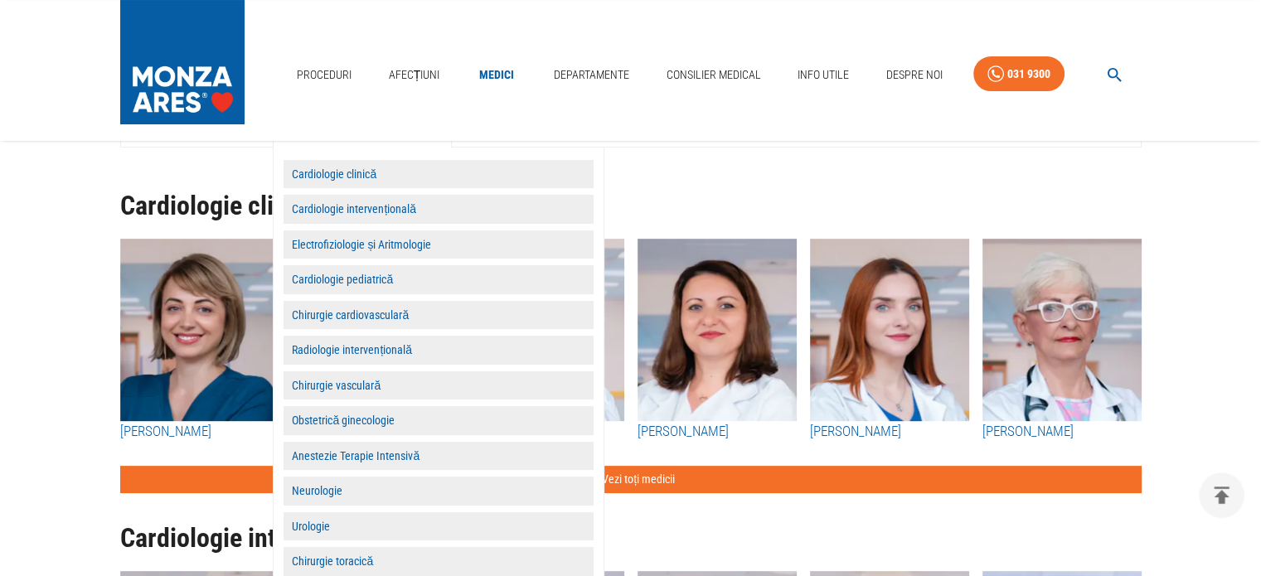
click at [375, 421] on button "Obstetrică ginecologie" at bounding box center [438, 420] width 310 height 29
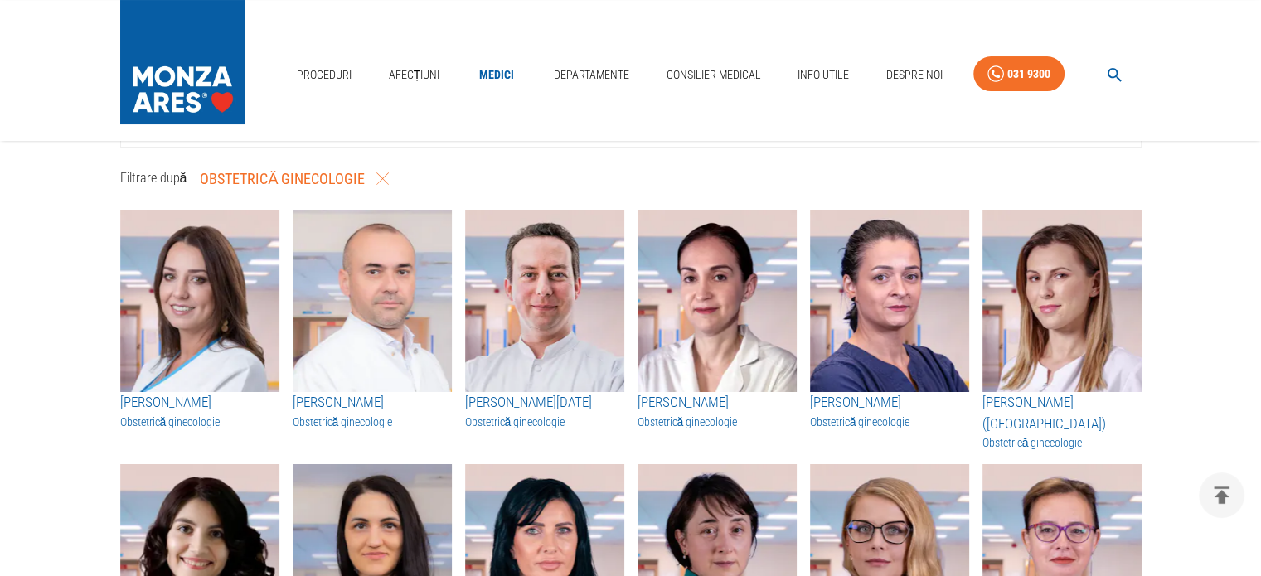
click at [534, 394] on h3 "[PERSON_NAME][DATE]" at bounding box center [544, 403] width 159 height 22
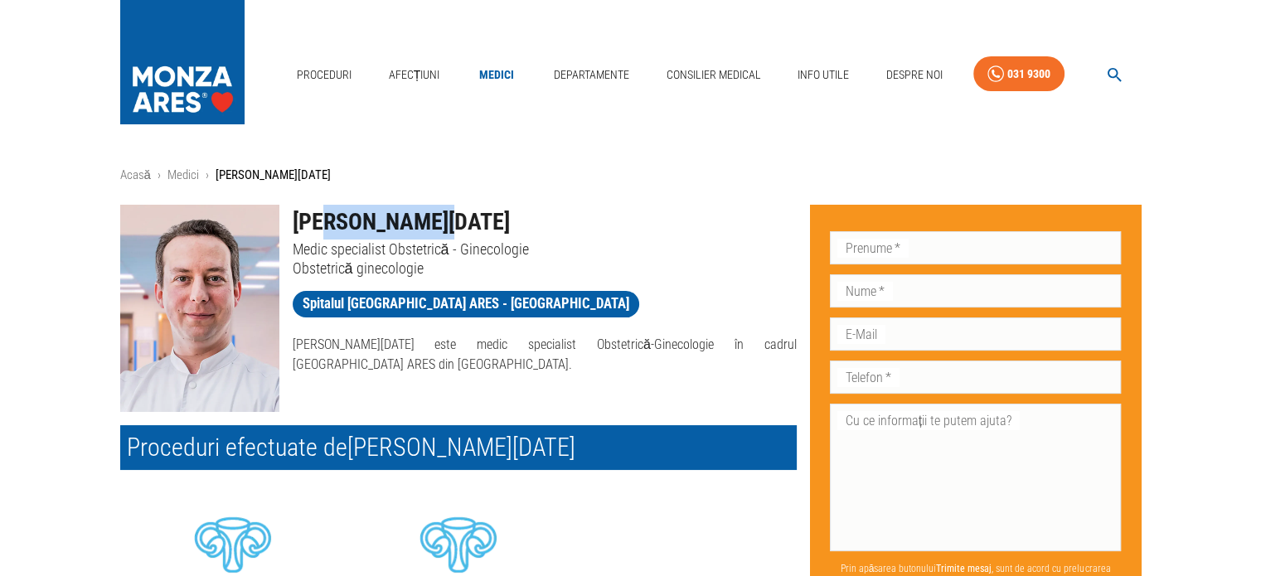
drag, startPoint x: 440, startPoint y: 211, endPoint x: 318, endPoint y: 215, distance: 121.9
click at [318, 215] on h1 "[PERSON_NAME][DATE]" at bounding box center [545, 222] width 504 height 35
copy h1 "[PERSON_NAME][DATE]"
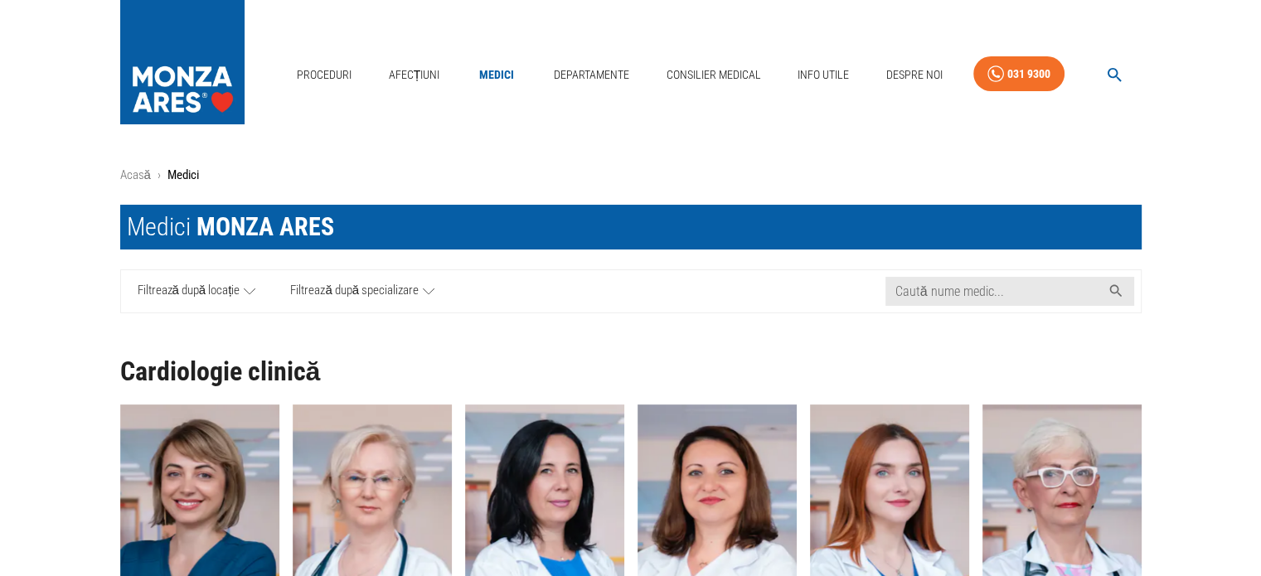
click at [428, 285] on icon at bounding box center [429, 291] width 12 height 21
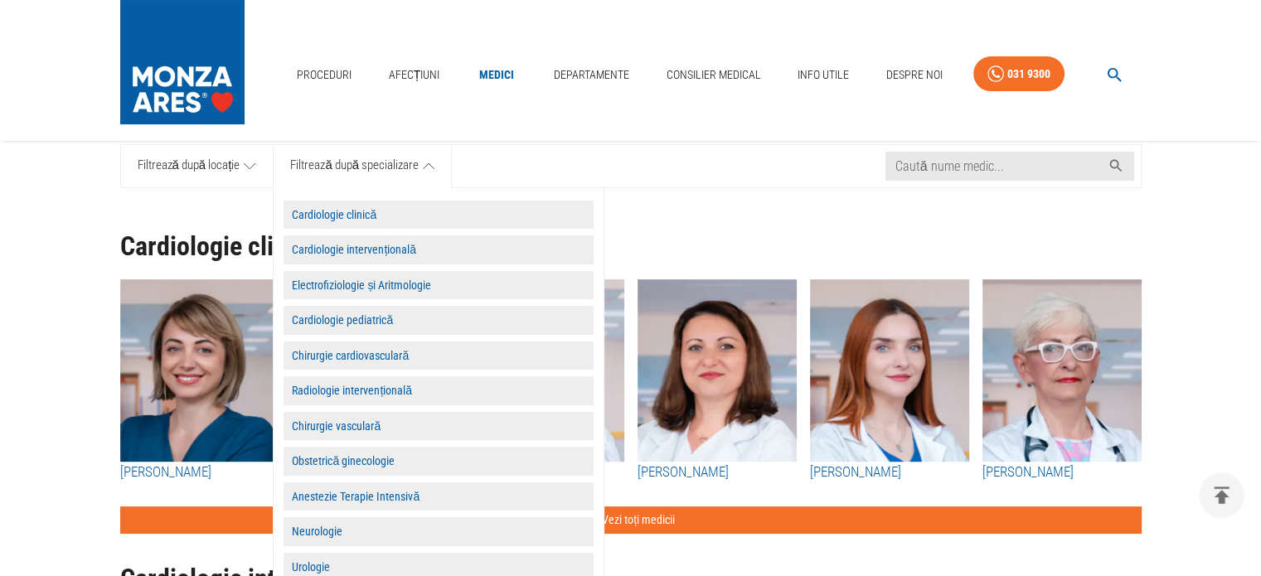
scroll to position [166, 0]
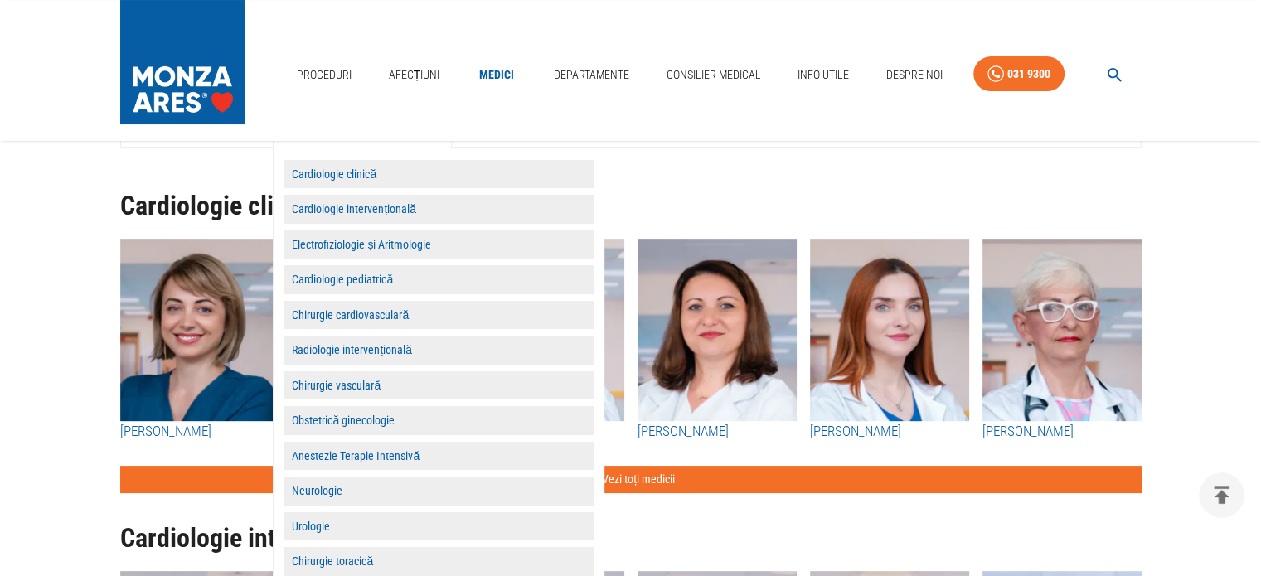
click at [342, 409] on button "Obstetrică ginecologie" at bounding box center [438, 420] width 310 height 29
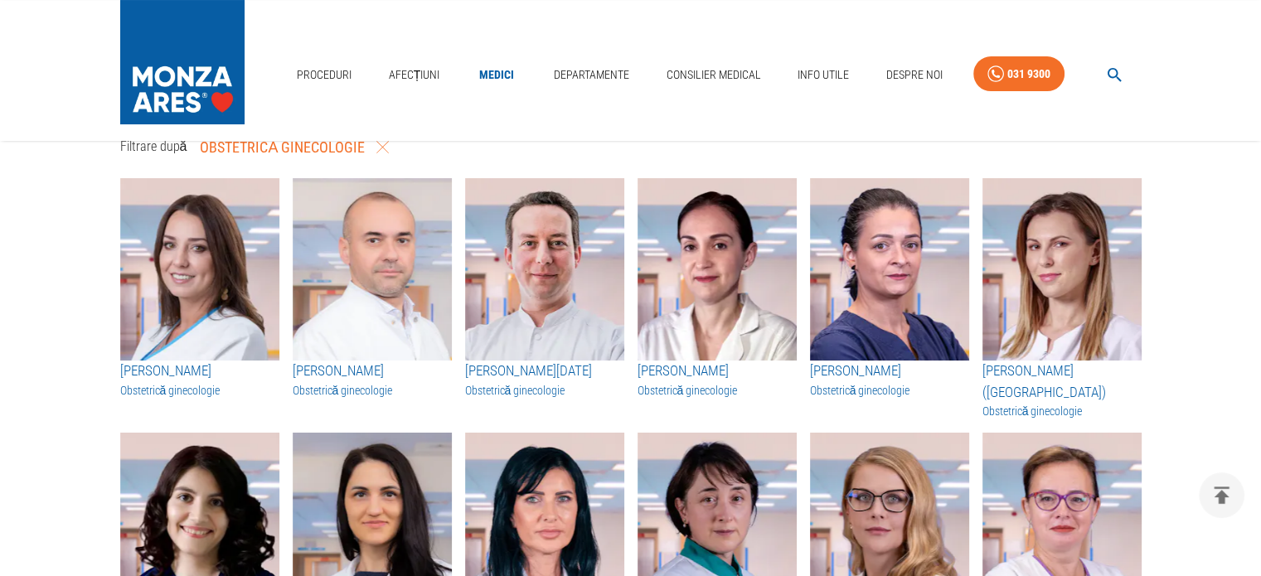
scroll to position [249, 0]
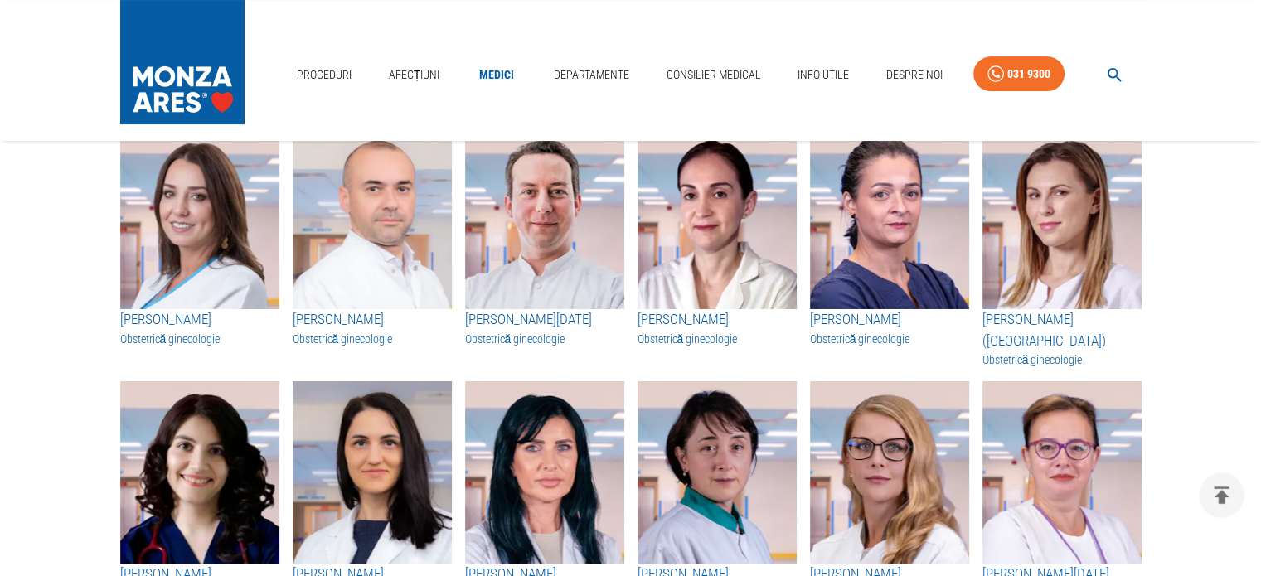
click at [675, 288] on img "button" at bounding box center [716, 218] width 159 height 182
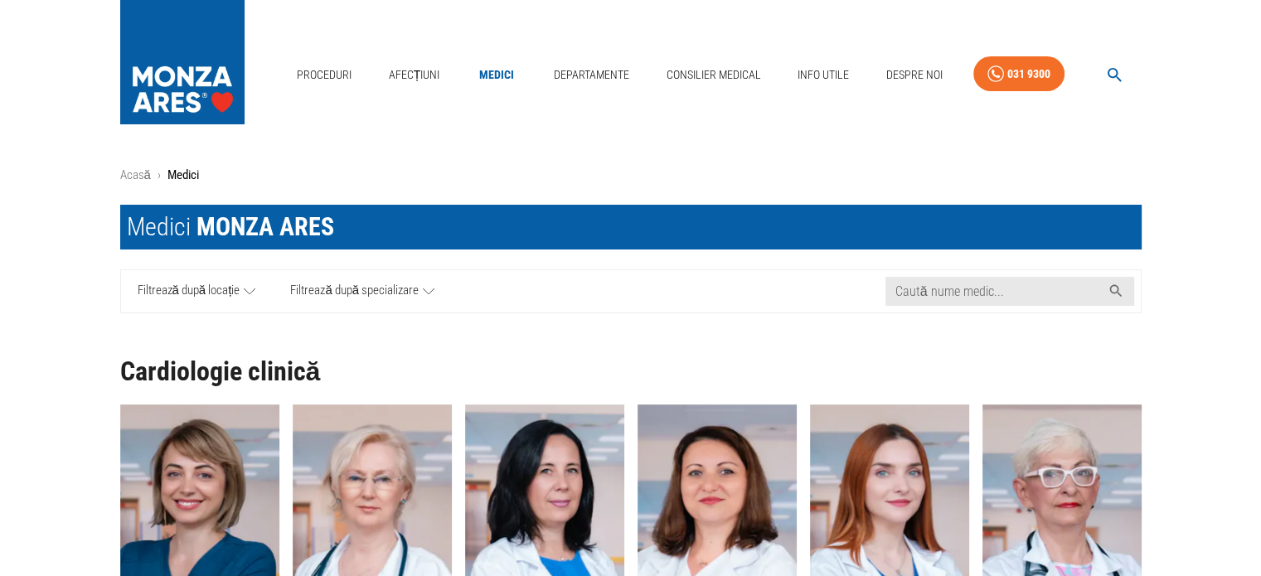
click at [425, 291] on icon at bounding box center [429, 291] width 12 height 6
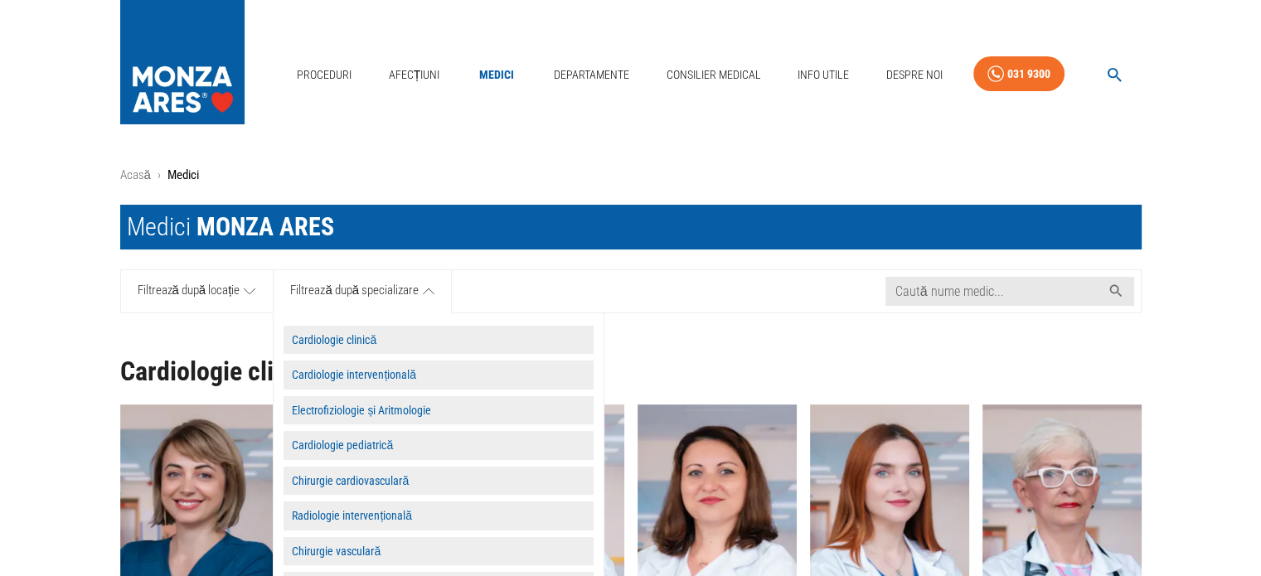
click at [251, 294] on icon at bounding box center [250, 291] width 12 height 21
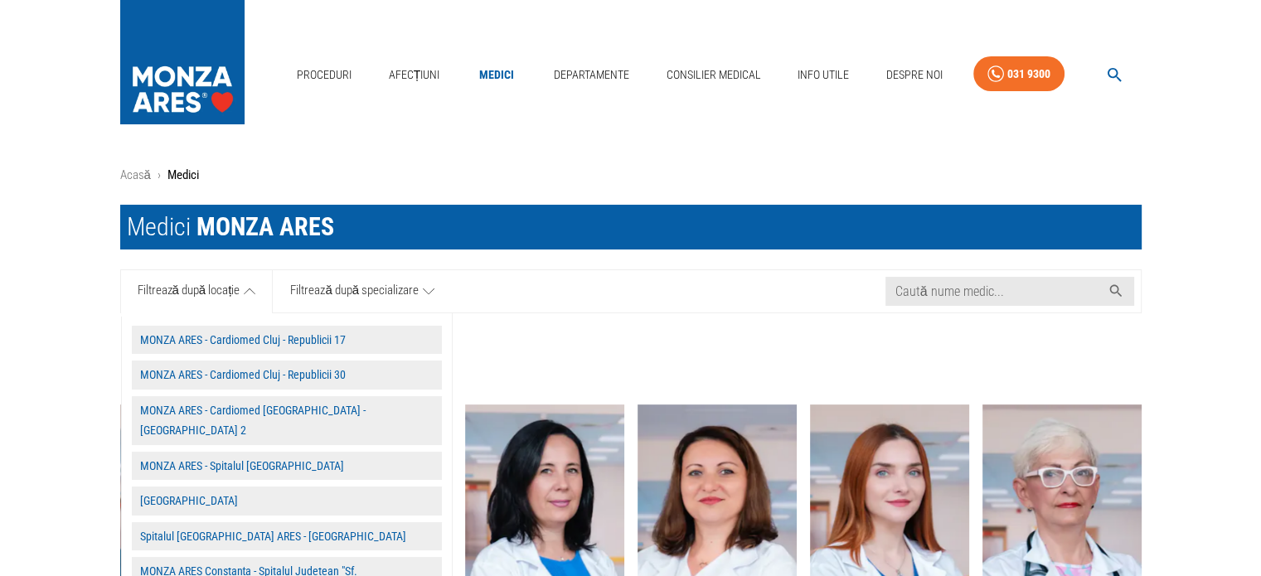
click at [186, 522] on button "Spitalul [GEOGRAPHIC_DATA] ARES - [GEOGRAPHIC_DATA]" at bounding box center [287, 536] width 310 height 29
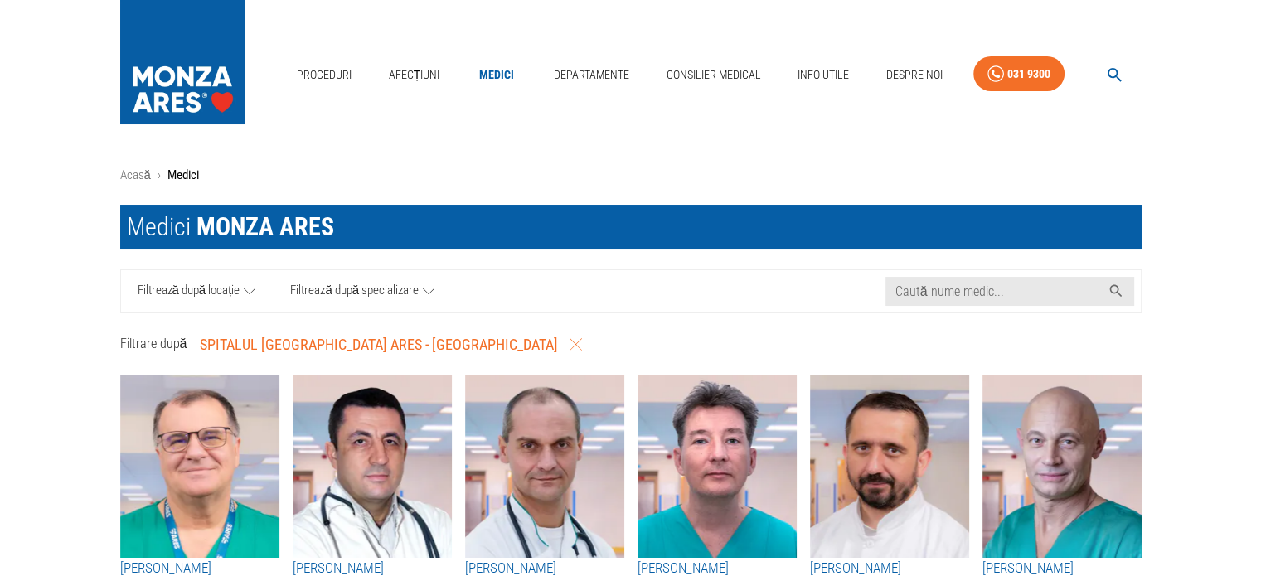
click at [426, 289] on icon at bounding box center [429, 291] width 12 height 21
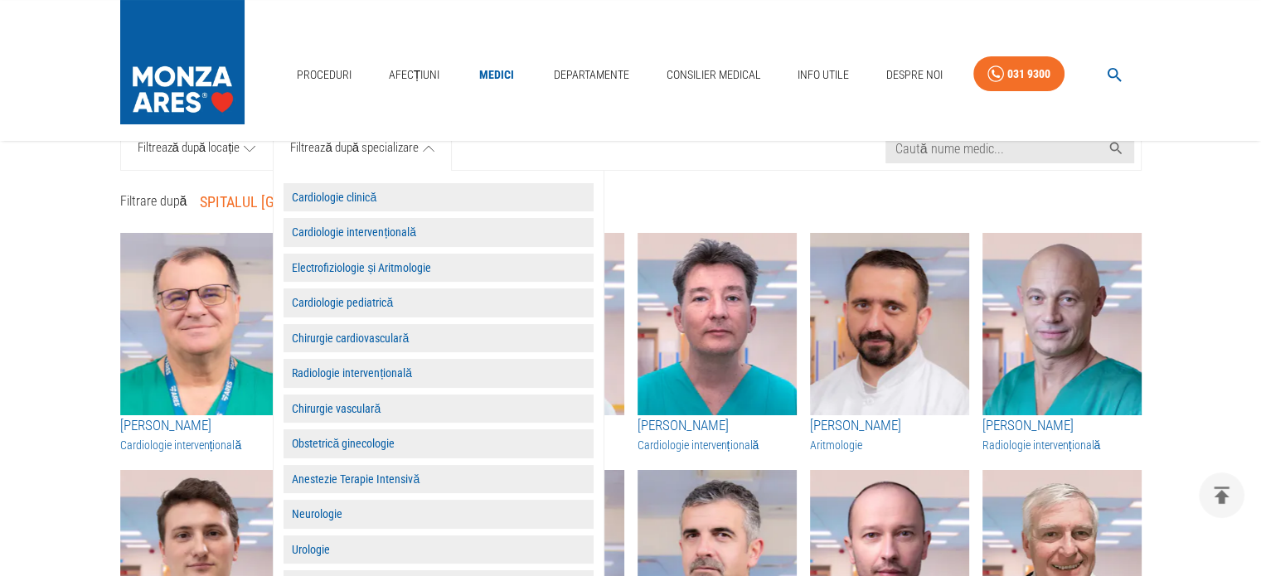
scroll to position [166, 0]
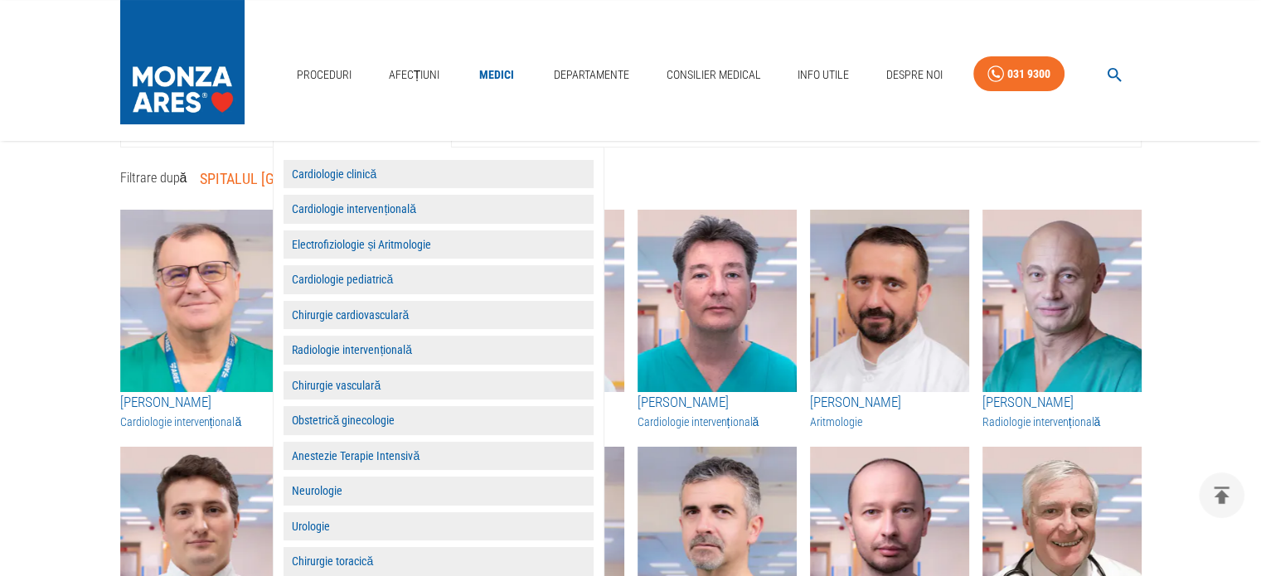
click at [354, 414] on button "Obstetrică ginecologie" at bounding box center [438, 420] width 310 height 29
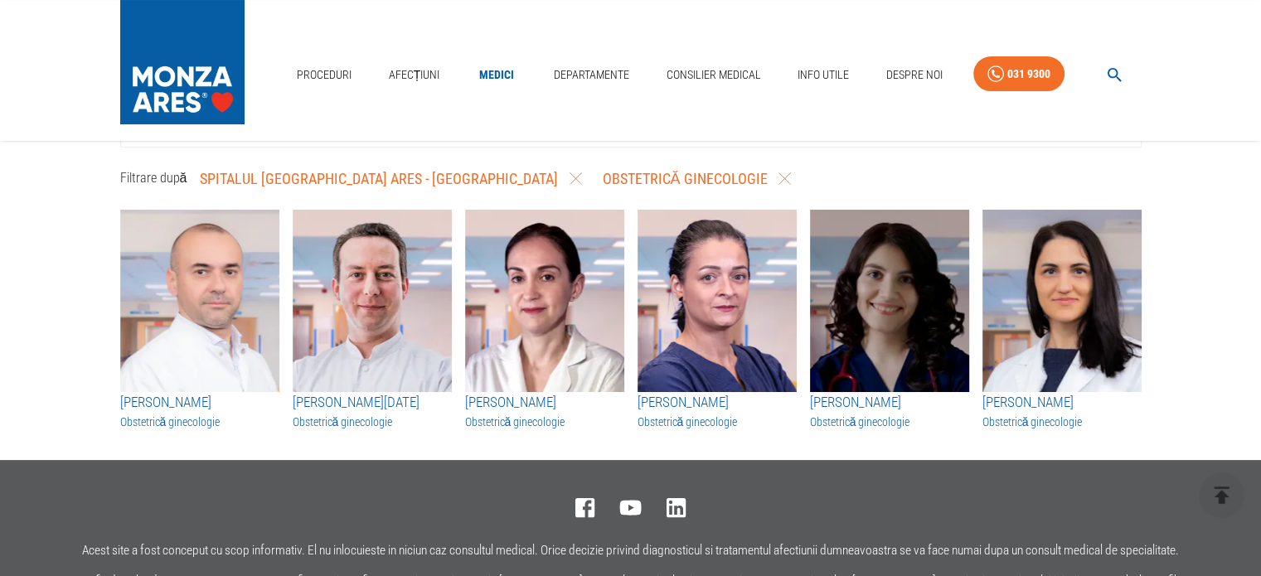
click at [878, 377] on img "button" at bounding box center [889, 301] width 159 height 182
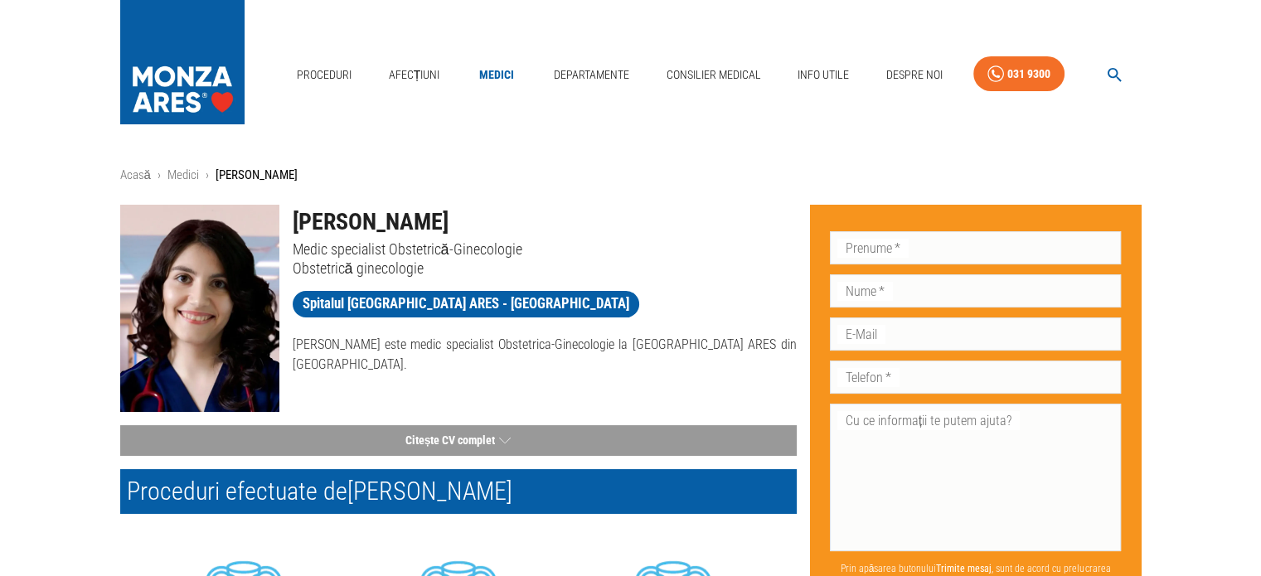
drag, startPoint x: 534, startPoint y: 209, endPoint x: 409, endPoint y: 216, distance: 125.4
click at [409, 216] on h1 "[PERSON_NAME]" at bounding box center [545, 222] width 504 height 35
click at [556, 218] on h1 "[PERSON_NAME]" at bounding box center [545, 222] width 504 height 35
drag, startPoint x: 524, startPoint y: 220, endPoint x: 325, endPoint y: 220, distance: 198.9
click at [325, 220] on h1 "[PERSON_NAME]" at bounding box center [545, 222] width 504 height 35
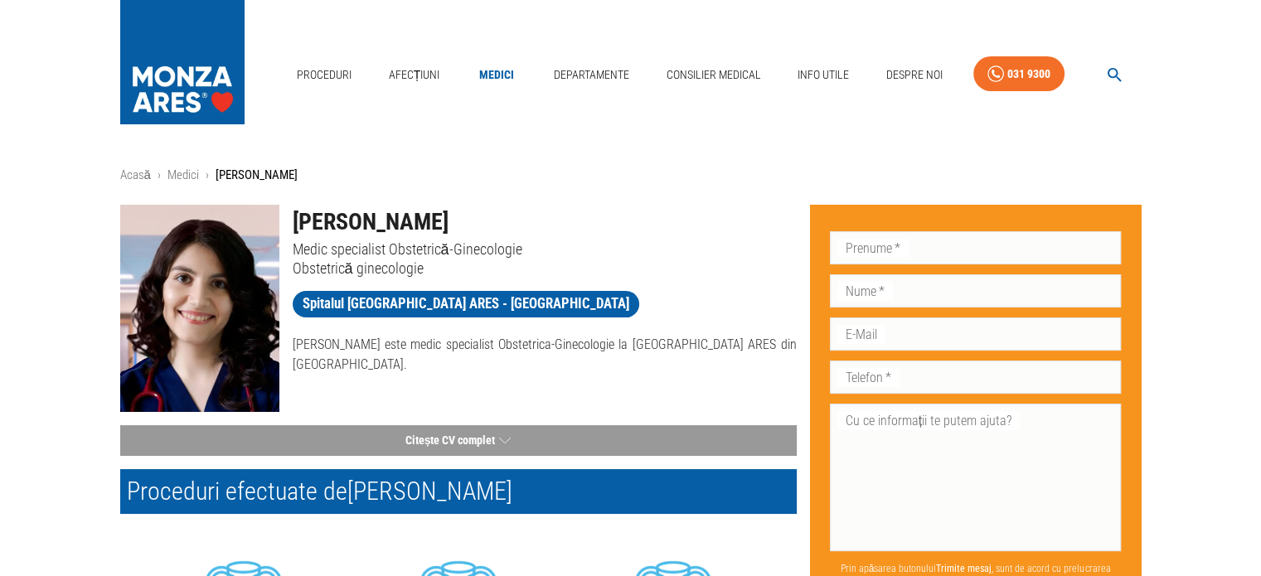
drag, startPoint x: 322, startPoint y: 220, endPoint x: 521, endPoint y: 228, distance: 198.3
click at [521, 228] on h1 "[PERSON_NAME]" at bounding box center [545, 222] width 504 height 35
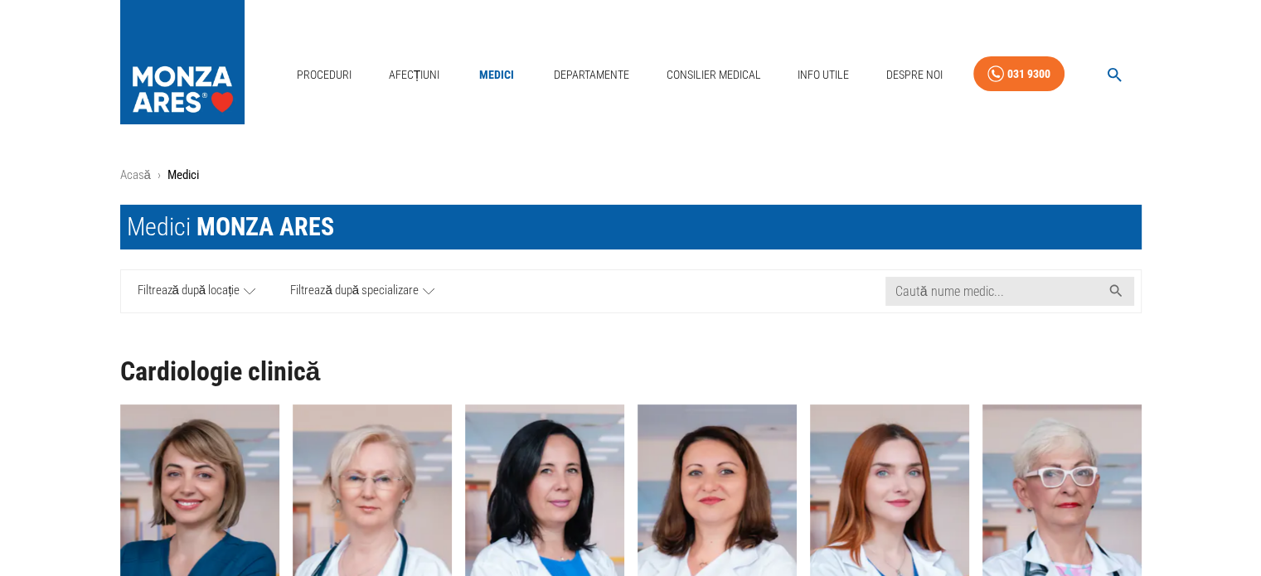
click at [248, 288] on icon at bounding box center [250, 291] width 12 height 21
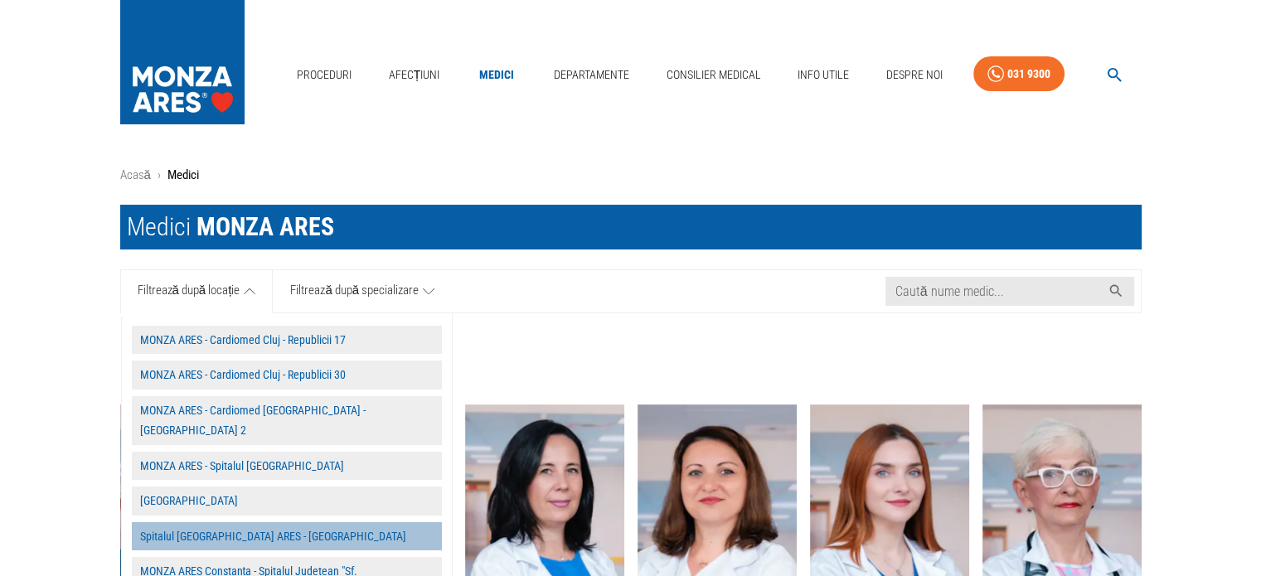
click at [212, 522] on button "Spitalul [GEOGRAPHIC_DATA] ARES - [GEOGRAPHIC_DATA]" at bounding box center [287, 536] width 310 height 29
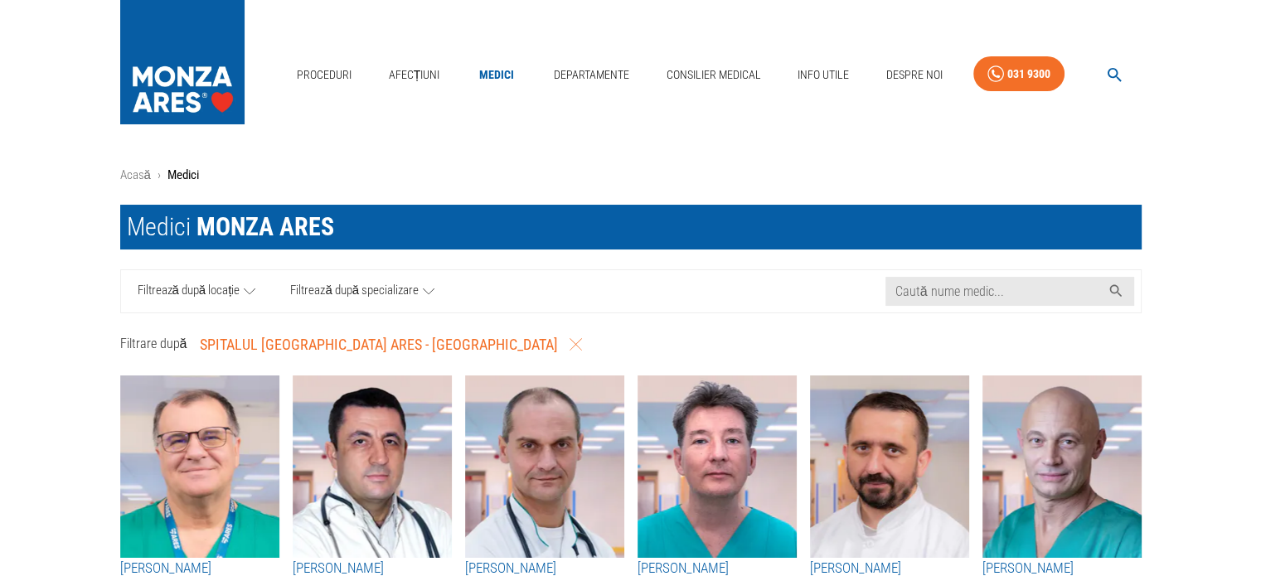
click at [426, 282] on icon at bounding box center [429, 291] width 12 height 21
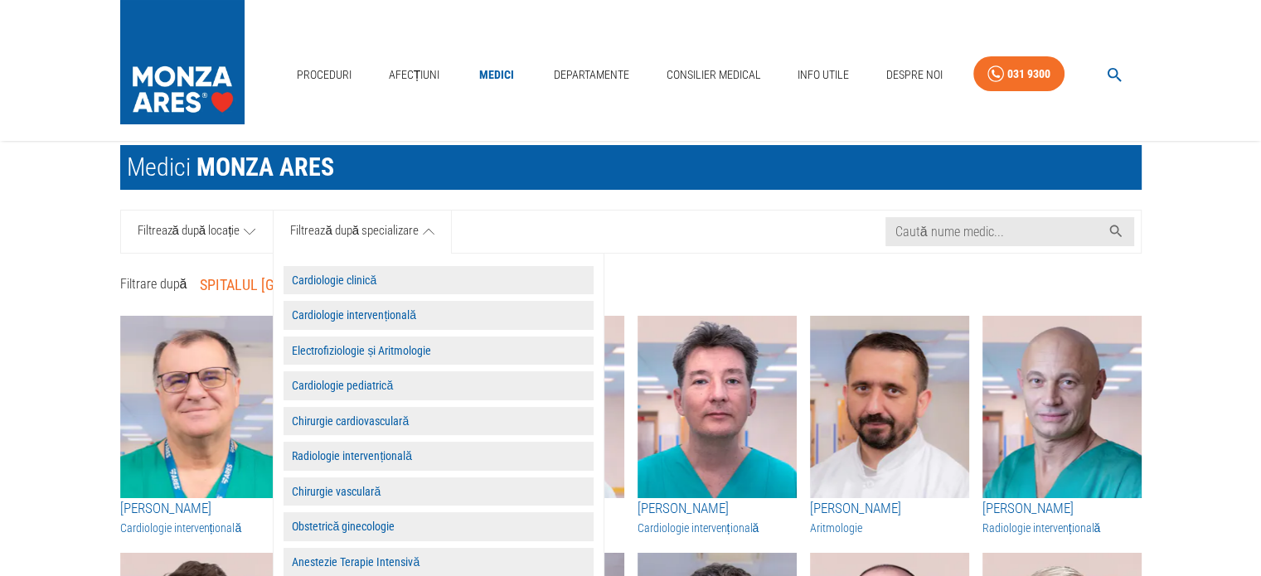
scroll to position [83, 0]
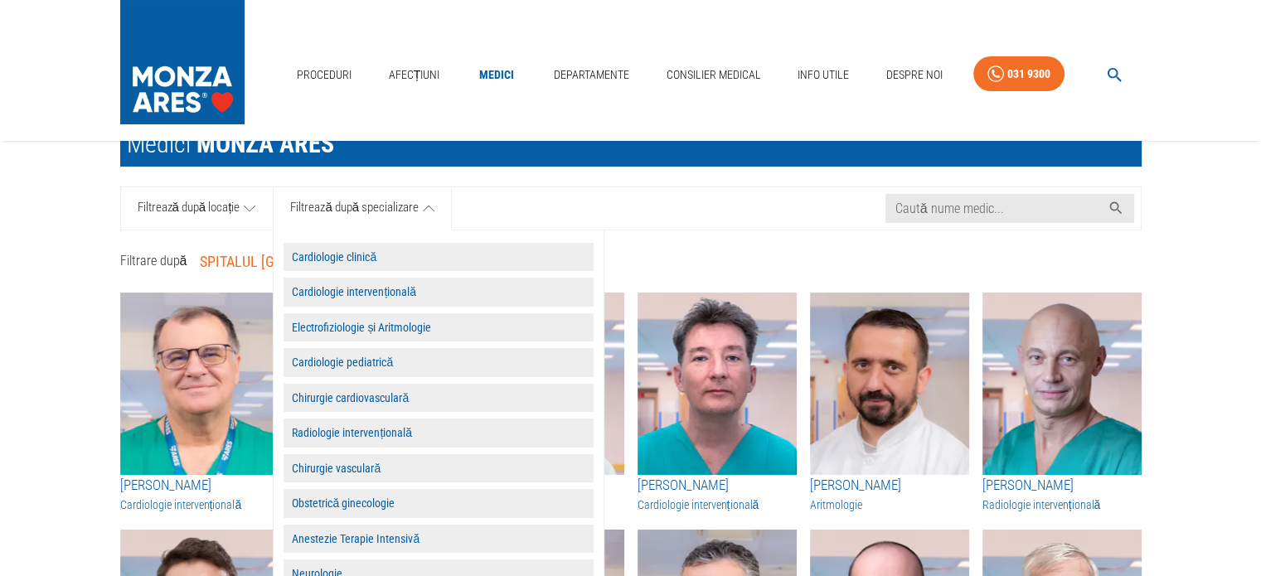
click at [351, 501] on button "Obstetrică ginecologie" at bounding box center [438, 503] width 310 height 29
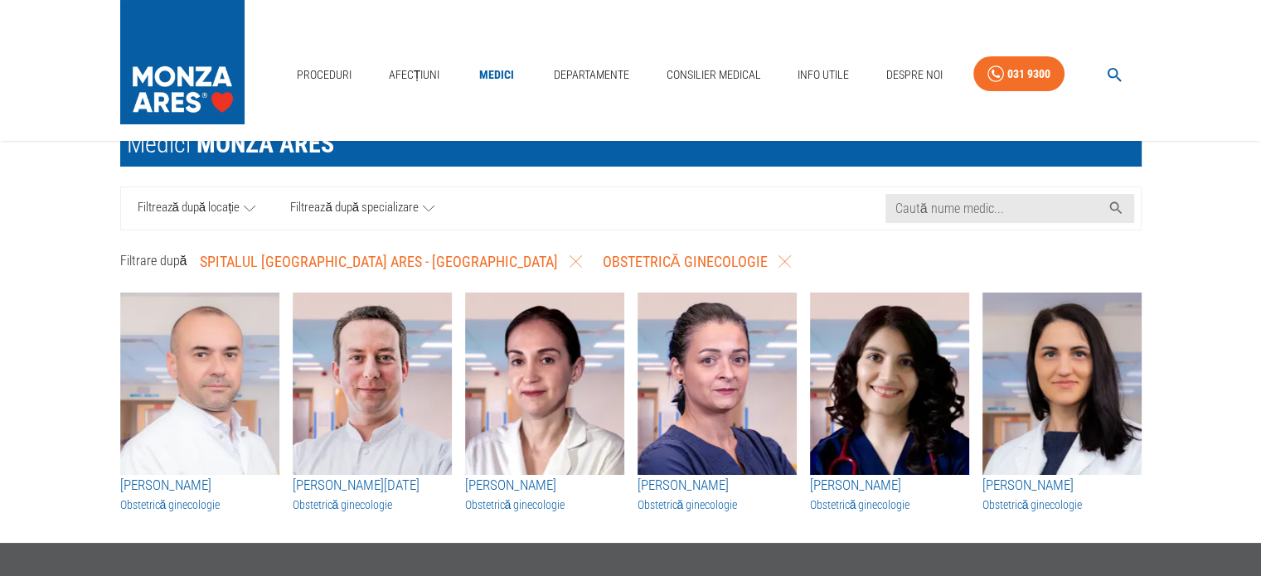
click at [1060, 482] on h3 "[PERSON_NAME]" at bounding box center [1061, 486] width 159 height 22
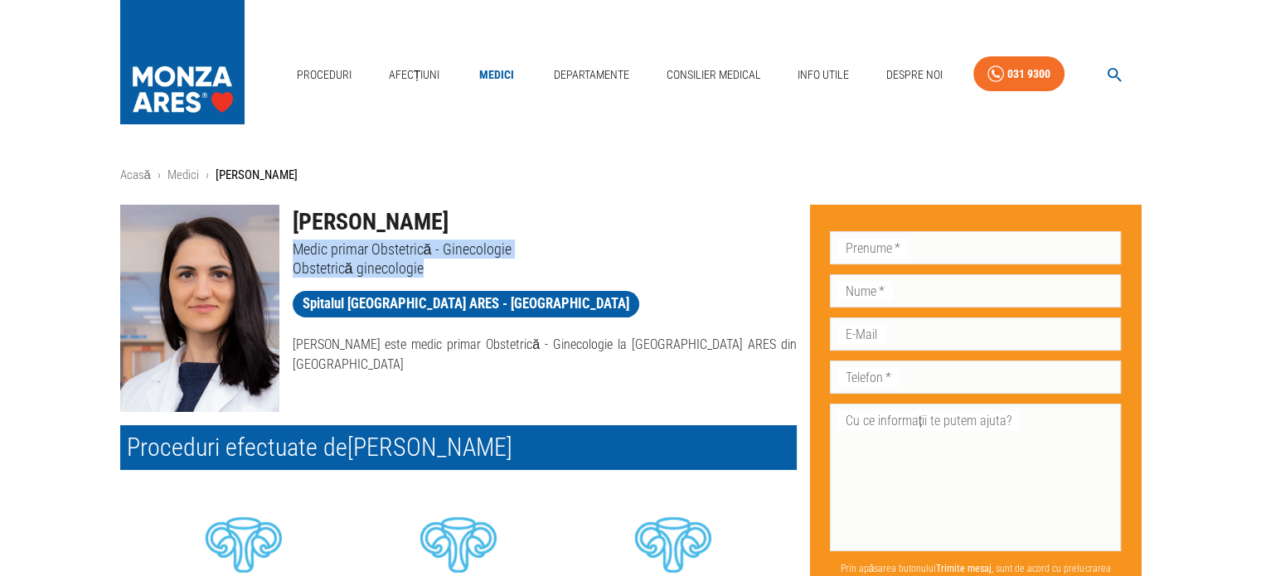
drag, startPoint x: 294, startPoint y: 245, endPoint x: 425, endPoint y: 261, distance: 131.9
click at [425, 261] on div "[PERSON_NAME] Medic primar Obstetrică - Ginecologie Obstetrică ginecologie" at bounding box center [537, 234] width 517 height 86
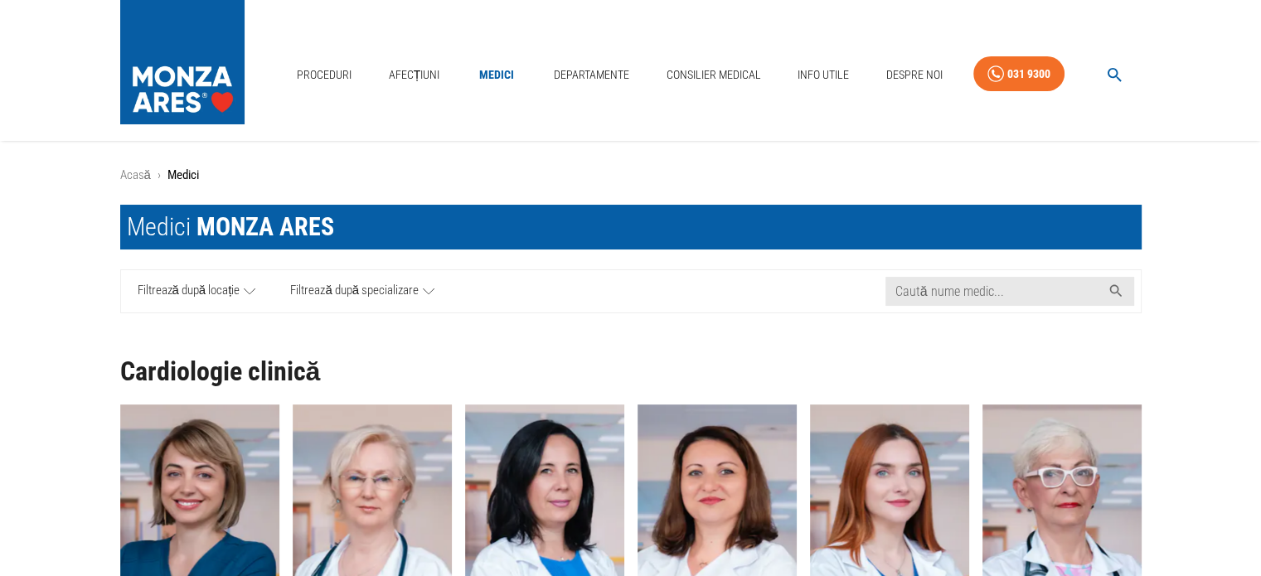
scroll to position [83, 0]
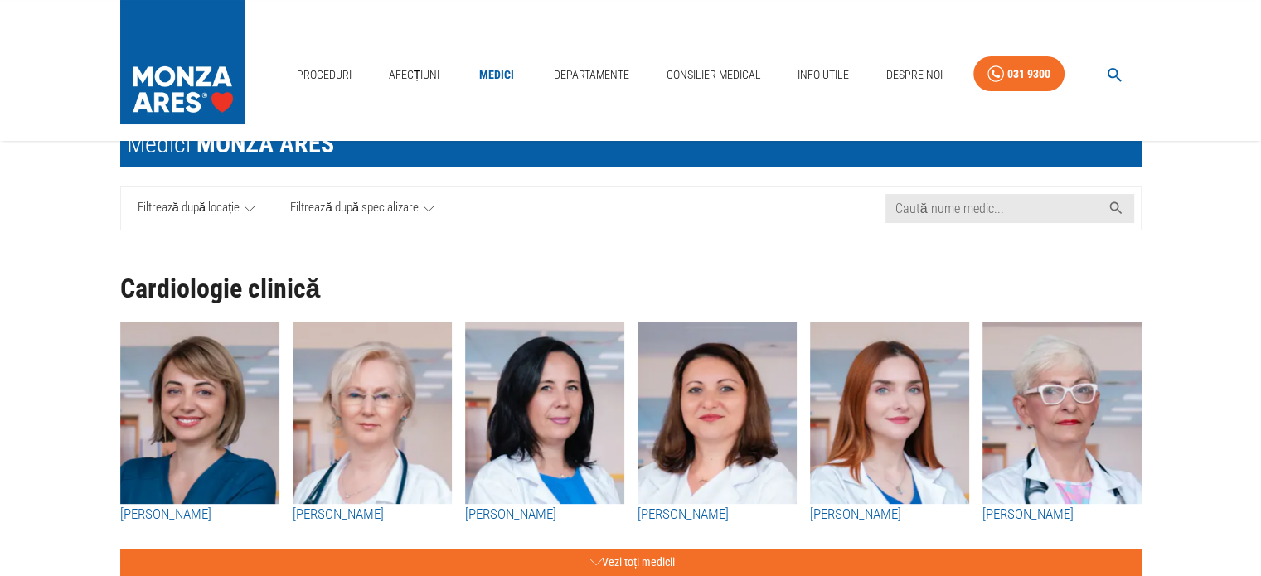
click at [426, 203] on icon at bounding box center [429, 208] width 12 height 21
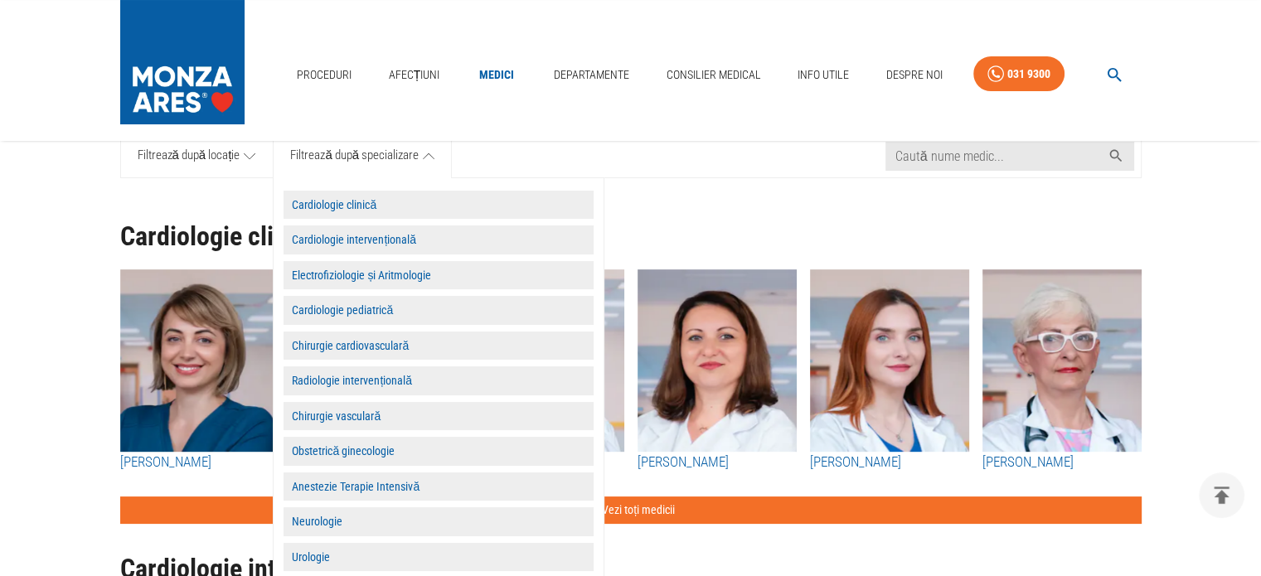
scroll to position [0, 0]
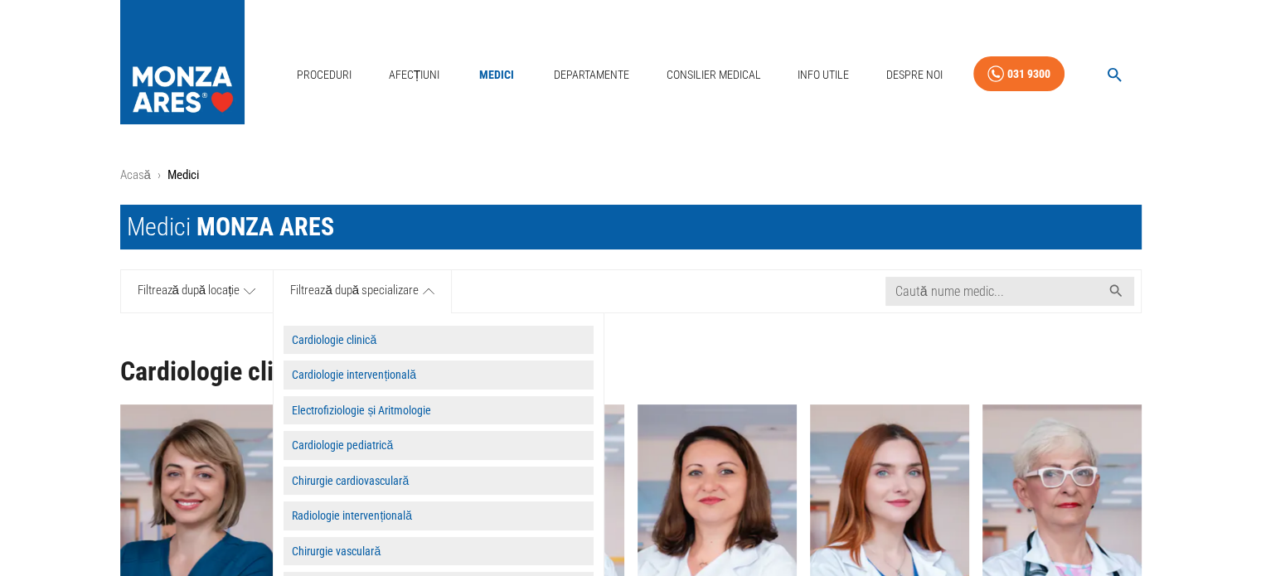
click at [249, 295] on icon at bounding box center [250, 291] width 12 height 21
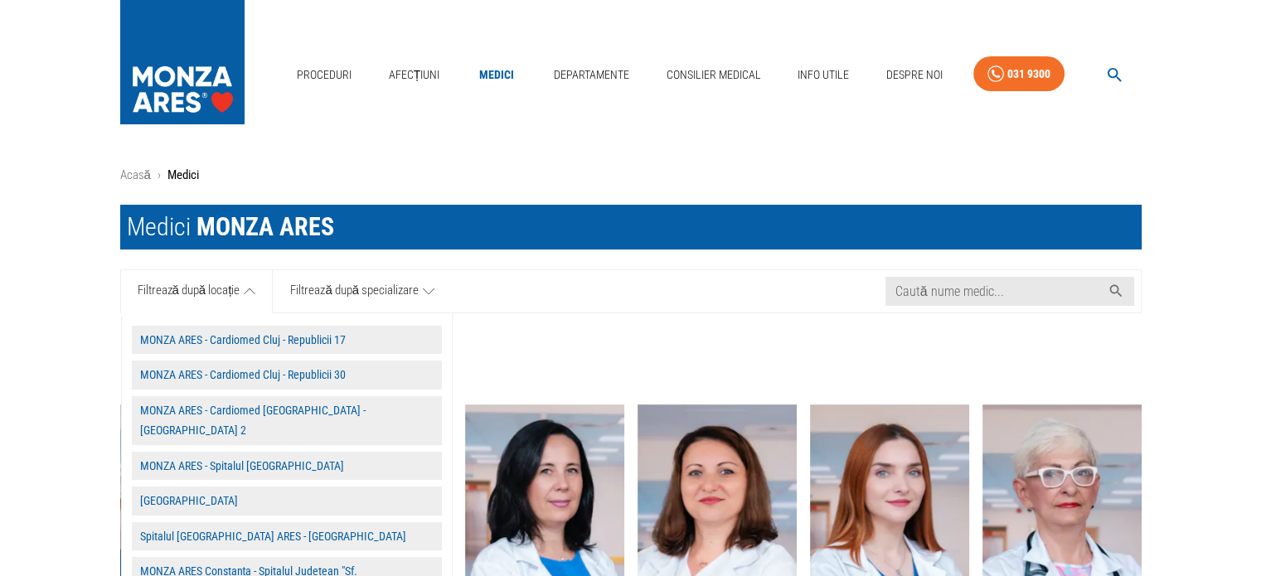
click at [240, 522] on button "Spitalul [GEOGRAPHIC_DATA] ARES - [GEOGRAPHIC_DATA]" at bounding box center [287, 536] width 310 height 29
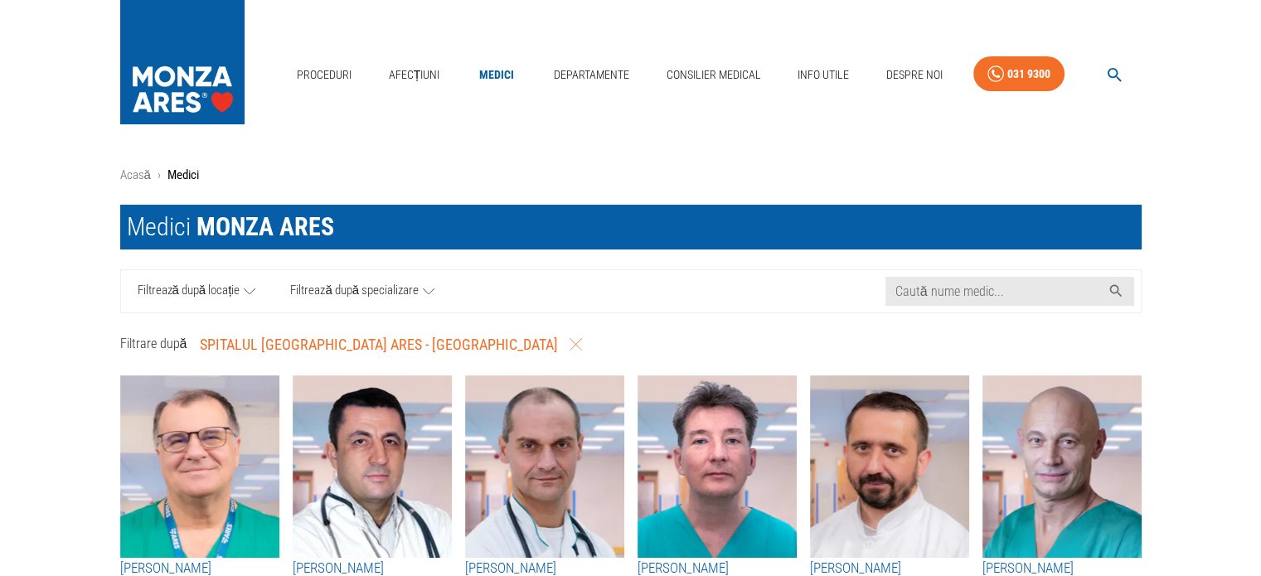
click at [424, 298] on icon at bounding box center [429, 291] width 12 height 21
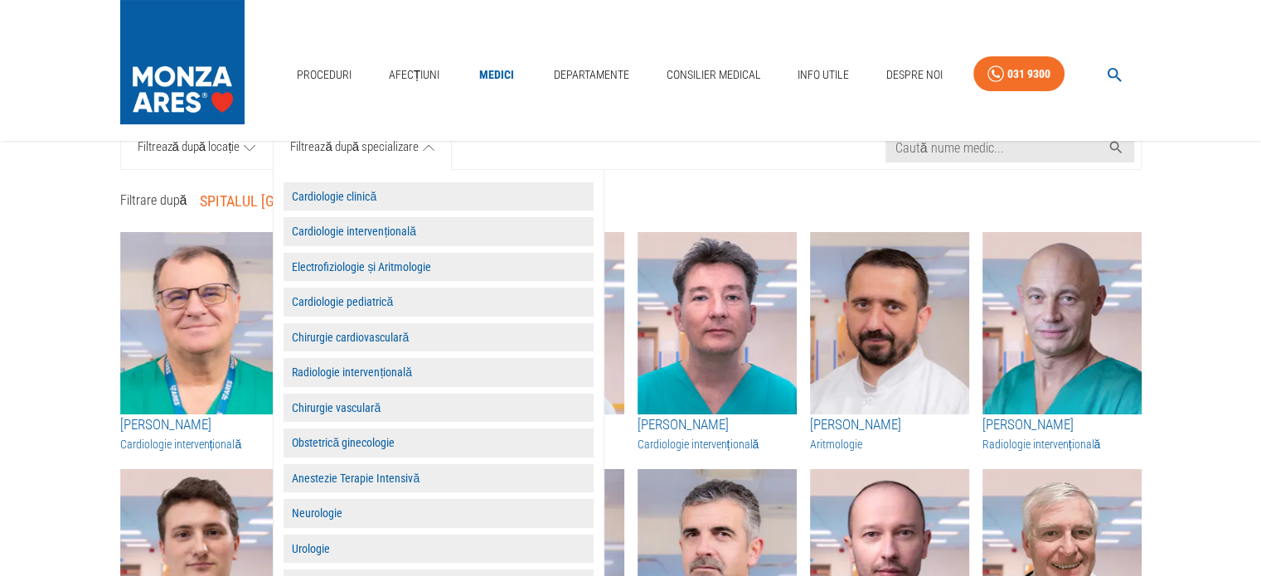
scroll to position [166, 0]
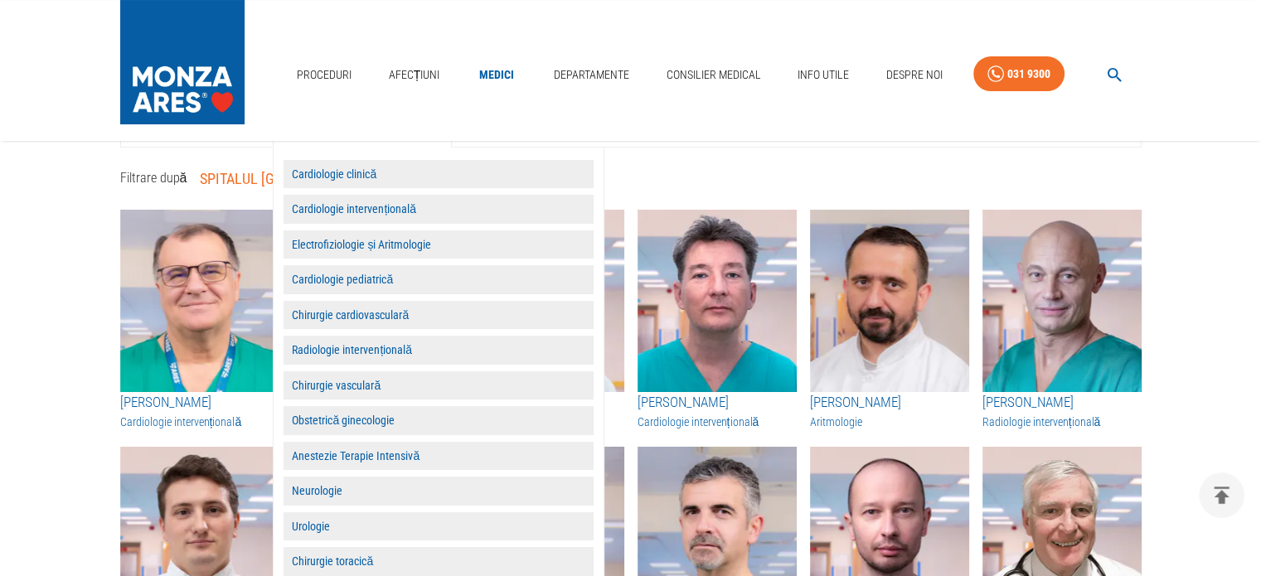
click at [361, 414] on button "Obstetrică ginecologie" at bounding box center [438, 420] width 310 height 29
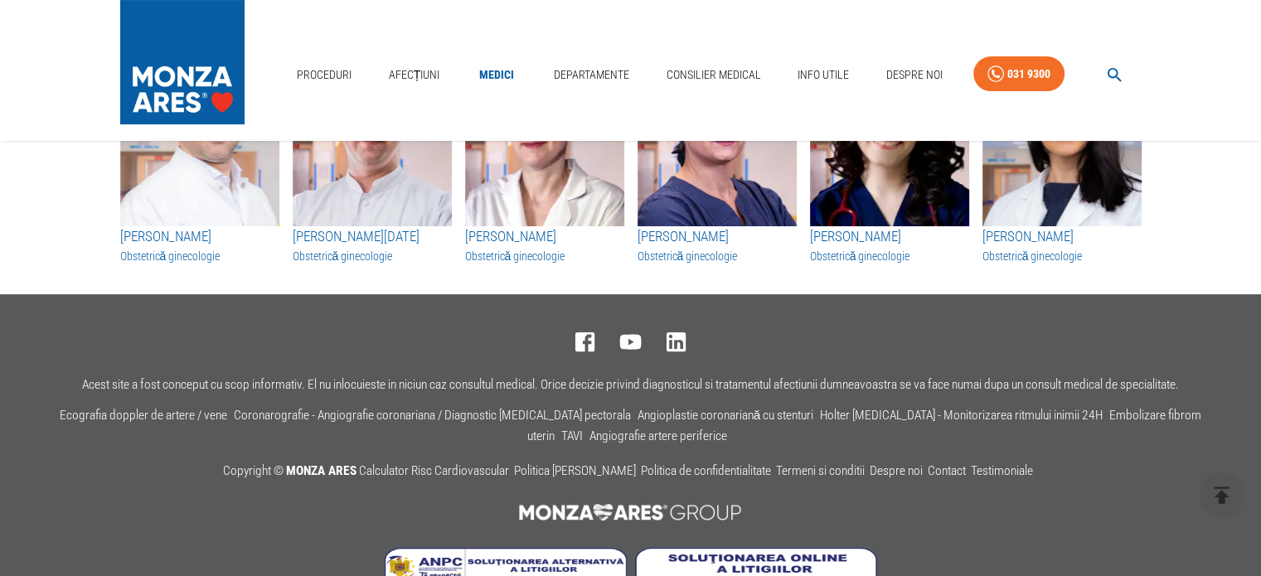
scroll to position [249, 0]
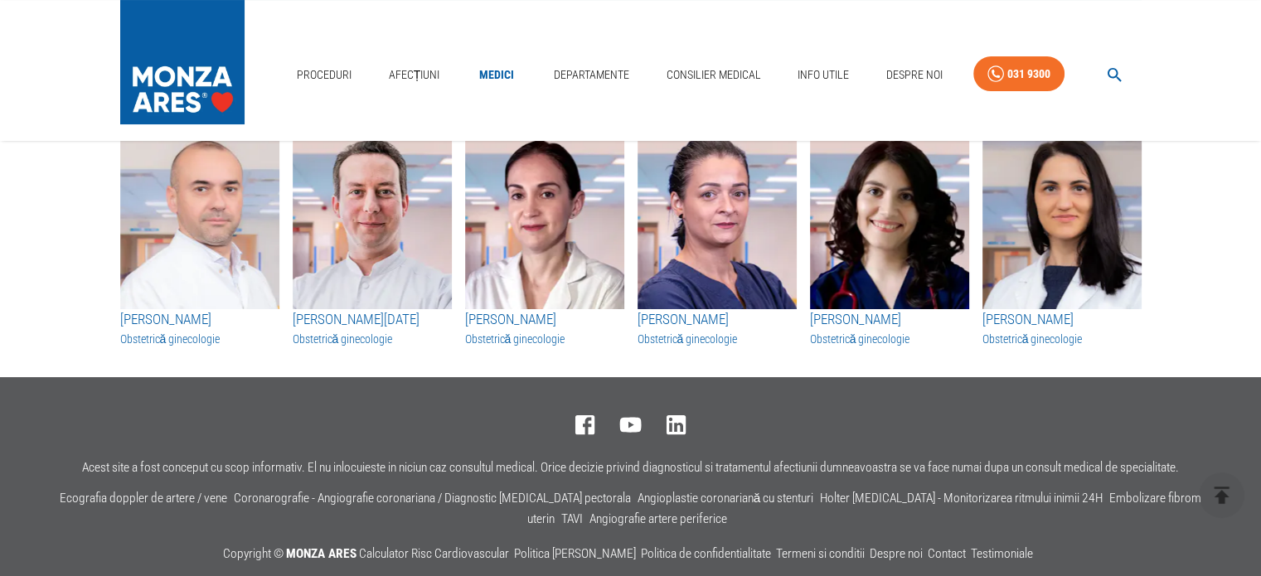
drag, startPoint x: 690, startPoint y: 15, endPoint x: 790, endPoint y: 22, distance: 100.6
click at [752, 17] on div "Proceduri Afecțiuni Medici Departamente Consilier Medical Info Utile Despre Noi…" at bounding box center [630, 70] width 1261 height 141
drag, startPoint x: 953, startPoint y: 38, endPoint x: 908, endPoint y: 38, distance: 45.6
click at [952, 38] on div "Proceduri Afecțiuni Medici Departamente Consilier Medical Info Utile Despre Noi…" at bounding box center [630, 70] width 1261 height 141
